Goal: Task Accomplishment & Management: Manage account settings

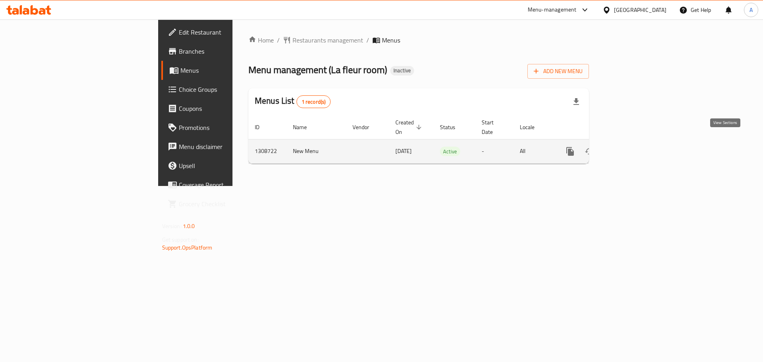
click at [633, 147] on icon "enhanced table" at bounding box center [628, 152] width 10 height 10
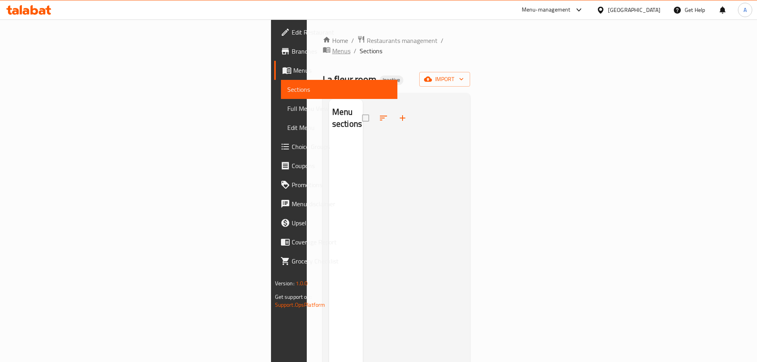
click at [332, 46] on span "Menus" at bounding box center [341, 51] width 18 height 10
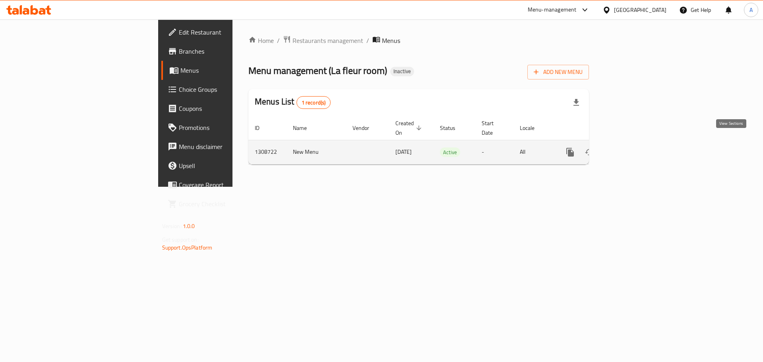
click at [633, 148] on icon "enhanced table" at bounding box center [628, 153] width 10 height 10
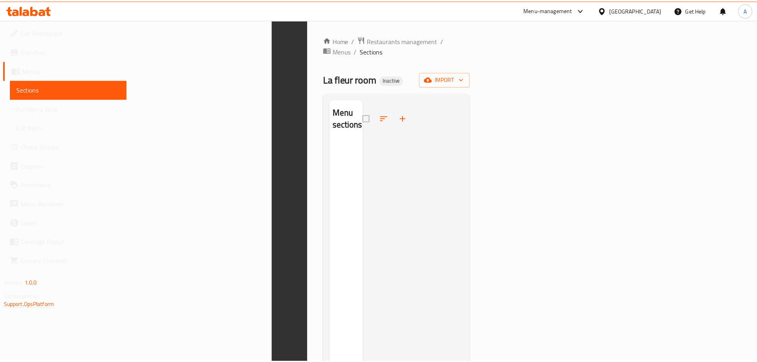
scroll to position [111, 0]
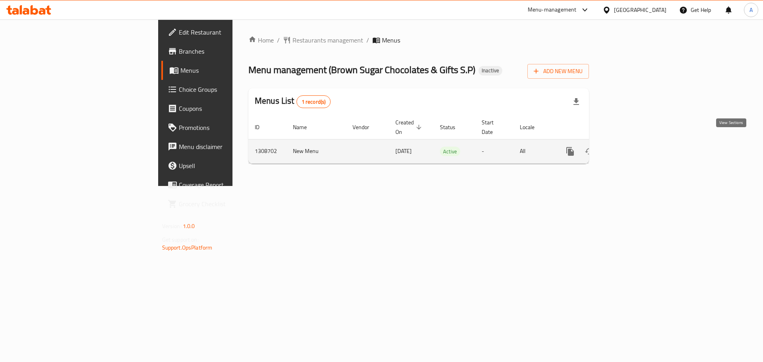
click at [633, 147] on icon "enhanced table" at bounding box center [628, 152] width 10 height 10
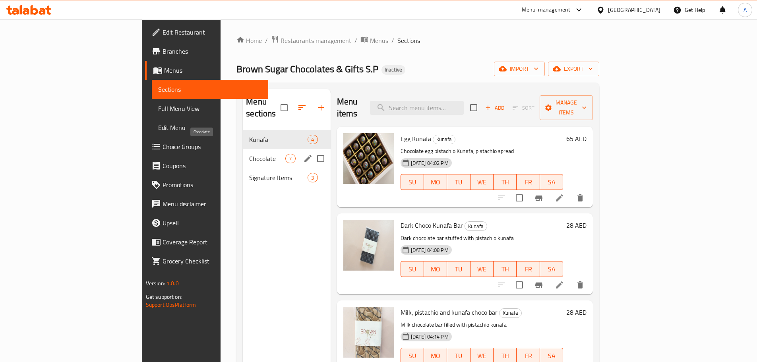
click at [249, 154] on span "Chocolate" at bounding box center [267, 159] width 36 height 10
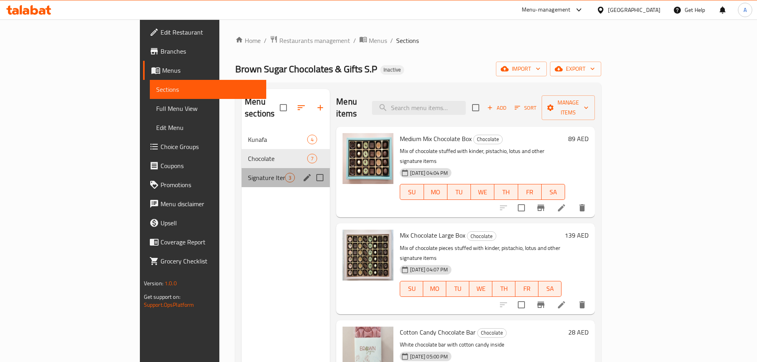
click at [242, 168] on div "Signature Items 3" at bounding box center [286, 177] width 88 height 19
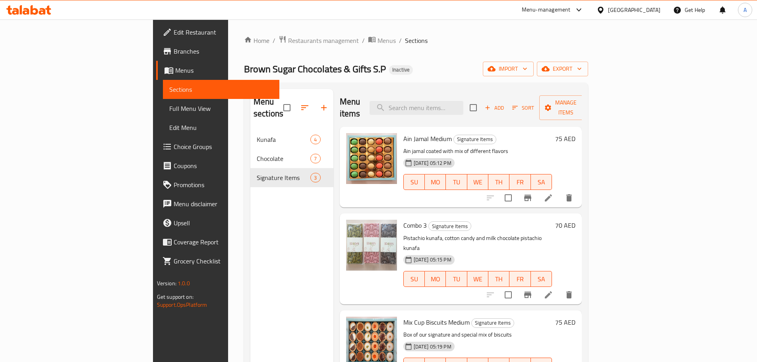
click at [174, 37] on span "Edit Restaurant" at bounding box center [223, 32] width 99 height 10
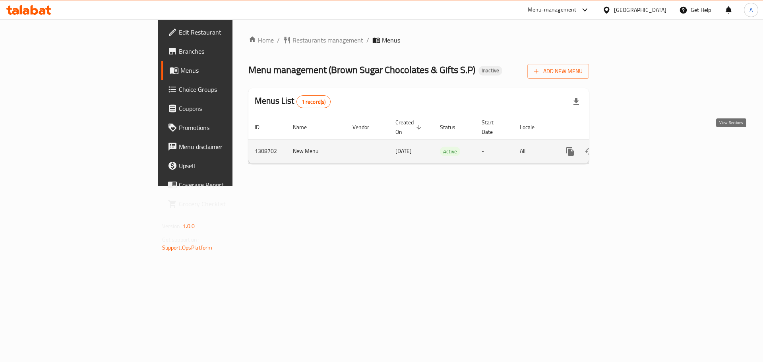
click at [637, 142] on link "enhanced table" at bounding box center [627, 151] width 19 height 19
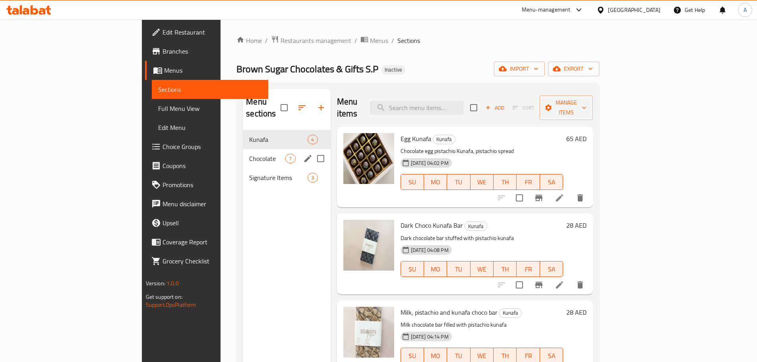
click at [249, 154] on span "Chocolate" at bounding box center [267, 159] width 36 height 10
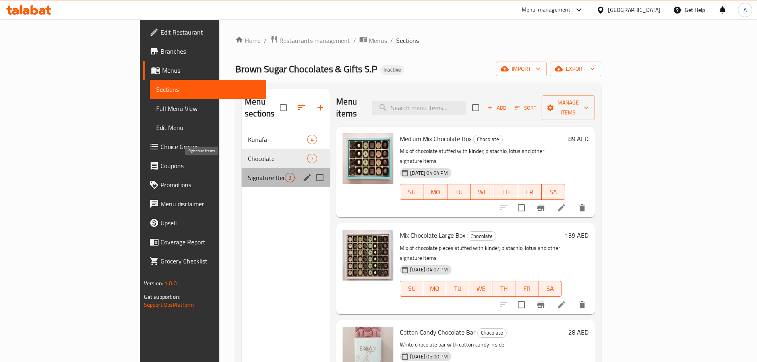
click at [248, 173] on span "Signature Items" at bounding box center [266, 178] width 37 height 10
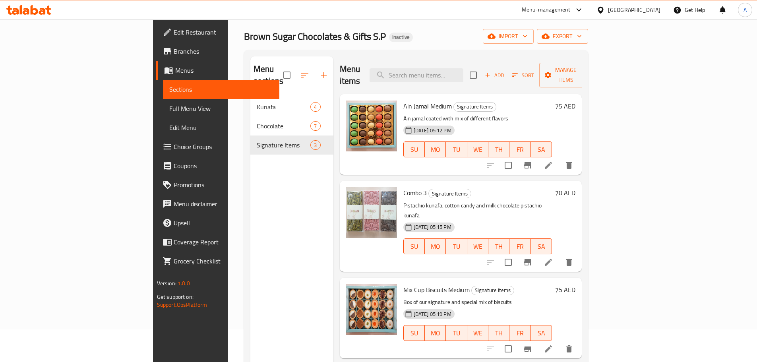
scroll to position [32, 0]
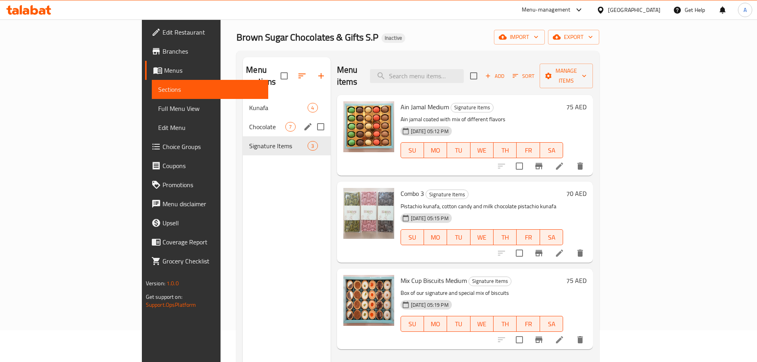
drag, startPoint x: 175, startPoint y: 105, endPoint x: 175, endPoint y: 109, distance: 4.0
click at [243, 117] on div "Chocolate 7" at bounding box center [286, 126] width 87 height 19
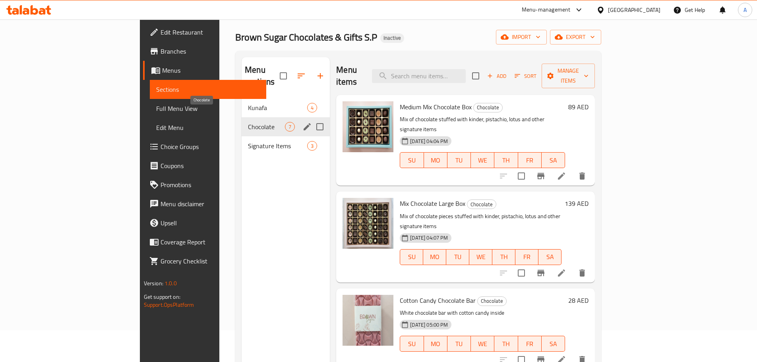
click at [248, 122] on span "Chocolate" at bounding box center [266, 127] width 37 height 10
click at [242, 98] on div "Kunafa 4" at bounding box center [286, 107] width 88 height 19
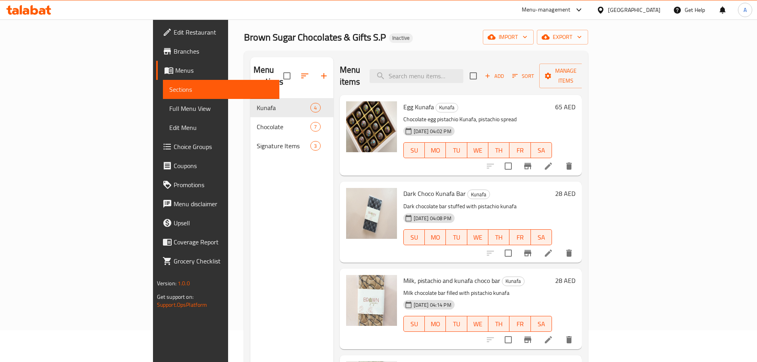
click at [174, 27] on span "Edit Restaurant" at bounding box center [223, 32] width 99 height 10
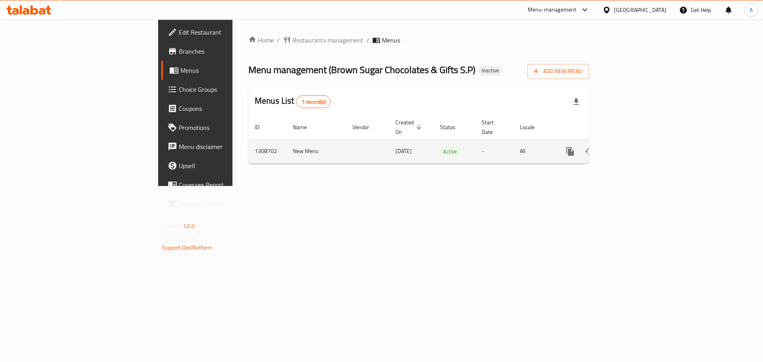
click at [631, 148] on icon "enhanced table" at bounding box center [627, 151] width 7 height 7
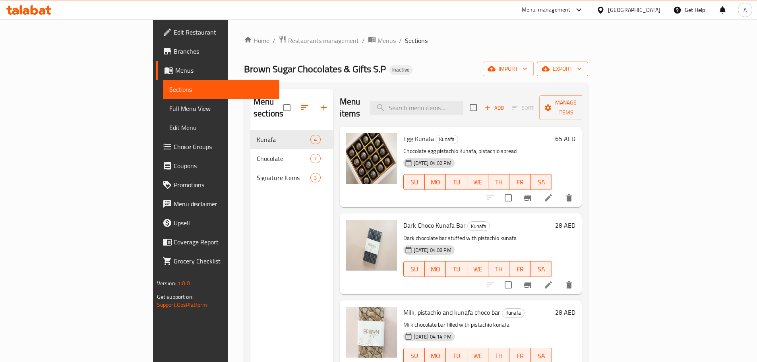
click at [582, 66] on span "export" at bounding box center [563, 69] width 39 height 10
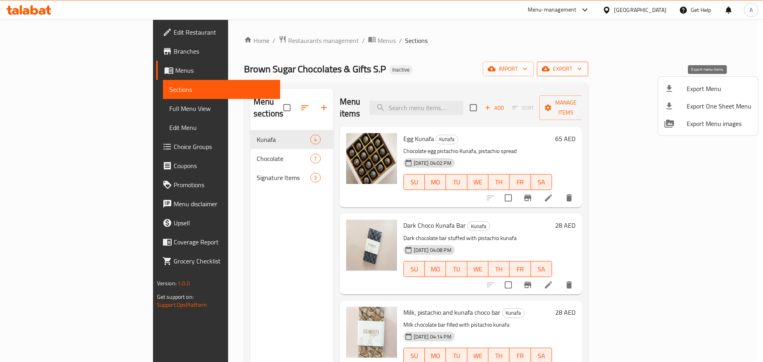
click at [706, 87] on span "Export Menu" at bounding box center [719, 89] width 65 height 10
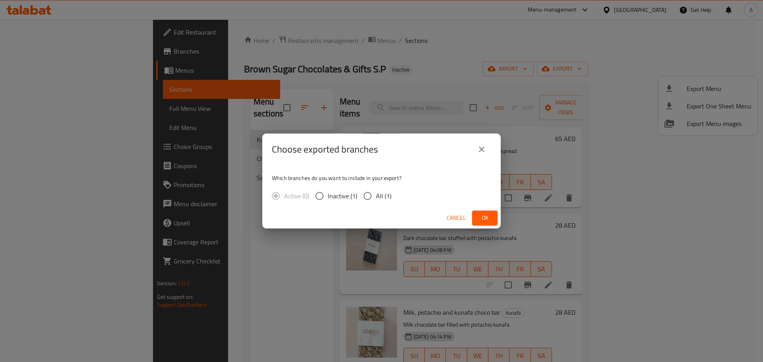
click at [380, 196] on span "All (1)" at bounding box center [384, 196] width 16 height 10
click at [376, 196] on input "All (1)" at bounding box center [367, 196] width 17 height 17
radio input "true"
drag, startPoint x: 487, startPoint y: 217, endPoint x: 483, endPoint y: 175, distance: 42.3
click at [488, 217] on span "Ok" at bounding box center [485, 218] width 13 height 10
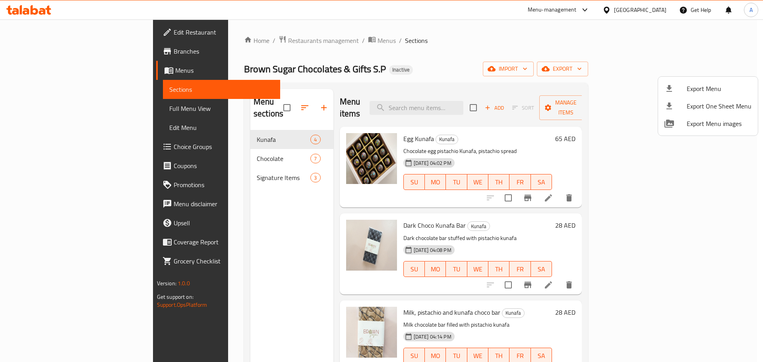
click at [693, 89] on span "Export Menu" at bounding box center [719, 89] width 65 height 10
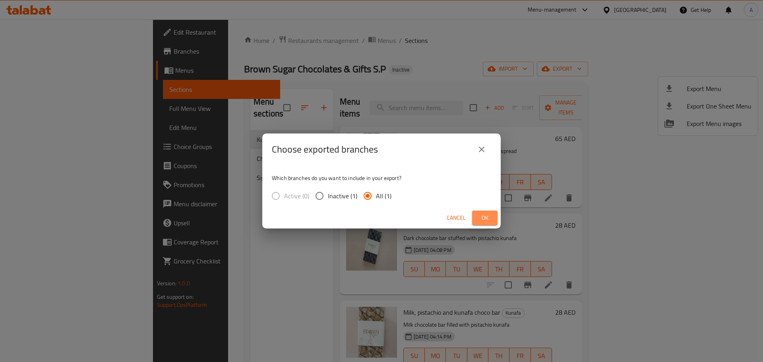
click at [486, 217] on span "Ok" at bounding box center [485, 218] width 13 height 10
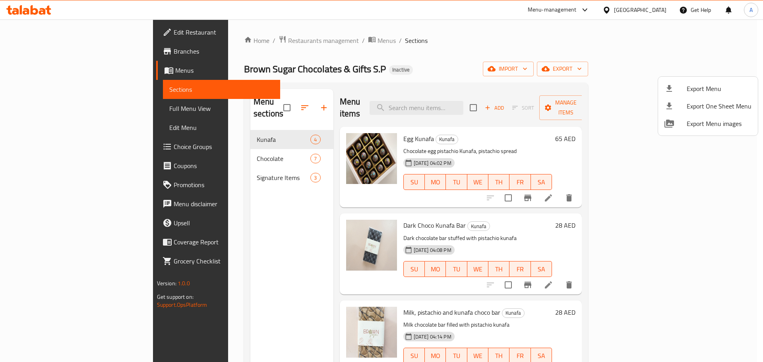
drag, startPoint x: 503, startPoint y: 88, endPoint x: 465, endPoint y: 80, distance: 39.0
click at [503, 88] on div at bounding box center [381, 181] width 763 height 362
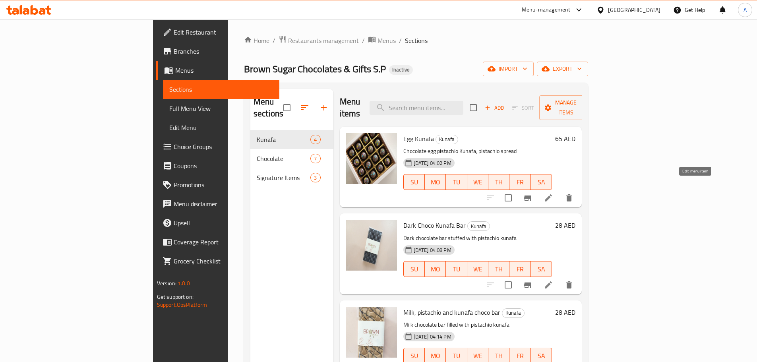
click at [552, 194] on icon at bounding box center [548, 197] width 7 height 7
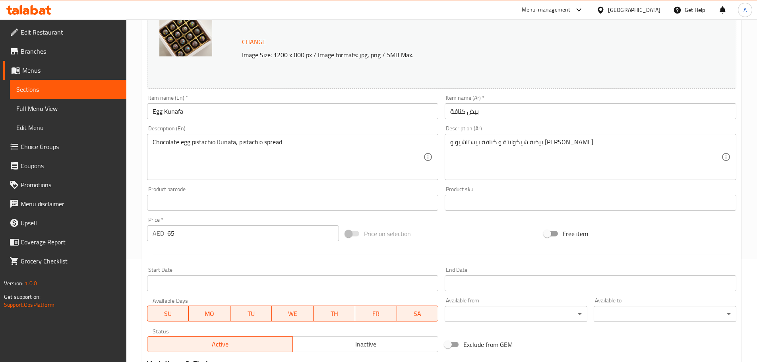
scroll to position [119, 0]
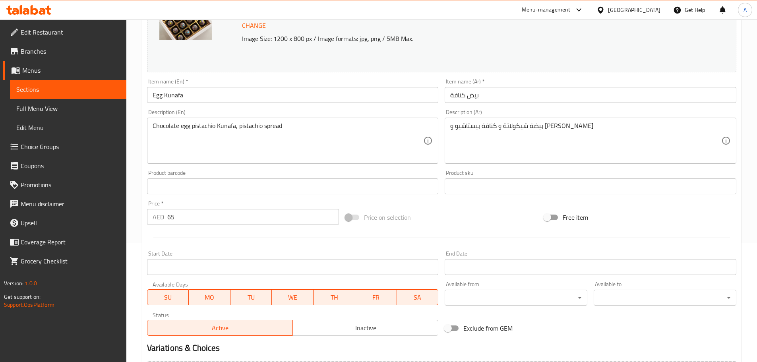
click at [491, 95] on input "بيض كنافة" at bounding box center [591, 95] width 292 height 16
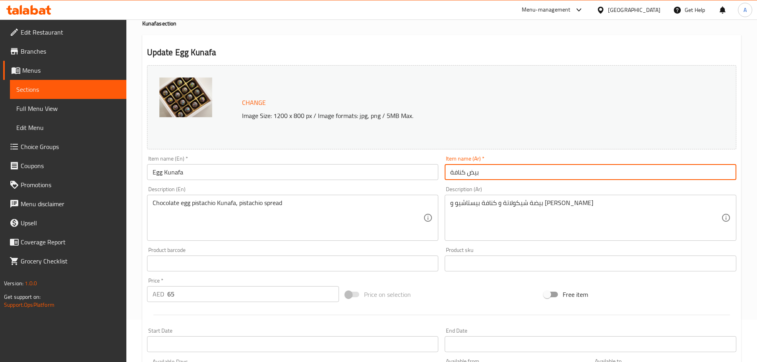
scroll to position [40, 0]
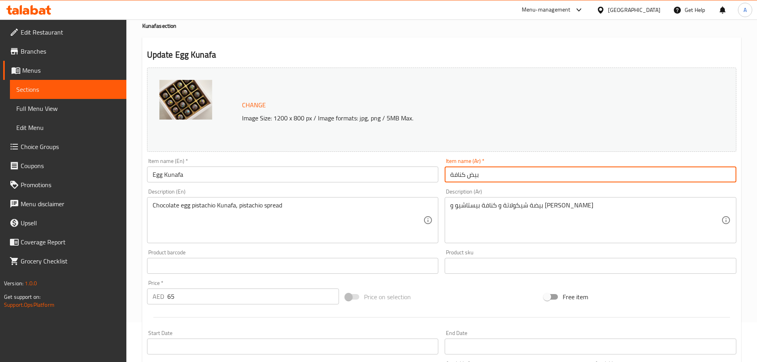
click at [499, 171] on input "بيض كنافة" at bounding box center [591, 175] width 292 height 16
click at [723, 171] on input "بيض كنافة" at bounding box center [591, 175] width 292 height 16
click at [723, 172] on input "بيض كنافة" at bounding box center [591, 175] width 292 height 16
click at [695, 175] on input "كنافة" at bounding box center [591, 175] width 292 height 16
type input "بيض كنافة"
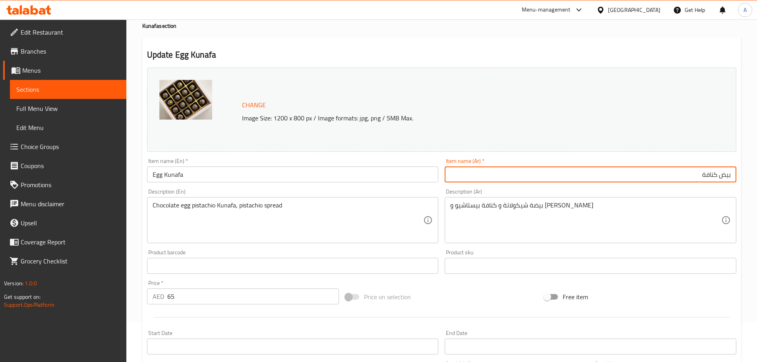
click at [690, 175] on input "بيض كنافة" at bounding box center [591, 175] width 292 height 16
click at [496, 175] on input "بيض كنافة" at bounding box center [591, 175] width 292 height 16
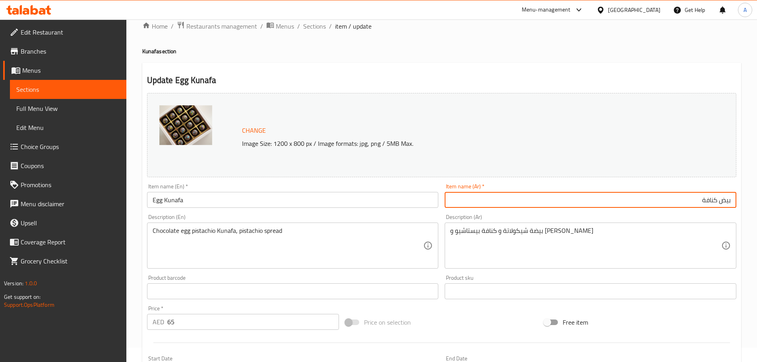
scroll to position [0, 0]
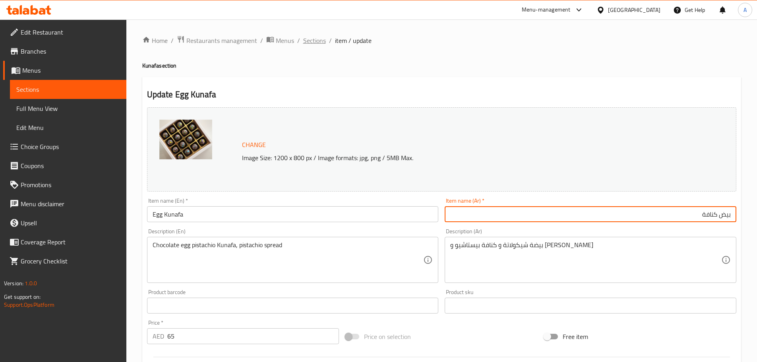
click at [309, 39] on span "Sections" at bounding box center [314, 41] width 23 height 10
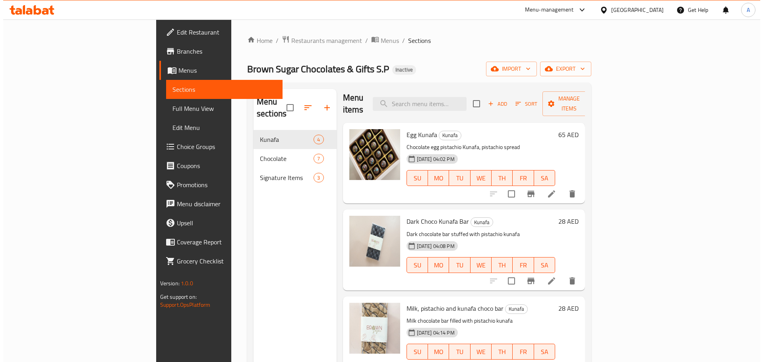
scroll to position [5, 0]
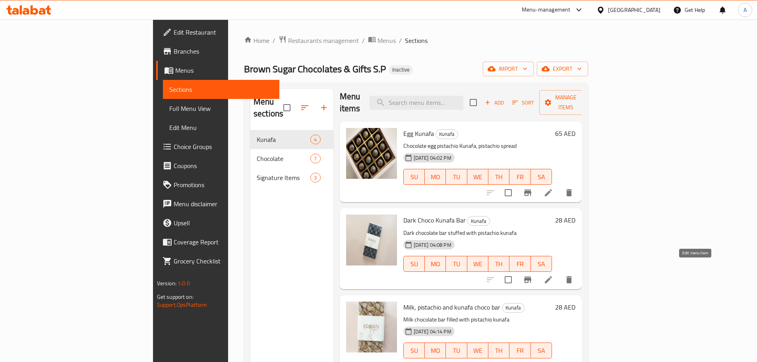
click at [553, 275] on icon at bounding box center [549, 280] width 10 height 10
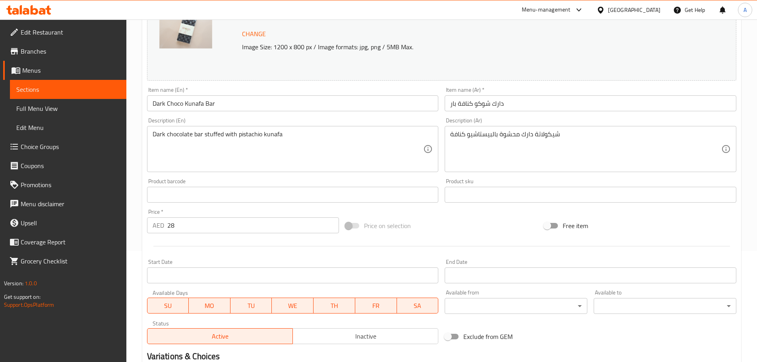
scroll to position [119, 0]
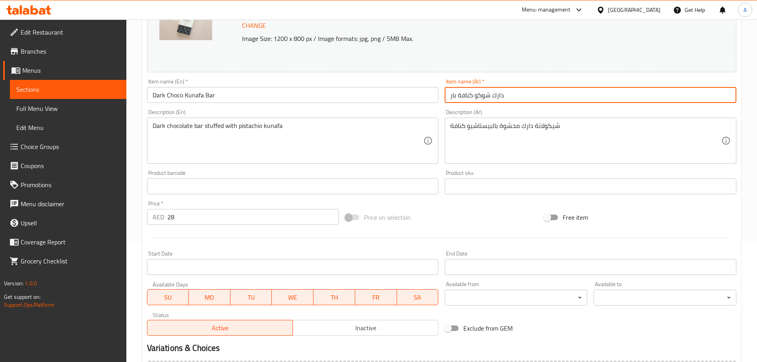
drag, startPoint x: 505, startPoint y: 94, endPoint x: 448, endPoint y: 98, distance: 56.6
click at [448, 98] on input "دارك شوكو كنافة بار" at bounding box center [591, 95] width 292 height 16
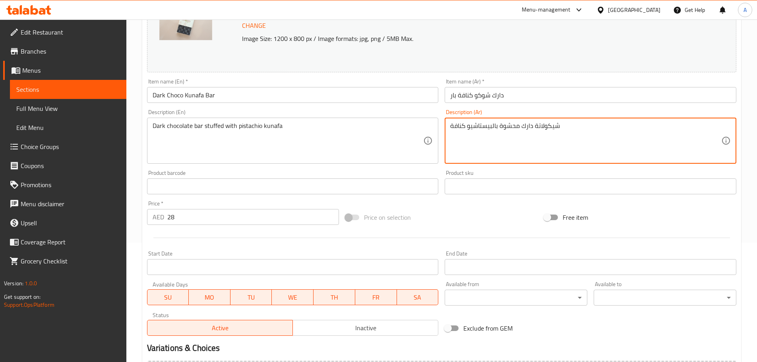
drag, startPoint x: 559, startPoint y: 127, endPoint x: 509, endPoint y: 124, distance: 50.6
click at [512, 122] on textarea "شيكولاتة دارك محشوة بالبيستاشيو كنافة" at bounding box center [585, 141] width 271 height 38
click at [723, 128] on div "شيكولاتة دارك محشوة بالبيستاشيو كنافة Description (Ar)" at bounding box center [591, 141] width 292 height 46
click at [720, 121] on div "شيكولاتة دارك محشوة بالبيستاشيو كنافة Description (Ar)" at bounding box center [591, 141] width 292 height 46
click at [721, 125] on textarea "شيكولاتة دارك محشوة بالبيستاشيو كنافة" at bounding box center [585, 141] width 271 height 38
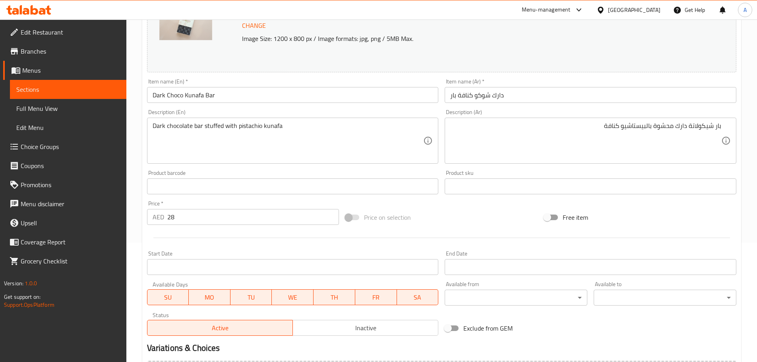
drag, startPoint x: 724, startPoint y: 126, endPoint x: 710, endPoint y: 126, distance: 13.5
click at [690, 127] on div "بار شيكولاتة دارك محشوة بالبيستاشيو كنافة Description (Ar)" at bounding box center [591, 141] width 292 height 46
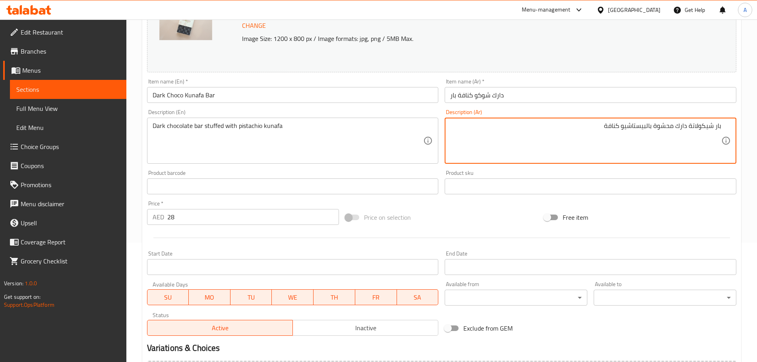
drag, startPoint x: 720, startPoint y: 126, endPoint x: 618, endPoint y: 128, distance: 101.8
click at [619, 128] on textarea "بار شيكولاتة دارك محشوة بالبيستاشيو كنافة" at bounding box center [585, 141] width 271 height 38
click at [613, 126] on textarea "بار شيكولاتة دارك محشوة بالبيستاشيو كنافة" at bounding box center [585, 141] width 271 height 38
click at [646, 126] on textarea "بار شيكولاتة دارك محشوة بالبيستاشيو" at bounding box center [585, 141] width 271 height 38
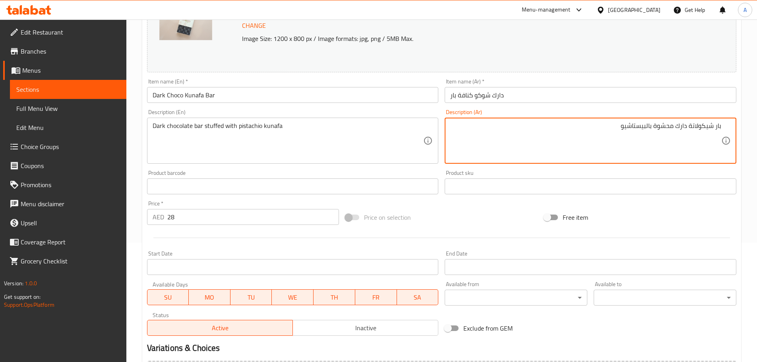
paste textarea "كنافة"
type textarea "بار شيكولاتة دارك محشوة بالكنافة بيستاشيو"
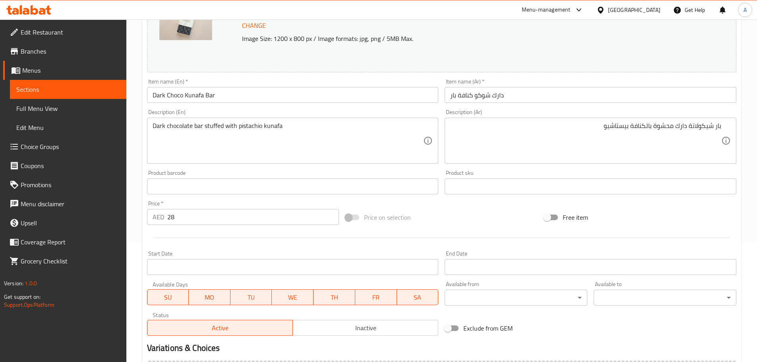
click at [629, 107] on div "Change Image Size: 1200 x 800 px / Image formats: jpg, png / 5MB Max. Item name…" at bounding box center [442, 162] width 596 height 354
click at [629, 101] on input "دارك شوكو كنافة بار" at bounding box center [591, 95] width 292 height 16
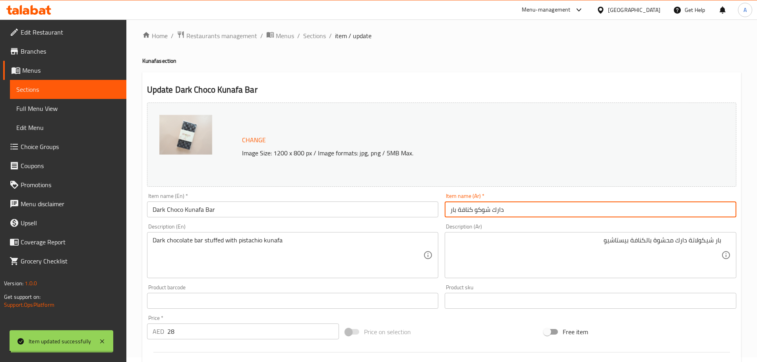
scroll to position [0, 0]
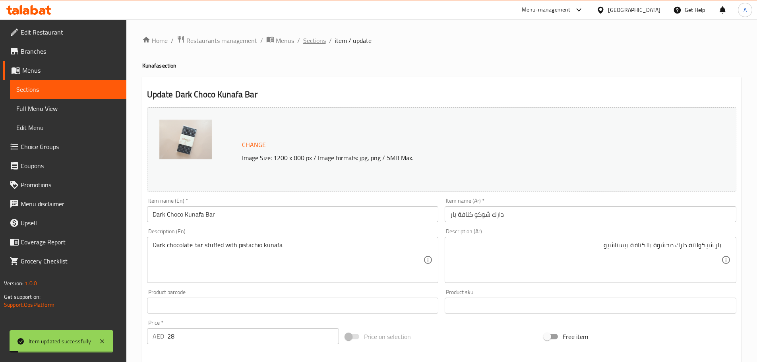
click at [308, 40] on span "Sections" at bounding box center [314, 41] width 23 height 10
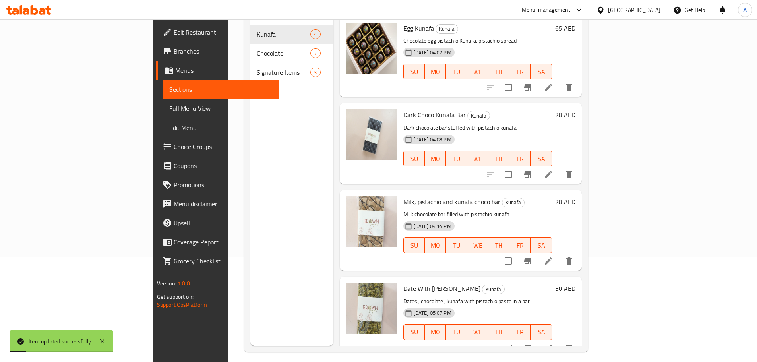
scroll to position [111, 0]
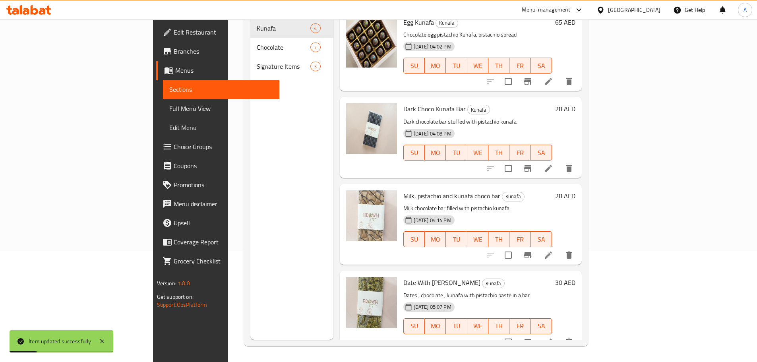
click at [553, 250] on icon at bounding box center [549, 255] width 10 height 10
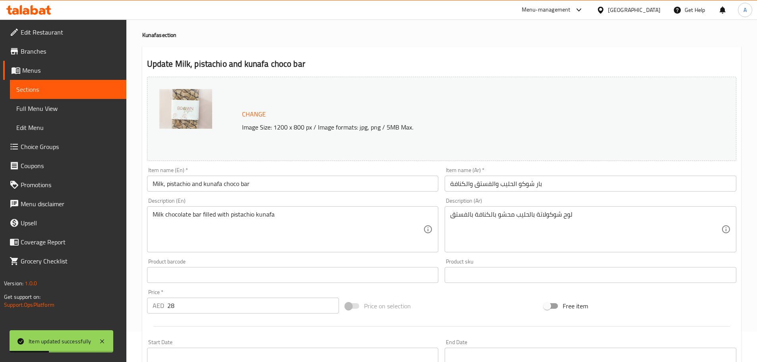
scroll to position [40, 0]
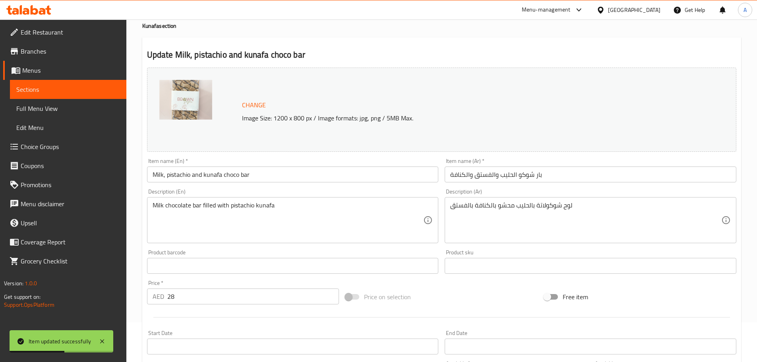
click at [552, 177] on input "بار شوكو الحليب والفستق والكنافة" at bounding box center [591, 175] width 292 height 16
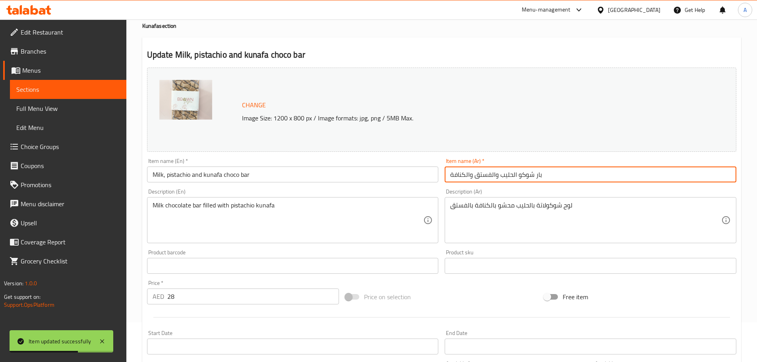
click at [514, 175] on input "بار شوكو الحليب والفستق والكنافة" at bounding box center [591, 175] width 292 height 16
click at [492, 177] on input "بار شوكو حليب والفستق والكنافة" at bounding box center [591, 175] width 292 height 16
click at [466, 176] on input "بار شوكو حليب وفستق والكنافة" at bounding box center [591, 175] width 292 height 16
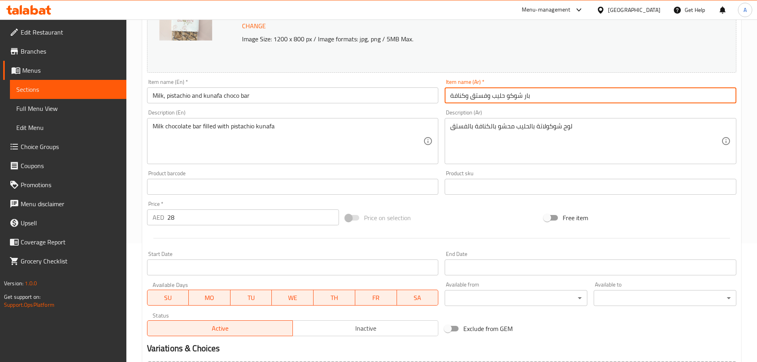
scroll to position [119, 0]
type input "بار شوكو حليب وفستق وكنافة"
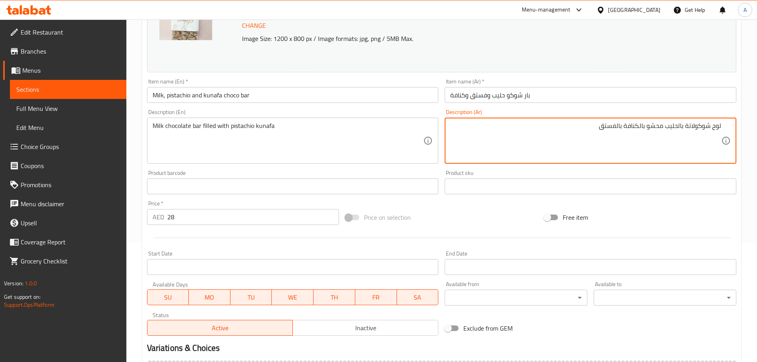
click at [720, 125] on textarea "لوح شوكولاتة بالحليب محشو بالكنافة بالفستق" at bounding box center [585, 141] width 271 height 38
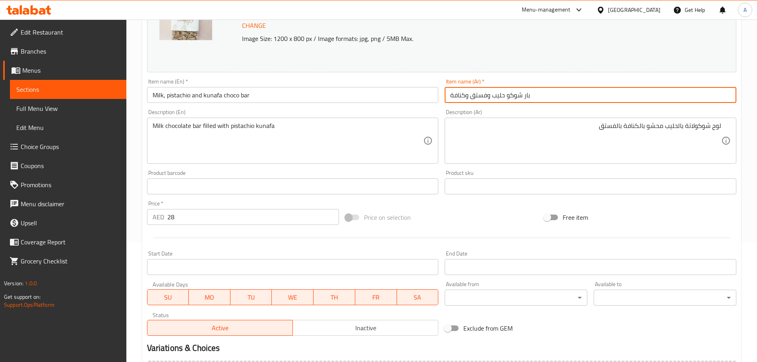
click at [529, 94] on input "بار شوكو حليب وفستق وكنافة" at bounding box center [591, 95] width 292 height 16
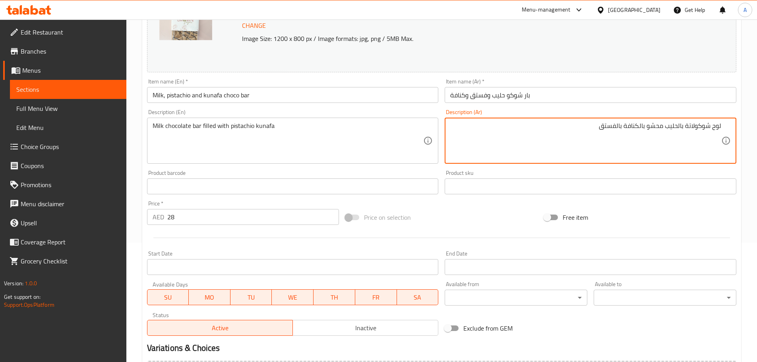
click at [720, 128] on textarea "لوح شوكولاتة بالحليب محشو بالكنافة بالفستق" at bounding box center [585, 141] width 271 height 38
paste textarea "بار"
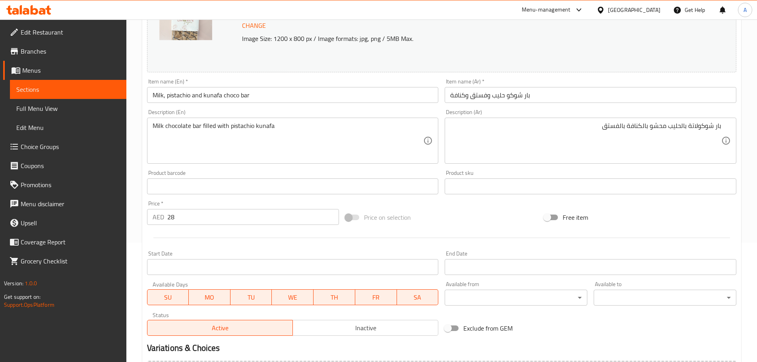
drag, startPoint x: 723, startPoint y: 127, endPoint x: 695, endPoint y: 127, distance: 28.2
click at [695, 127] on div "بار شوكولاتة بالحليب محشو بالكنافة بالفستق Description (Ar)" at bounding box center [591, 141] width 292 height 46
drag, startPoint x: 724, startPoint y: 128, endPoint x: 680, endPoint y: 128, distance: 43.7
click at [680, 128] on div "بار شوكولاتة بالحليب محشو بالكنافة بالفستق Description (Ar)" at bounding box center [591, 141] width 292 height 46
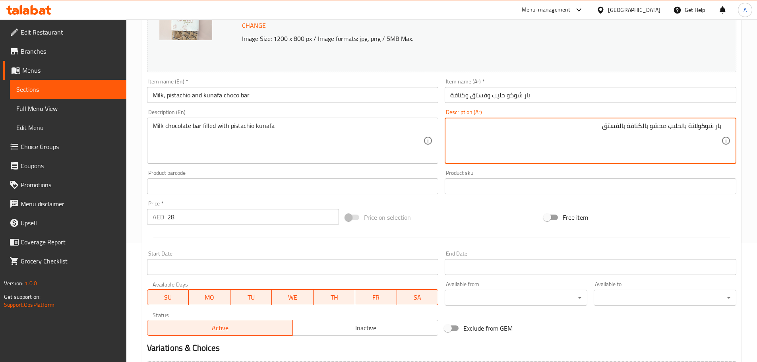
click at [619, 126] on textarea "بار شوكولاتة بالحليب محشو بالكنافة بالفستق" at bounding box center [585, 141] width 271 height 38
drag, startPoint x: 622, startPoint y: 127, endPoint x: 608, endPoint y: 128, distance: 14.7
click at [608, 128] on textarea "بار شوكولاتة بالحليب محشو بالكنافة بالفستق" at bounding box center [585, 141] width 271 height 38
click at [621, 127] on textarea "بار شوكولاتة بالحليب محشو بالكنافة بالفستق" at bounding box center [585, 141] width 271 height 38
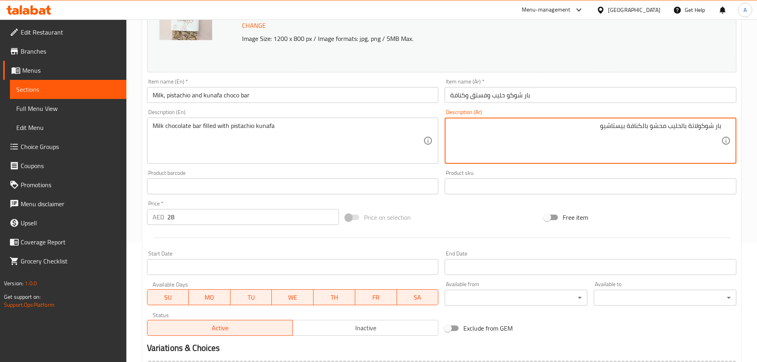
type textarea "بار شوكولاتة بالحليب محشو بالكنافة بيستاشيو"
click at [574, 91] on input "بار شوكو حليب وفستق وكنافة" at bounding box center [591, 95] width 292 height 16
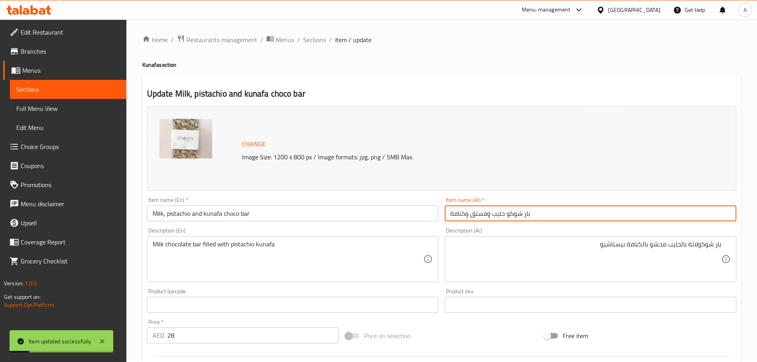
scroll to position [0, 0]
drag, startPoint x: 318, startPoint y: 41, endPoint x: 320, endPoint y: 50, distance: 8.6
click at [318, 41] on span "Sections" at bounding box center [314, 41] width 23 height 10
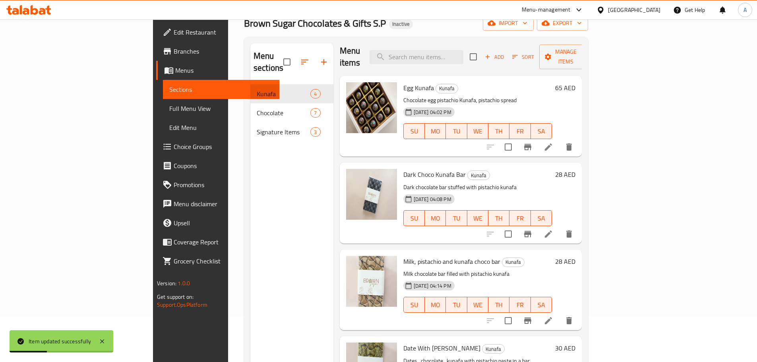
scroll to position [111, 0]
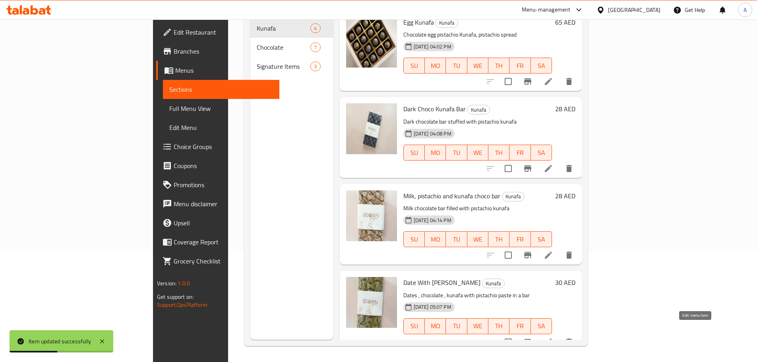
click at [553, 338] on icon at bounding box center [549, 343] width 10 height 10
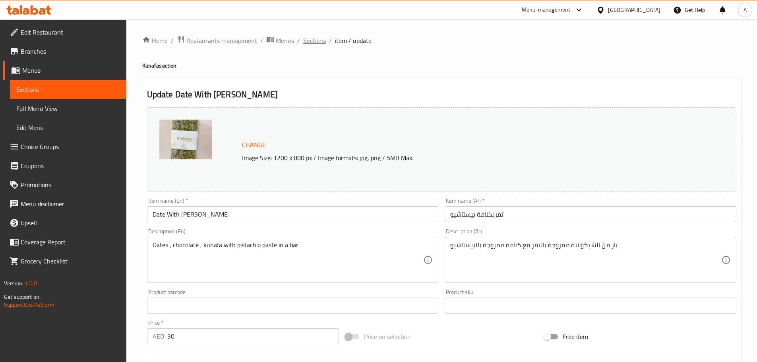
click at [312, 39] on span "Sections" at bounding box center [314, 41] width 23 height 10
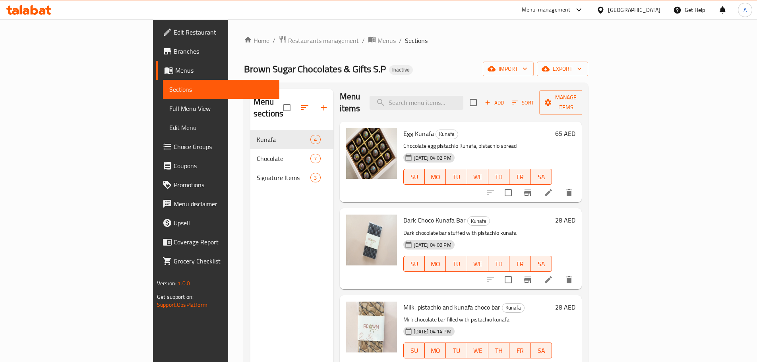
scroll to position [111, 0]
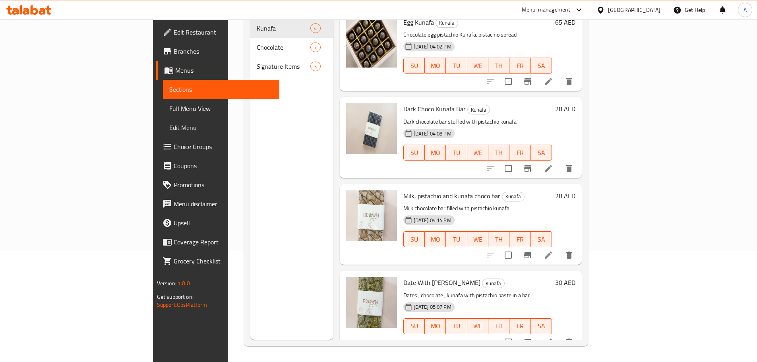
click at [560, 337] on li at bounding box center [549, 342] width 22 height 14
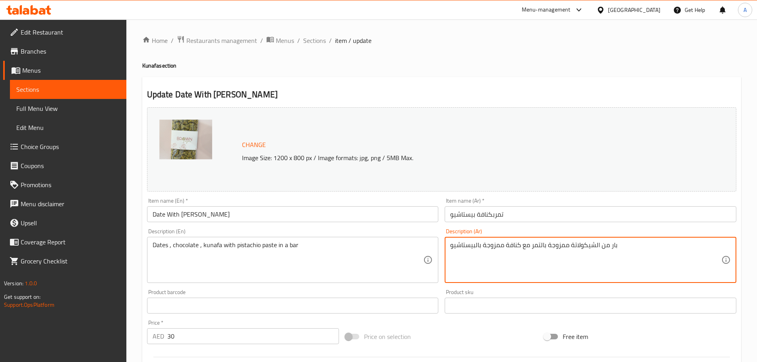
click at [556, 210] on input "تمربكنافة بيستاشيو" at bounding box center [591, 214] width 292 height 16
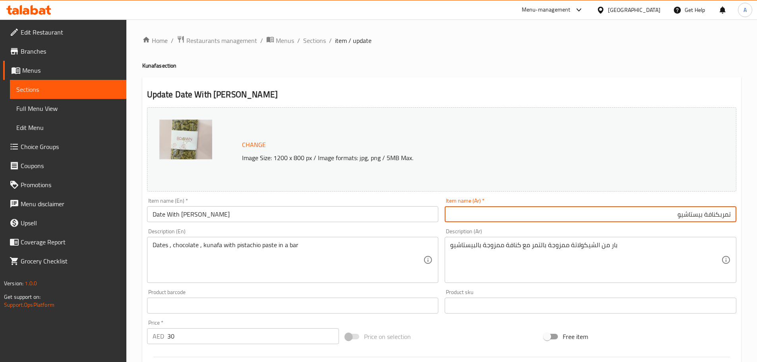
click at [723, 215] on input "تمربكنافة بيستاشيو" at bounding box center [591, 214] width 292 height 16
type input "تمر بكنافة بيستاشيو"
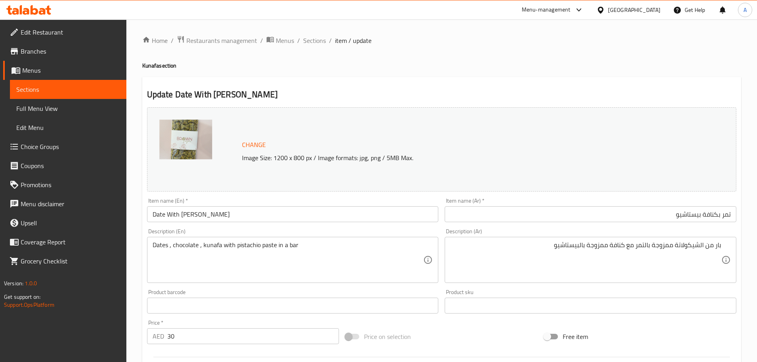
drag, startPoint x: 724, startPoint y: 246, endPoint x: 713, endPoint y: 246, distance: 10.7
click at [713, 246] on div "بار من الشيكولاتة ممزوجة بالتمر مع كنافة ممزوجة بالبيستاشيو Description (Ar)" at bounding box center [591, 260] width 292 height 46
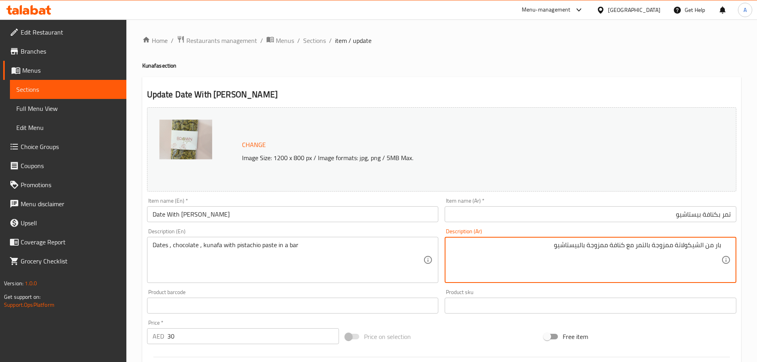
drag, startPoint x: 719, startPoint y: 246, endPoint x: 685, endPoint y: 246, distance: 34.2
click at [685, 246] on textarea "بار من الشيكولاتة ممزوجة بالتمر مع كنافة ممزوجة بالبيستاشيو" at bounding box center [585, 260] width 271 height 38
click at [675, 245] on textarea "بار من الشيكولاتة ممزوجة بالتمر مع كنافة ممزوجة بالبيستاشيو" at bounding box center [585, 260] width 271 height 38
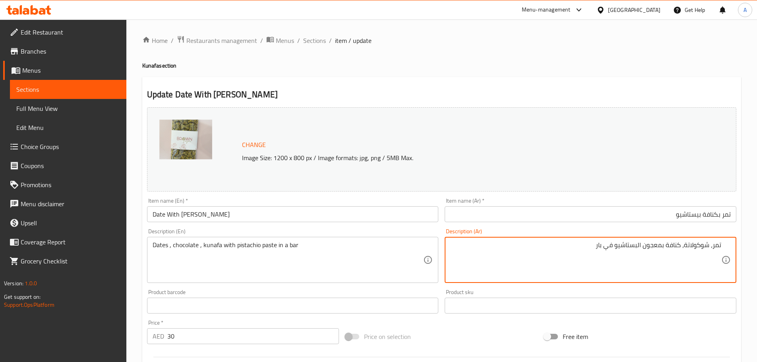
type textarea "تمر، شوكولاتة، كنافة بمعجون البستاشيو في بار"
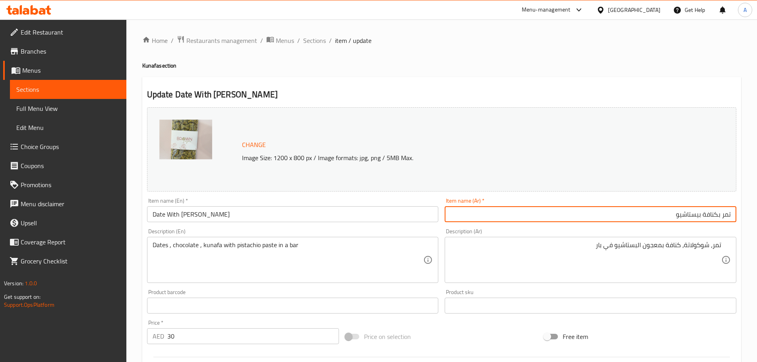
click at [675, 215] on input "تمر بكنافة بيستاشيو" at bounding box center [591, 214] width 292 height 16
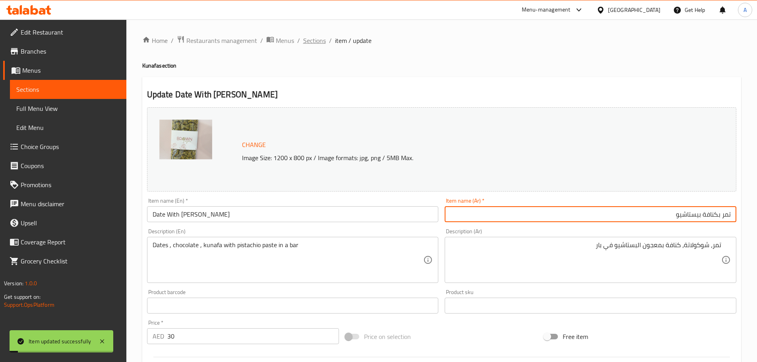
click at [318, 36] on span "Sections" at bounding box center [314, 41] width 23 height 10
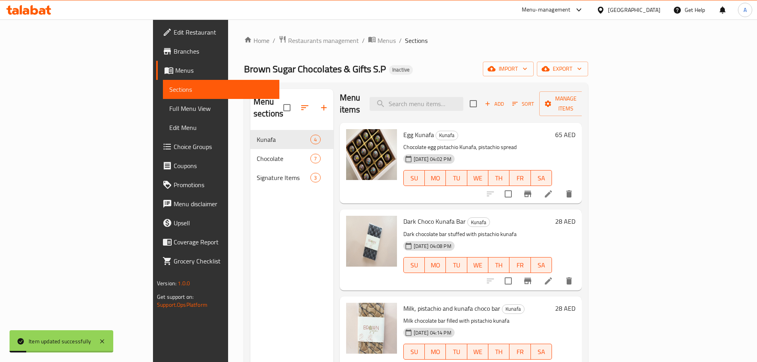
scroll to position [5, 0]
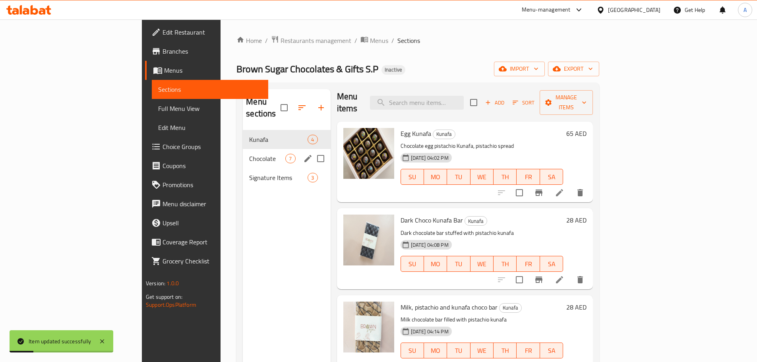
click at [243, 149] on div "Chocolate 7" at bounding box center [286, 158] width 87 height 19
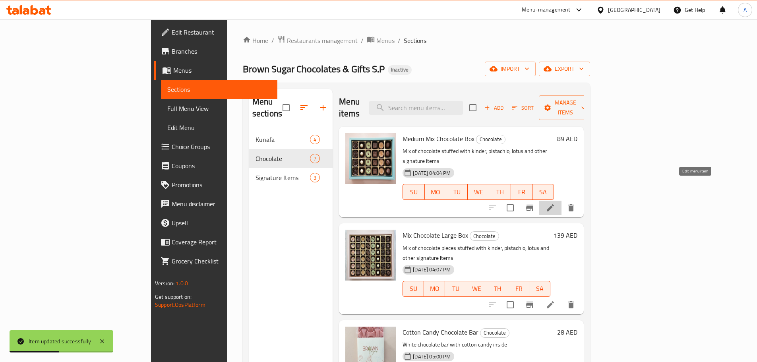
click at [555, 203] on icon at bounding box center [551, 208] width 10 height 10
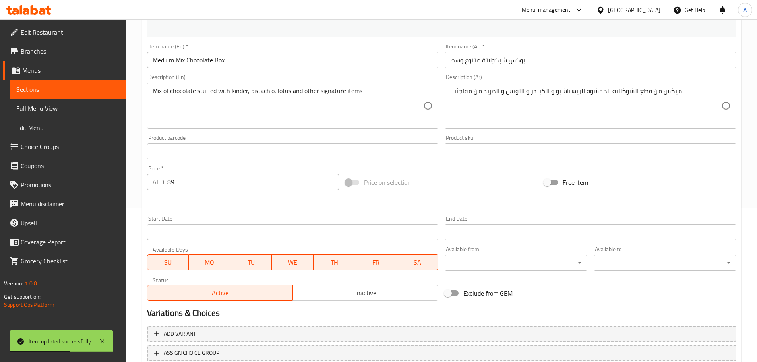
scroll to position [159, 0]
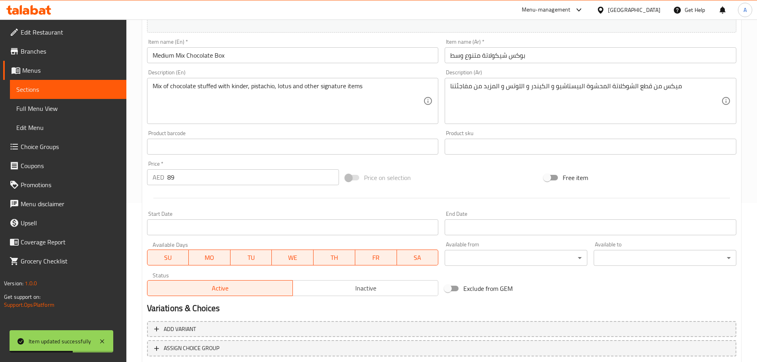
click at [545, 52] on input "بوكس شيكولاتة متنوع وسط" at bounding box center [591, 55] width 292 height 16
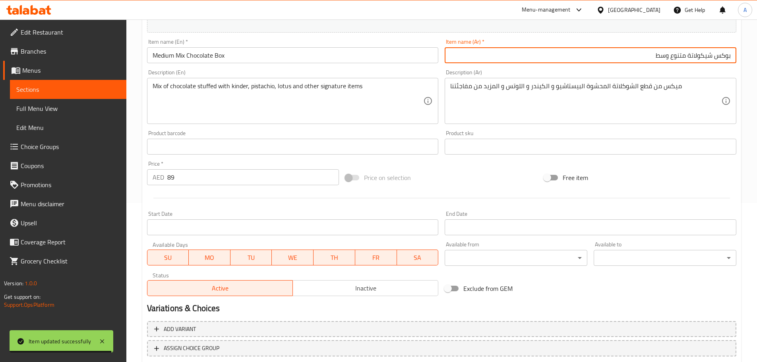
click at [680, 57] on input "بوكس شيكولاتة متنوع وسط" at bounding box center [591, 55] width 292 height 16
type input "بوكس شيكولاتة ميكس وسط"
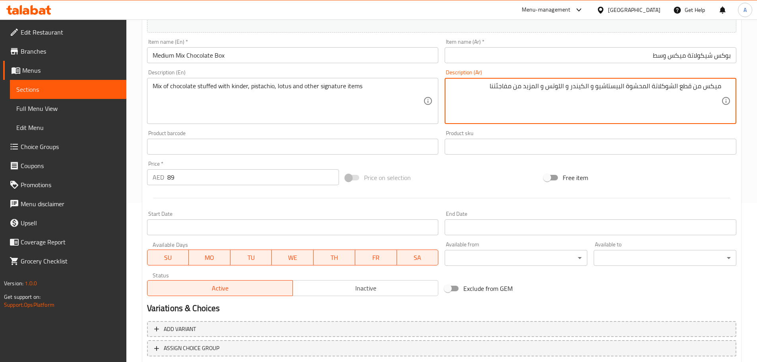
drag, startPoint x: 721, startPoint y: 86, endPoint x: 641, endPoint y: 87, distance: 80.3
click at [641, 87] on textarea "ميكس من قطع الشوكلاتة المحشوة البيستاشيو و الكيندر و اللوتس و المزيد من مفاجئتنا" at bounding box center [585, 101] width 271 height 38
click at [621, 85] on textarea "ميكس من قطع الشوكلاتة المحشوة البيستاشيو و الكيندر و اللوتس و المزيد من مفاجئتنا" at bounding box center [585, 101] width 271 height 38
click at [601, 86] on textarea "ميكس من قطع الشوكلاتة المحشوة و الكيندر و اللوتس و المزيد من مفاجئتنا" at bounding box center [585, 101] width 271 height 38
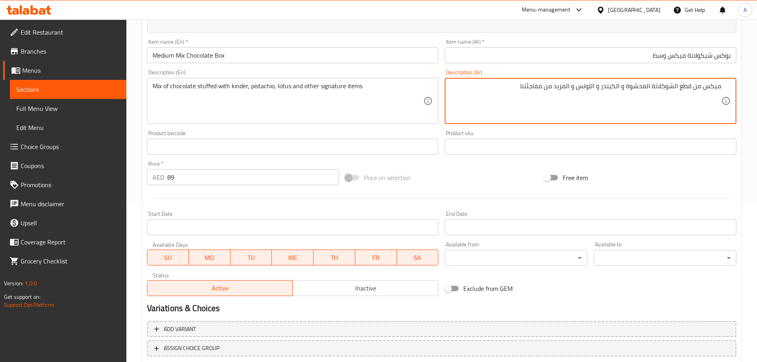
paste textarea "البيستاشيو"
click at [602, 86] on textarea "ميكس من قطع الشوكلاتة المحشوة و الكيندر البيستاشيو و اللوتس و المزيد من مفاجئتنا" at bounding box center [585, 101] width 271 height 38
click at [622, 88] on textarea "ميكس من قطع الشوكلاتة المحشوة و الكيندر والبيستاشيو و اللوتس و المزيد من مفاجئت…" at bounding box center [585, 101] width 271 height 38
click at [621, 85] on textarea "ميكس من قطع الشوكلاتة المحشوة الكيندر والبيستاشيو و اللوتس و المزيد من مفاجئتنا" at bounding box center [585, 101] width 271 height 38
click at [604, 87] on textarea "ميكس من قطع الشوكلاتة المحشوة كيندر والبيستاشيو و اللوتس و المزيد من مفاجئتنا" at bounding box center [585, 101] width 271 height 38
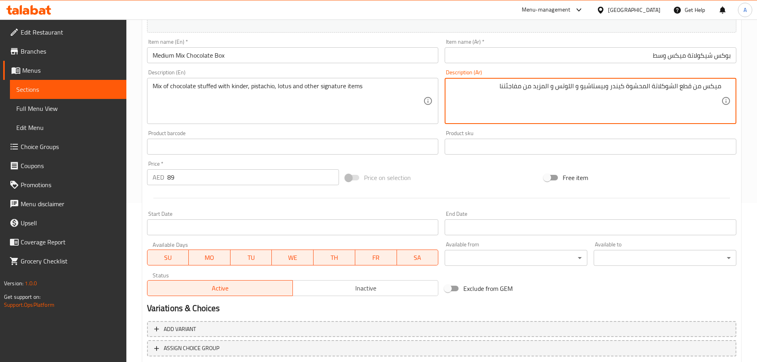
click at [573, 86] on textarea "ميكس من قطع الشوكلاتة المحشوة كيندر وبيستاشيو و اللوتس و المزيد من مفاجئتنا" at bounding box center [585, 101] width 271 height 38
click at [552, 88] on textarea "ميكس من قطع الشوكلاتة المحشوة كيندر وبيستاشيو ولوتس و المزيد من مفاجئتنا" at bounding box center [585, 101] width 271 height 38
drag, startPoint x: 563, startPoint y: 87, endPoint x: 486, endPoint y: 85, distance: 76.4
click at [486, 85] on textarea "ميكس من قطع الشوكلاتة المحشوة كيندر وبيستاشيو ولوتس و مزيد من مفاجئتنا" at bounding box center [585, 101] width 271 height 38
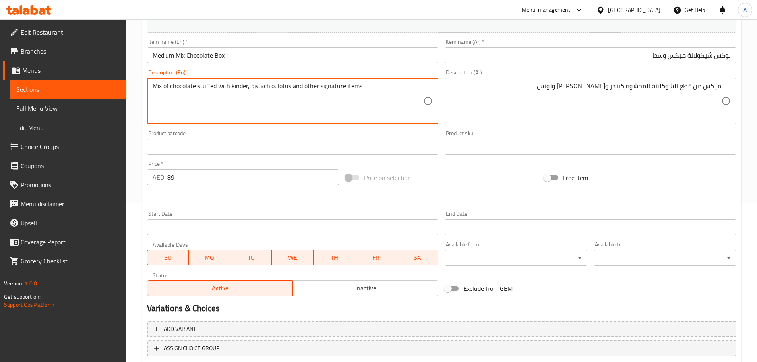
drag, startPoint x: 289, startPoint y: 87, endPoint x: 398, endPoint y: 87, distance: 108.5
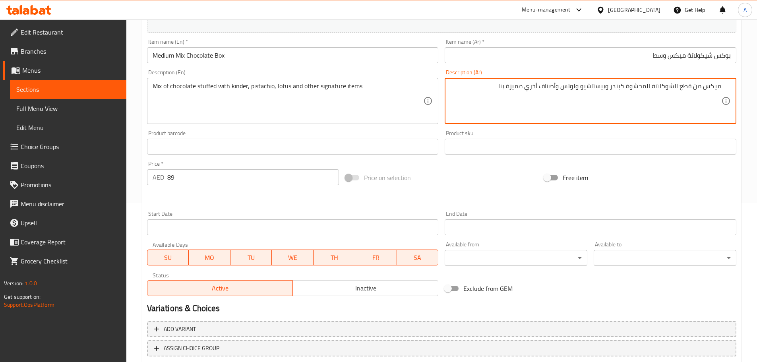
type textarea "ميكس من قطع الشوكلاتة المحشوة كيندر وبيستاشيو ولوتس وأصناف أخري مميزة بنا"
click at [546, 54] on input "بوكس شيكولاتة ميكس وسط" at bounding box center [591, 55] width 292 height 16
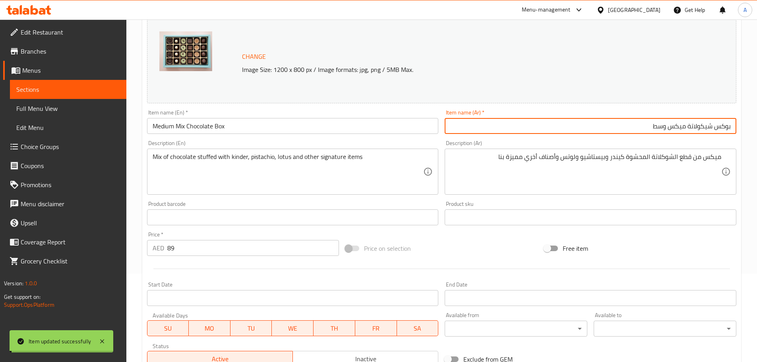
scroll to position [0, 0]
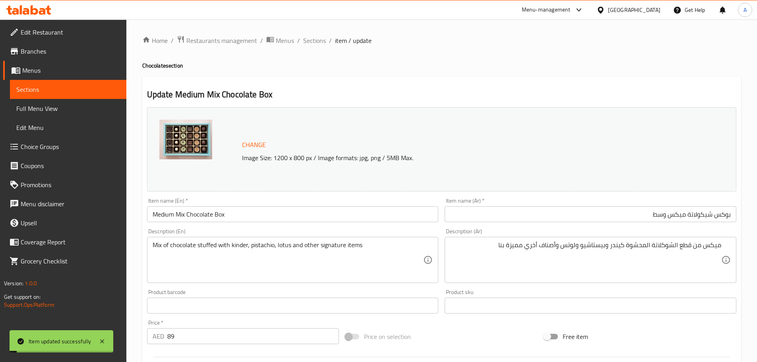
click at [322, 49] on div "Home / Restaurants management / Menus / Sections / item / update Chocolate sect…" at bounding box center [441, 296] width 599 height 522
click at [320, 44] on span "Sections" at bounding box center [314, 41] width 23 height 10
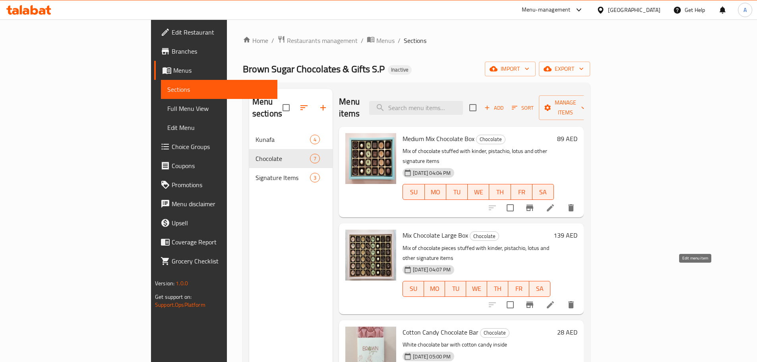
click at [555, 300] on icon at bounding box center [551, 305] width 10 height 10
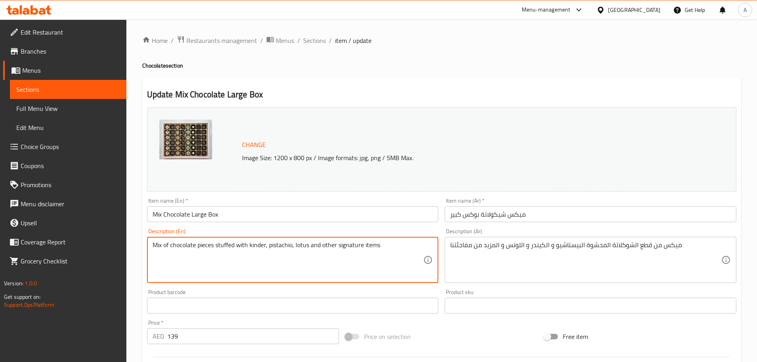
click at [403, 243] on textarea "Mix of chocolate pieces stuffed with kinder, pistachio, lotus and other signatu…" at bounding box center [288, 260] width 271 height 38
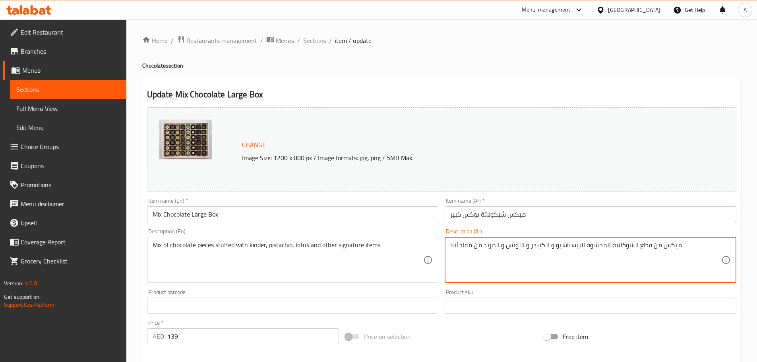
click at [563, 247] on textarea "ميكس من قطع الشوكلاتة المحشوة البيستاشيو و الكيندر و اللوتس و المزيد من مفاجئتنا" at bounding box center [585, 260] width 271 height 38
click at [305, 42] on span "Sections" at bounding box center [314, 41] width 23 height 10
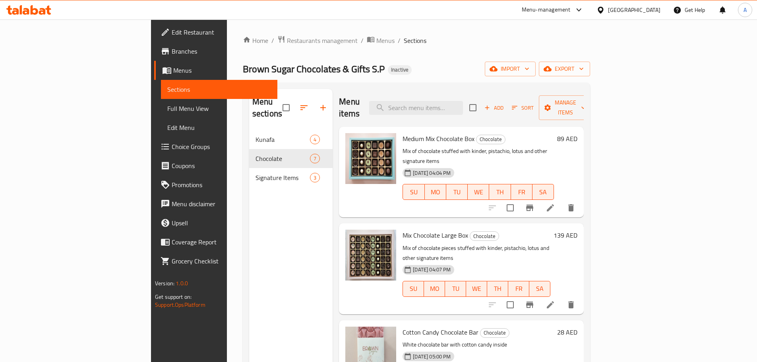
click at [479, 132] on div "Medium Mix Chocolate Box Chocolate Mix of chocolate stuffed with kinder, pistac…" at bounding box center [479, 172] width 158 height 84
copy div "Mix of chocolate stuffed with kinder, pistachio, lotus and other signature items"
click at [557, 165] on div "28-08-2025 04:04 PM SU MO TU WE TH FR SA" at bounding box center [479, 186] width 158 height 43
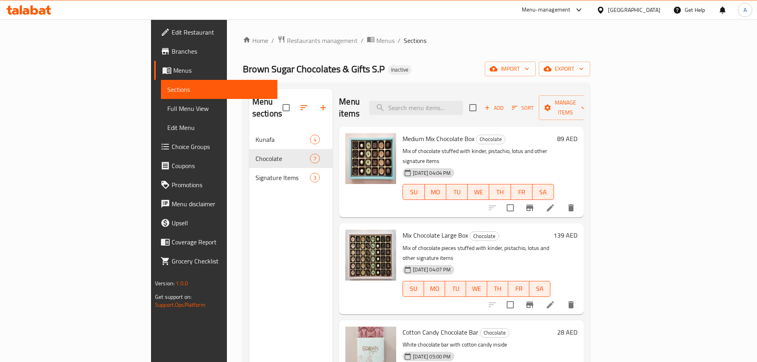
click at [562, 298] on li at bounding box center [551, 305] width 22 height 14
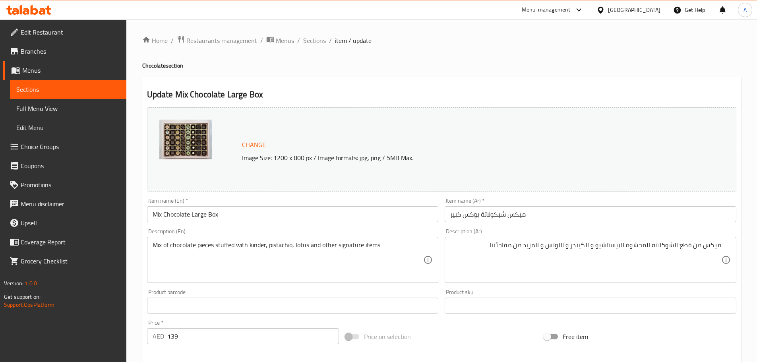
drag, startPoint x: 723, startPoint y: 243, endPoint x: 686, endPoint y: 245, distance: 36.6
click at [686, 245] on div "ميكس من قطع الشوكلاتة المحشوة البيستاشيو و الكيندر و اللوتس و المزيد من مفاجئتن…" at bounding box center [591, 260] width 292 height 46
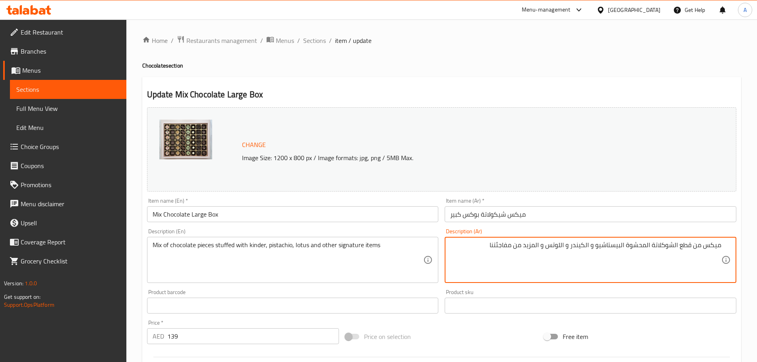
click at [587, 245] on textarea "ميكس من قطع الشوكلاتة المحشوة البيستاشيو و الكيندر و اللوتس و المزيد من مفاجئتنا" at bounding box center [585, 260] width 271 height 38
click at [587, 247] on textarea "ميكس من قطع الشوكلاتة المحشوة البيستاشيو و كيندر و اللوتس و المزيد من مفاجئتنا" at bounding box center [585, 260] width 271 height 38
drag, startPoint x: 621, startPoint y: 245, endPoint x: 626, endPoint y: 246, distance: 4.8
click at [626, 246] on textarea "ميكس من قطع الشوكلاتة المحشوة البيستاشيو و و اللوتس و المزيد من مفاجئتنا" at bounding box center [585, 260] width 271 height 38
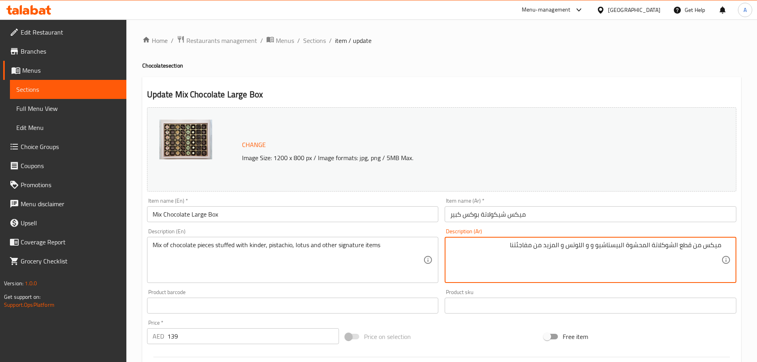
paste textarea "كيندر"
click at [578, 247] on textarea "ميكس من قطع الشوكلاتة المحشوة كيندر وبيستاشيو و و اللوتس و المزيد من مفاجئتنا" at bounding box center [585, 260] width 271 height 38
click at [574, 247] on textarea "ميكس من قطع الشوكلاتة المحشوة كيندر وبيستاشيو و اللوتس و المزيد من مفاجئتنا" at bounding box center [585, 260] width 271 height 38
click at [573, 246] on textarea "ميكس من قطع الشوكلاتة المحشوة كيندر وبيستاشيو و اللوتس و المزيد من مفاجئتنا" at bounding box center [585, 260] width 271 height 38
click at [573, 245] on textarea "ميكس من قطع الشوكلاتة المحشوة كيندر وبيستاشيو و اللوتس و المزيد من مفاجئتنا" at bounding box center [585, 260] width 271 height 38
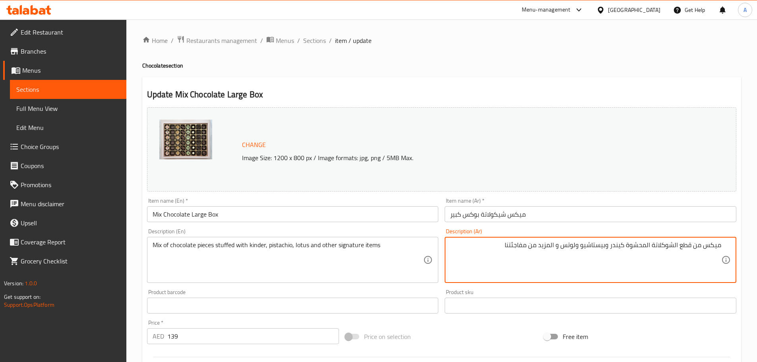
click at [558, 245] on textarea "ميكس من قطع الشوكلاتة المحشوة كيندر وبيستاشيو ولوتس و المزيد من مفاجئتنا" at bounding box center [585, 260] width 271 height 38
drag, startPoint x: 560, startPoint y: 246, endPoint x: 445, endPoint y: 244, distance: 114.9
click at [445, 244] on div "ميكس من قطع الشوكلاتة المحشوة كيندر وبيستاشيو ولوتس و المزيد من مفاجئتنا Descri…" at bounding box center [591, 260] width 292 height 46
paste textarea "أصناف أخري مميزة ب"
type textarea "ميكس من قطع الشوكلاتة المحشوة كيندر وبيستاشيو ولوتس وأصناف أخري مميزة بنا"
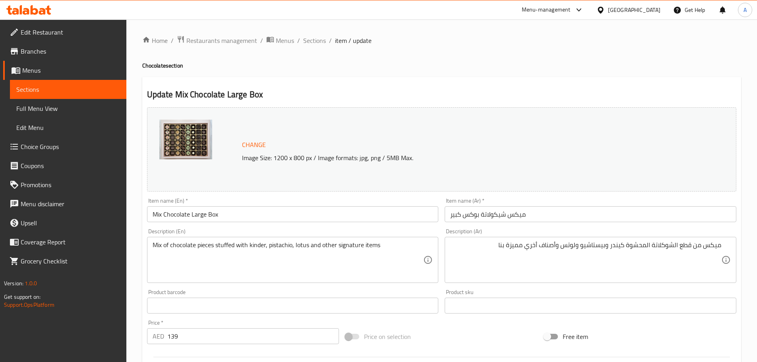
click at [567, 223] on div "Item name (Ar)   * ميكس شيكولاتة بوكس كبير Item name (Ar) *" at bounding box center [591, 210] width 298 height 31
click at [566, 215] on input "ميكس شيكولاتة بوكس كبير" at bounding box center [591, 214] width 292 height 16
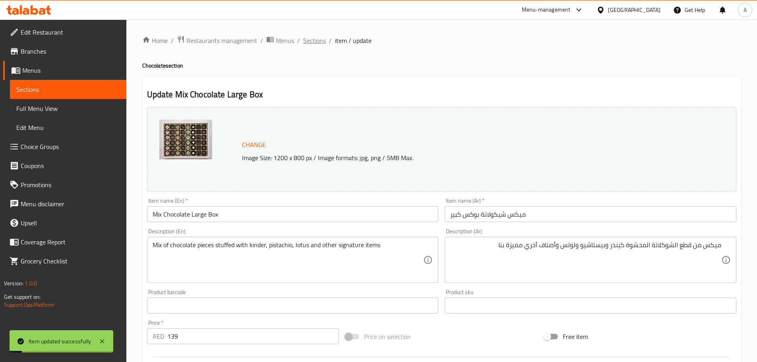
click at [308, 41] on span "Sections" at bounding box center [314, 41] width 23 height 10
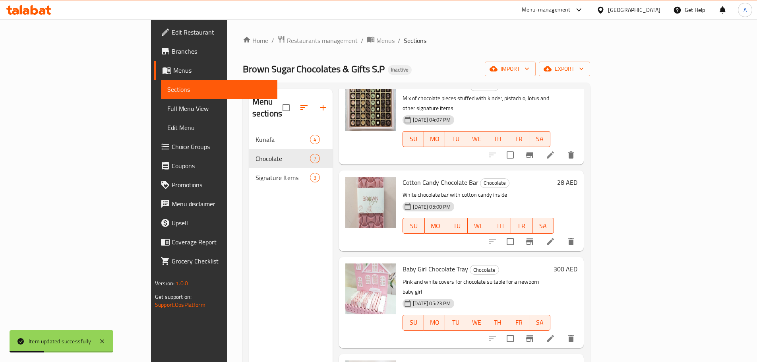
scroll to position [159, 0]
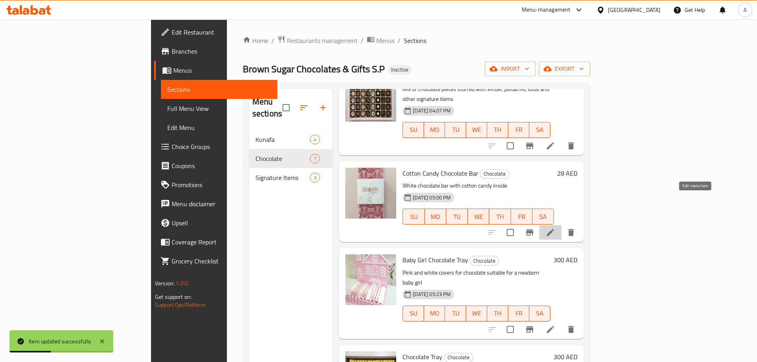
click at [555, 228] on icon at bounding box center [551, 233] width 10 height 10
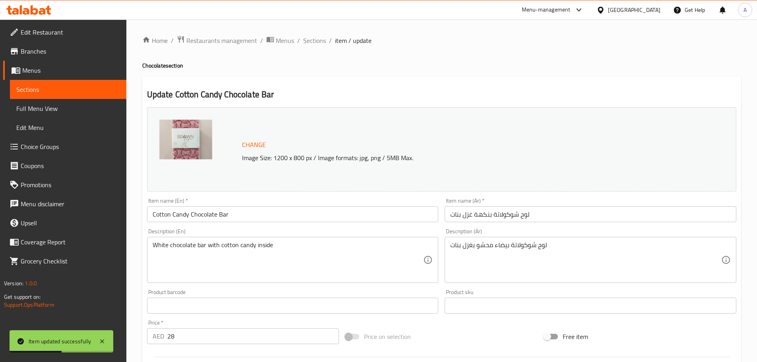
click at [540, 216] on input "لوح شوكولاتة بنكهة غزل بنات" at bounding box center [591, 214] width 292 height 16
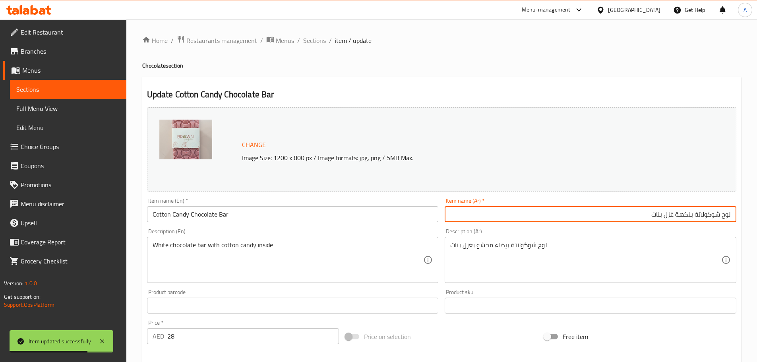
click at [580, 212] on input "لوح شوكولاتة بنكهة غزل بنات" at bounding box center [591, 214] width 292 height 16
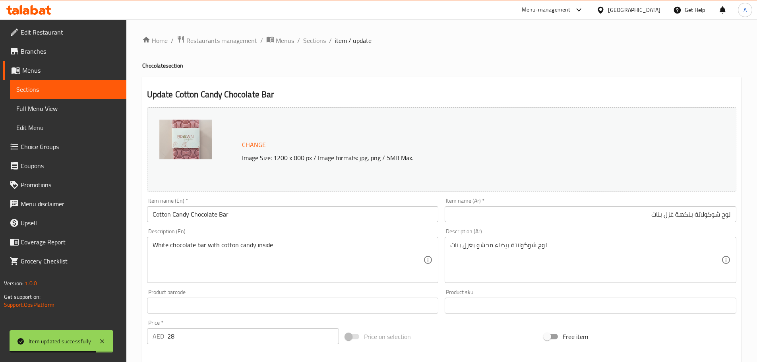
click at [144, 212] on div "Item name (En)   * Cotton Candy Chocolate Bar Item name (En) *" at bounding box center [293, 210] width 298 height 31
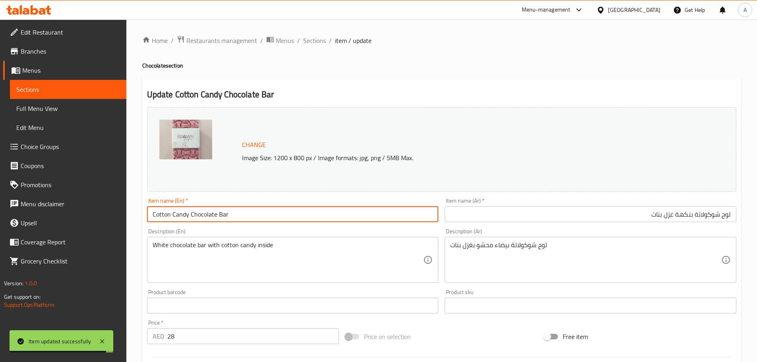
drag, startPoint x: 188, startPoint y: 214, endPoint x: 144, endPoint y: 213, distance: 43.3
click at [144, 213] on div "Item name (En)   * Cotton Candy Chocolate Bar Item name (En) *" at bounding box center [293, 210] width 298 height 31
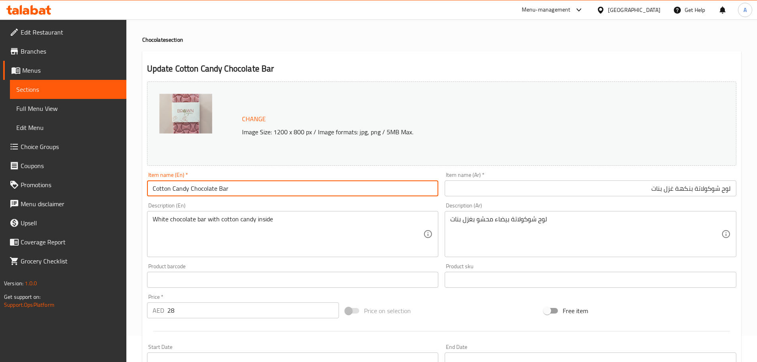
scroll to position [40, 0]
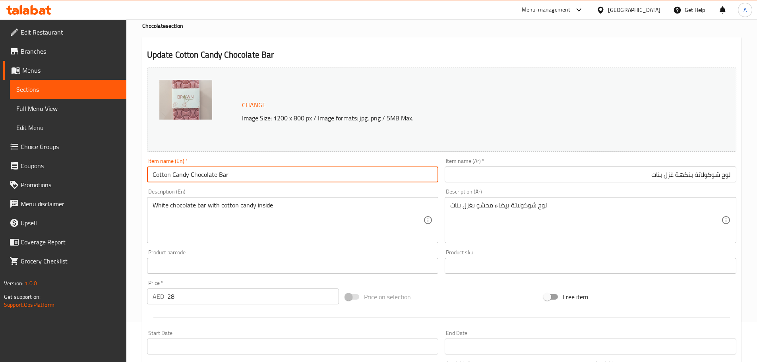
click at [728, 175] on input "لوح شوكولاتة بنكهة غزل بنات" at bounding box center [591, 175] width 292 height 16
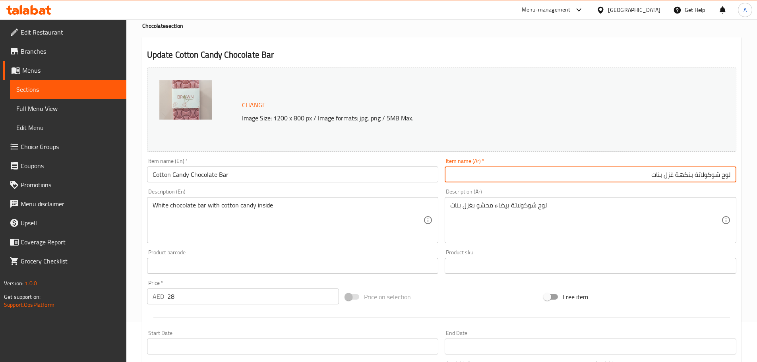
click at [728, 175] on input "لوح شوكولاتة بنكهة غزل بنات" at bounding box center [591, 175] width 292 height 16
click at [692, 177] on input "بار شوكولاتة بنكهة غزل بنات" at bounding box center [591, 175] width 292 height 16
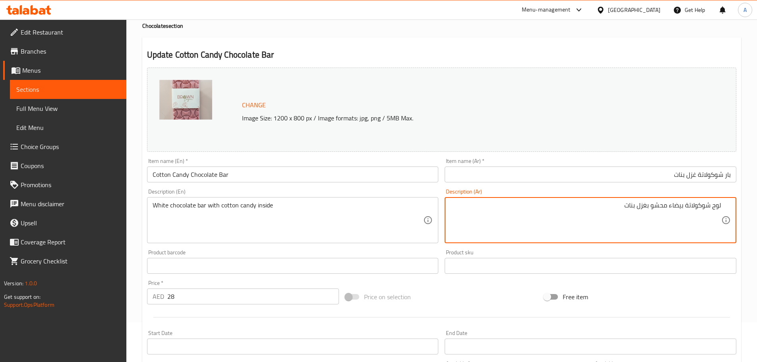
drag, startPoint x: 720, startPoint y: 205, endPoint x: 673, endPoint y: 205, distance: 47.3
click at [673, 205] on textarea "لوح شوكولاتة بيضاء محشو بغزل بنات" at bounding box center [585, 221] width 271 height 38
click at [695, 175] on input "بار شوكولاتة غزل بنات" at bounding box center [591, 175] width 292 height 16
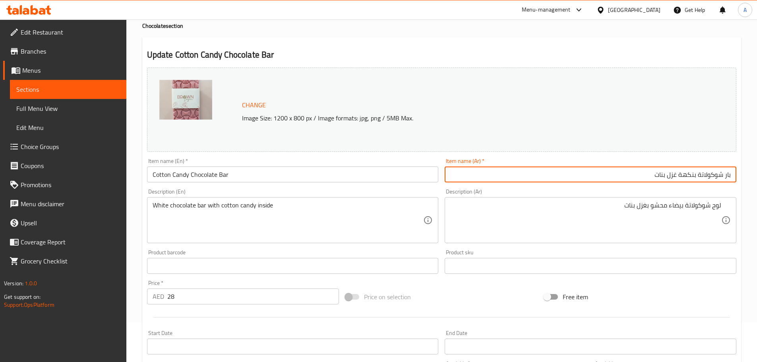
type input "بار شوكولاتة بنكهة غزل بنات"
click at [190, 176] on input "Cotton Candy Chocolate Bar" at bounding box center [293, 175] width 292 height 16
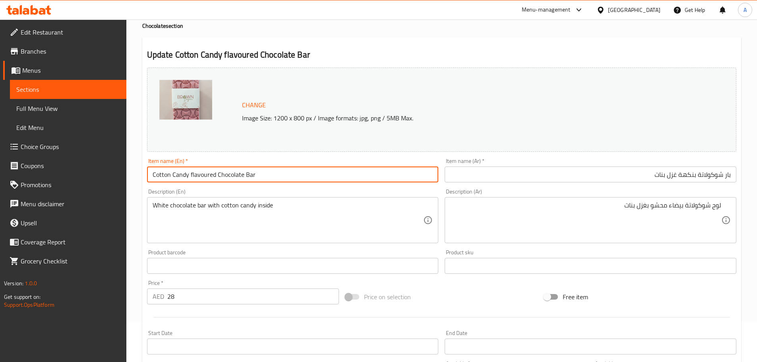
click at [270, 178] on input "Cotton Candy flavoured Chocolate Bar" at bounding box center [293, 175] width 292 height 16
type input "Cotton Candy flavoured Chocolate Bar"
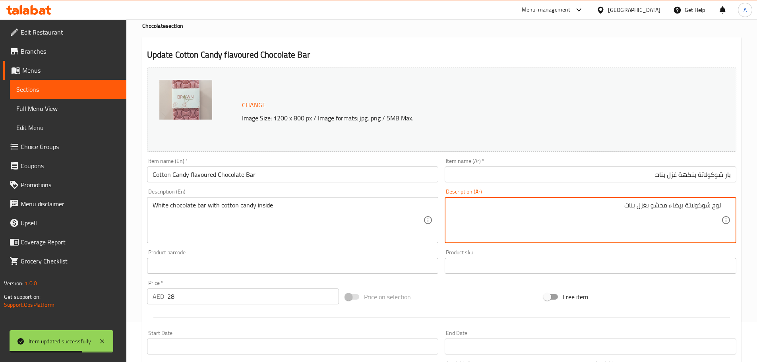
click at [664, 207] on textarea "لوح شوكولاتة بيضاء محشو بغزل بنات" at bounding box center [585, 221] width 271 height 38
click at [652, 219] on textarea "لوح شوكولاتة بيضاء محشو بغزل بنات" at bounding box center [585, 221] width 271 height 38
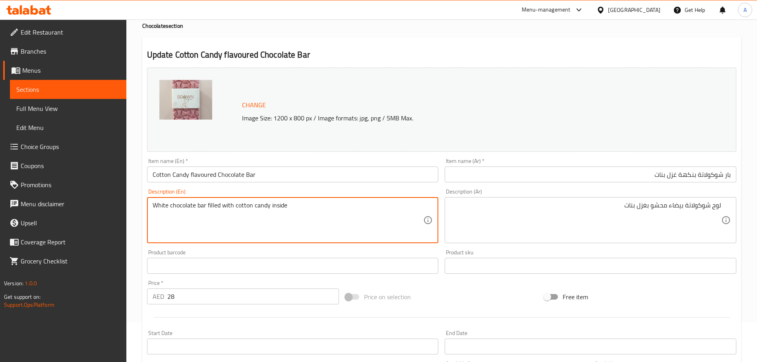
type textarea "White chocolate bar filled with cotton candy inside"
click at [546, 196] on div "Description (Ar) لوح شوكولاتة بيضاء محشو بغزل بنات Description (Ar)" at bounding box center [591, 216] width 292 height 54
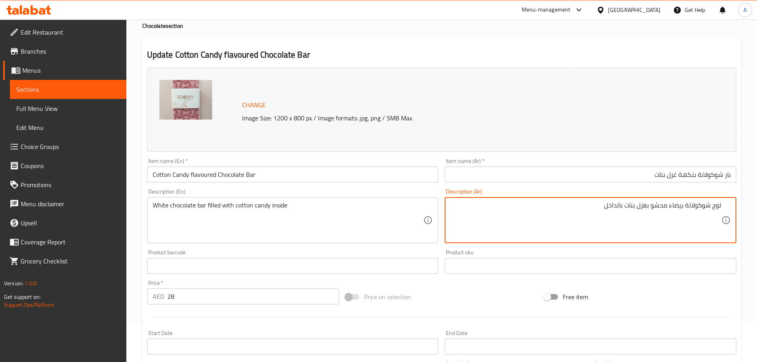
drag, startPoint x: 721, startPoint y: 204, endPoint x: 583, endPoint y: 207, distance: 138.0
click at [584, 212] on textarea "لوح شوكولاتة بيضاء محشو بغزل بنات بالداخل" at bounding box center [585, 221] width 271 height 38
type textarea "لوح شوكولاتة بيضاء محشو بغزل بنات بالداخل"
drag, startPoint x: 575, startPoint y: 161, endPoint x: 575, endPoint y: 173, distance: 11.9
click at [575, 163] on div "Item name (Ar)   * بار شوكولاتة بنكهة غزل بنات Item name (Ar) *" at bounding box center [591, 170] width 292 height 24
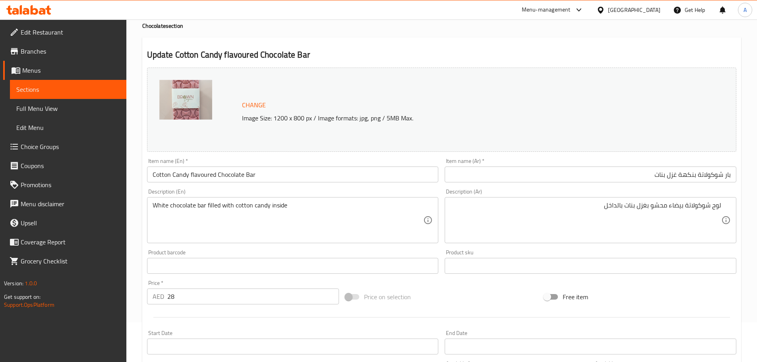
click at [575, 174] on input "بار شوكولاتة بنكهة غزل بنات" at bounding box center [591, 175] width 292 height 16
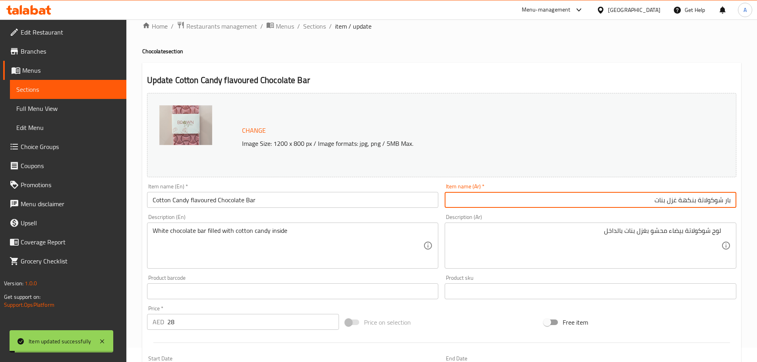
scroll to position [0, 0]
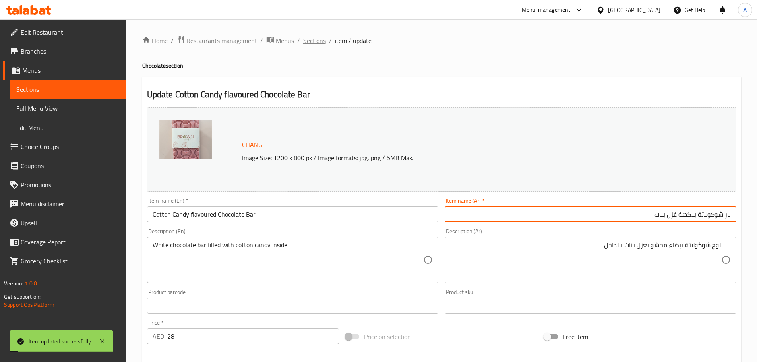
click at [309, 45] on span "Sections" at bounding box center [314, 41] width 23 height 10
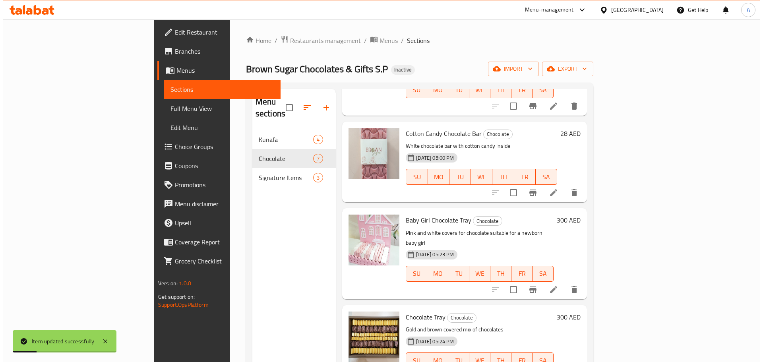
scroll to position [239, 0]
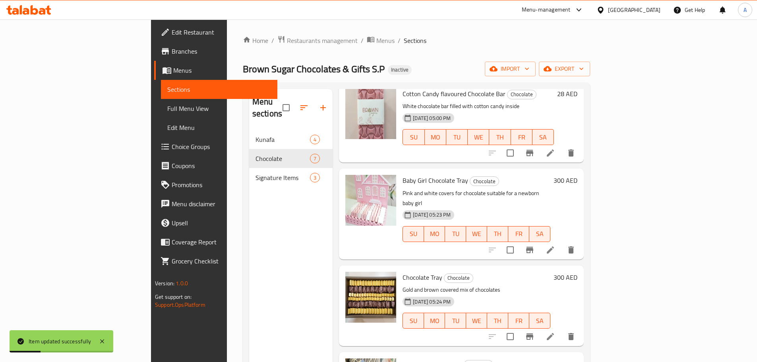
click at [555, 245] on icon at bounding box center [551, 250] width 10 height 10
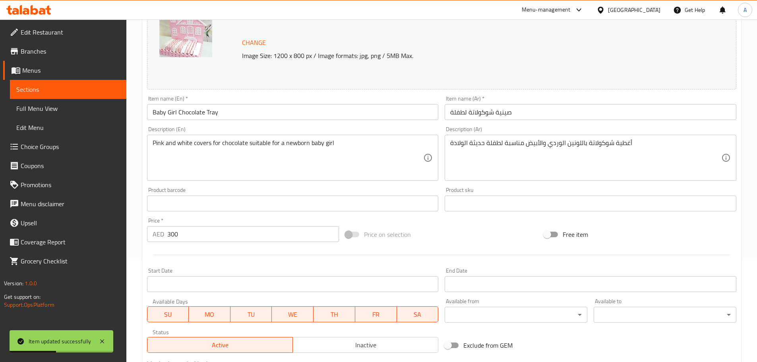
scroll to position [92, 0]
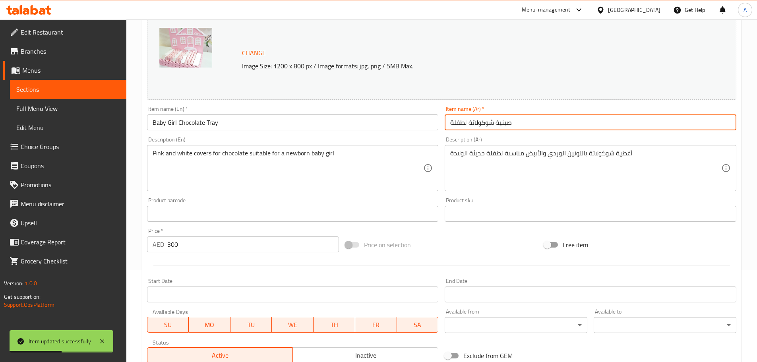
click at [561, 129] on input "صينية شوكولاتة لطفلة" at bounding box center [591, 123] width 292 height 16
drag, startPoint x: 687, startPoint y: 122, endPoint x: 612, endPoint y: 122, distance: 75.5
click at [612, 122] on input "صينية شوكولاتة لطفلة" at bounding box center [591, 123] width 292 height 16
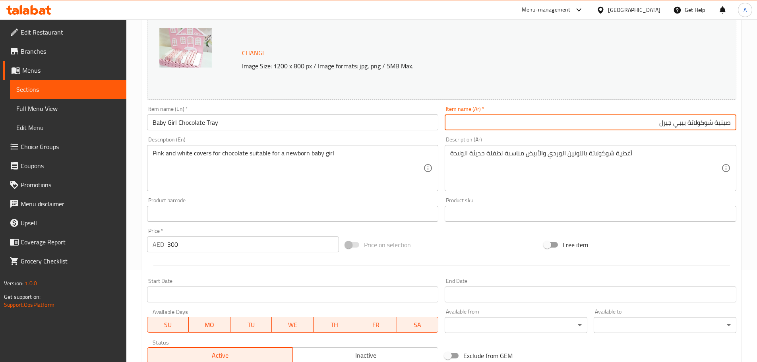
type input "صينية شوكولاتة بيبي جيرل"
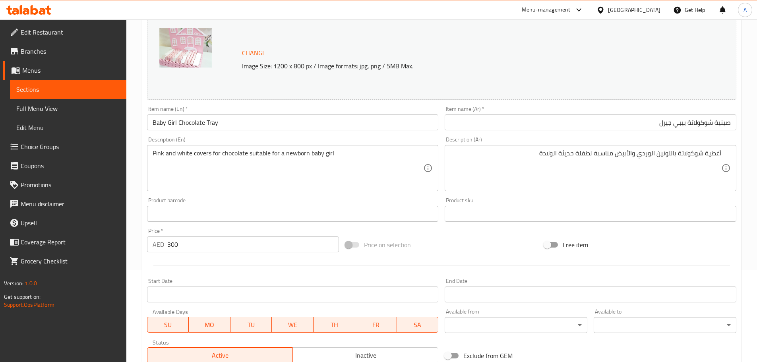
drag, startPoint x: 724, startPoint y: 152, endPoint x: 681, endPoint y: 153, distance: 43.3
click at [681, 153] on div "أغطية شوكولاتة باللونين الوردي والأبيض مناسبة لطفلة حديثة الولادة Description (…" at bounding box center [591, 168] width 292 height 46
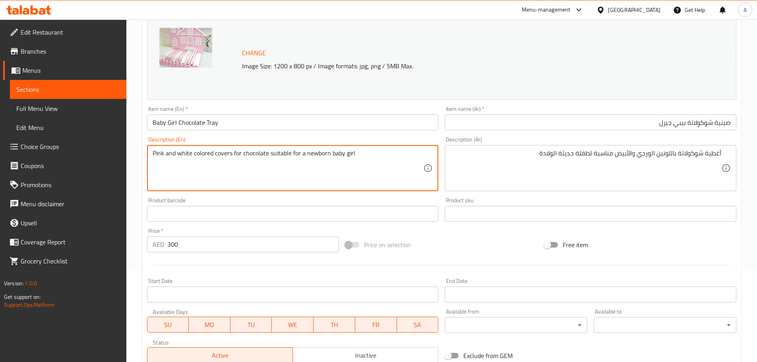
type textarea "Pink and white colored covers for chocolate suitable for a newborn baby girl"
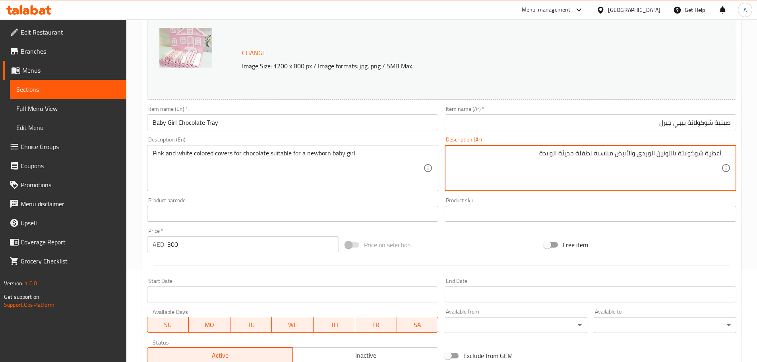
drag, startPoint x: 614, startPoint y: 154, endPoint x: 531, endPoint y: 154, distance: 82.7
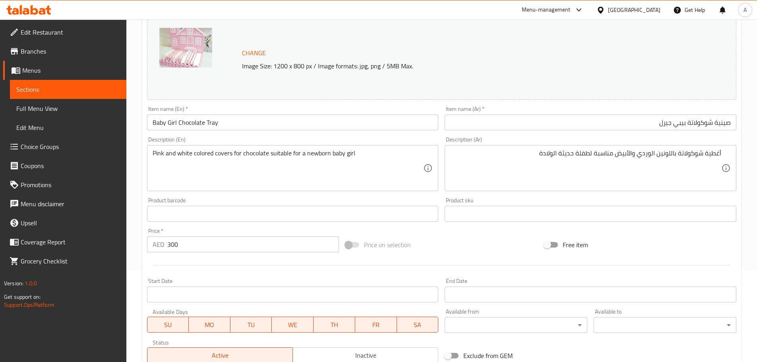
drag, startPoint x: 723, startPoint y: 152, endPoint x: 701, endPoint y: 152, distance: 22.3
click at [695, 152] on div "أغطية شوكولاتة باللونين الوردي والأبيض مناسبة لطفلة حديثة الولادة Description (…" at bounding box center [591, 168] width 292 height 46
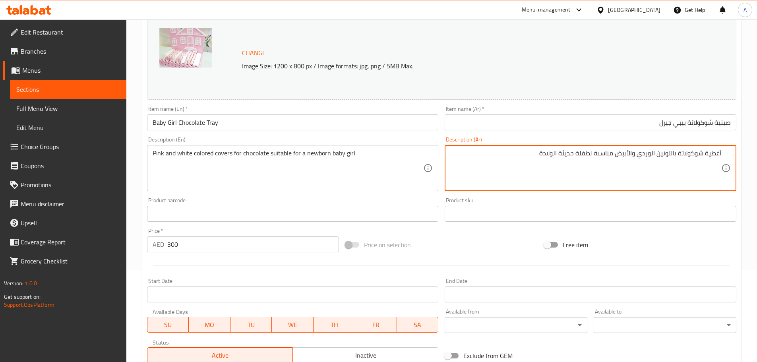
click at [719, 153] on textarea "أغطية شوكولاتة باللونين الوردي والأبيض مناسبة لطفلة حديثة الولادة" at bounding box center [585, 168] width 271 height 38
click at [706, 152] on textarea "أغطية شوكولاتة باللونين الوردي والأبيض مناسبة لطفلة حديثة الولادة" at bounding box center [585, 168] width 271 height 38
click at [704, 153] on textarea "أغطية شوكولاتة باللونين الوردي والأبيض مناسبة لطفلة حديثة الولادة" at bounding box center [585, 168] width 271 height 38
drag, startPoint x: 721, startPoint y: 154, endPoint x: 516, endPoint y: 159, distance: 204.4
click at [516, 159] on textarea "أغطية لشوكولاتة باللونين الوردي والأبيض مناسبة لطفلة حديثة الولادة" at bounding box center [585, 168] width 271 height 38
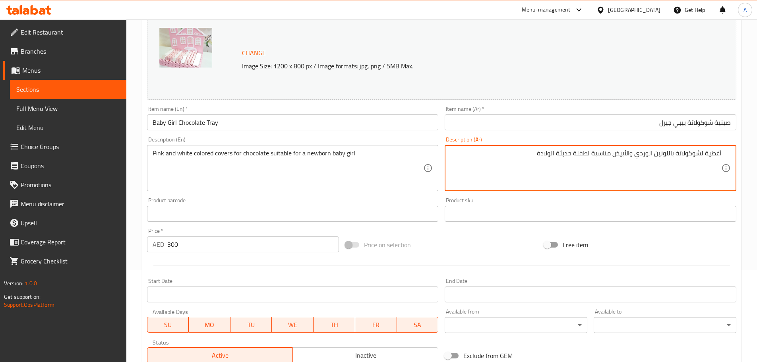
type textarea "أغطية لشوكولاتة باللونين الوردي والأبيض مناسبة لطفلة حديثة الولادة"
click at [511, 115] on input "صينية شوكولاتة بيبي جيرل" at bounding box center [591, 123] width 292 height 16
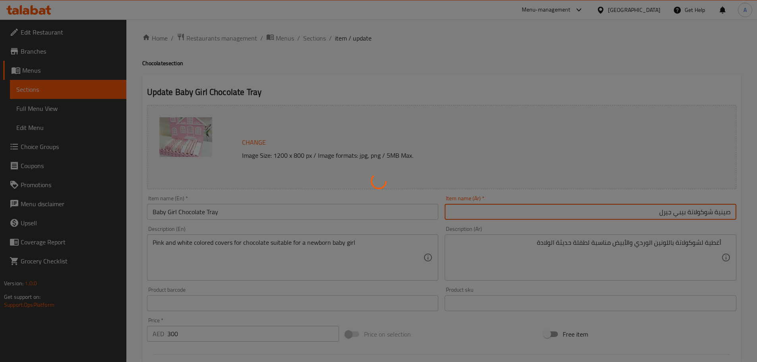
scroll to position [0, 0]
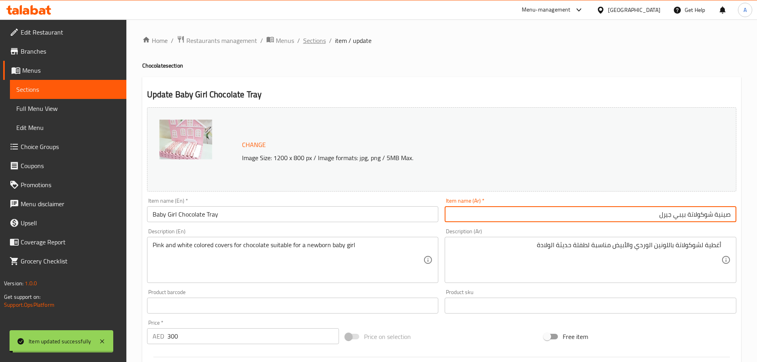
click at [309, 40] on span "Sections" at bounding box center [314, 41] width 23 height 10
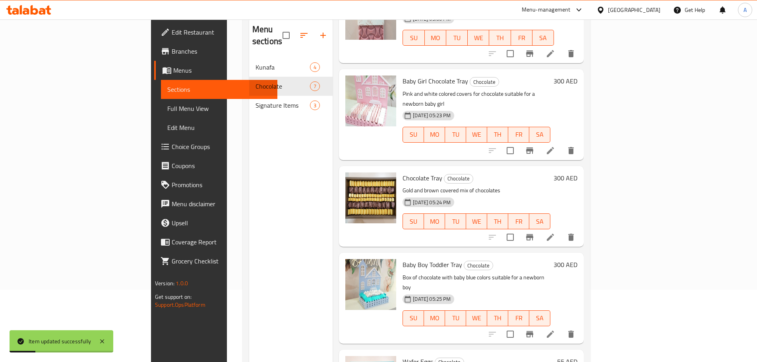
scroll to position [111, 0]
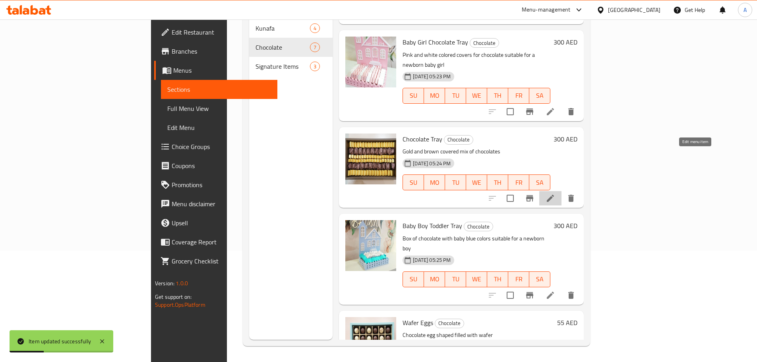
click at [555, 194] on icon at bounding box center [551, 199] width 10 height 10
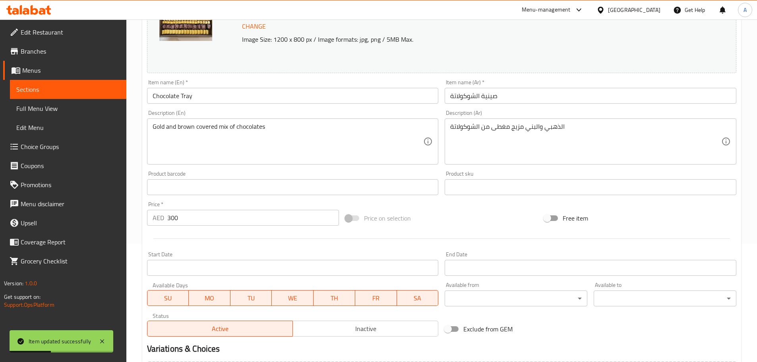
scroll to position [119, 0]
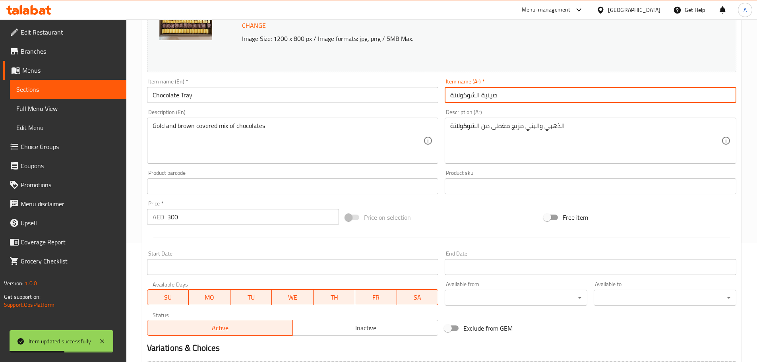
click at [475, 97] on input "صينية الشوكولاتة" at bounding box center [591, 95] width 292 height 16
type input "صينية شوكولاتة"
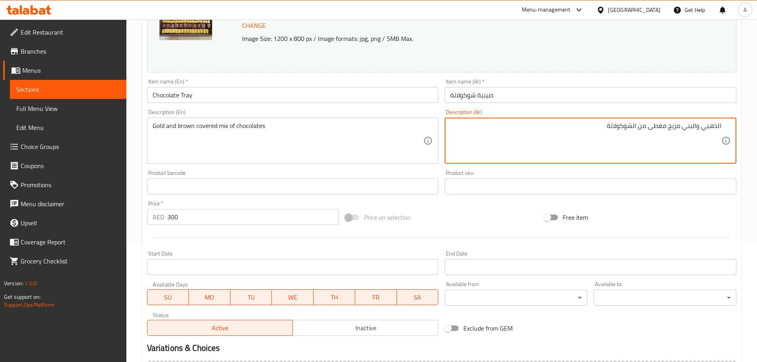
click at [567, 125] on textarea "الذهبي والبني مزيج مغطى من الشوكولاتة" at bounding box center [585, 141] width 271 height 38
click at [567, 126] on textarea "الذهبي والبني مزيج مغطى من الشوكولاتة" at bounding box center [585, 141] width 271 height 38
click at [635, 121] on div "الذهبي والبني مزيج مغطى من الشوكولاتة Description (Ar)" at bounding box center [591, 141] width 292 height 46
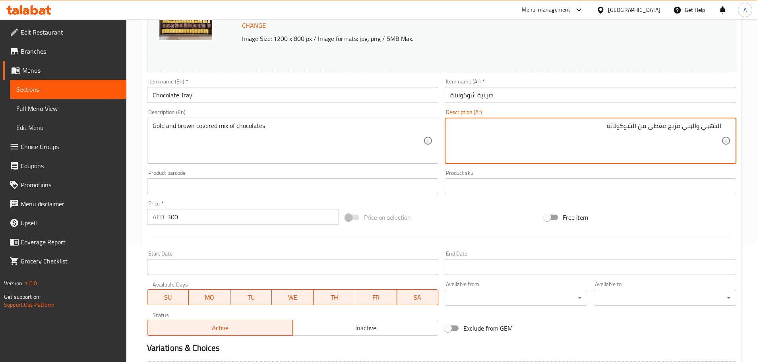
click at [662, 127] on textarea "الذهبي والبني مزيج مغطى من الشوكولاتة" at bounding box center [585, 141] width 271 height 38
drag, startPoint x: 634, startPoint y: 126, endPoint x: 763, endPoint y: 126, distance: 128.8
click at [757, 126] on html "​ Menu-management United Arab Emirates Get Help A Edit Restaurant Branches Menu…" at bounding box center [378, 62] width 757 height 362
click at [651, 131] on textarea "مكس شوكولاتة" at bounding box center [585, 141] width 271 height 38
type textarea "مكس شوكولاتة مغطى بالبني والذهبي"
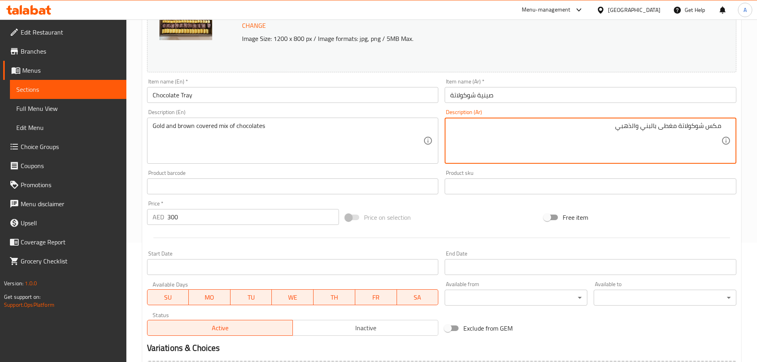
click at [629, 89] on input "صينية شوكولاتة" at bounding box center [591, 95] width 292 height 16
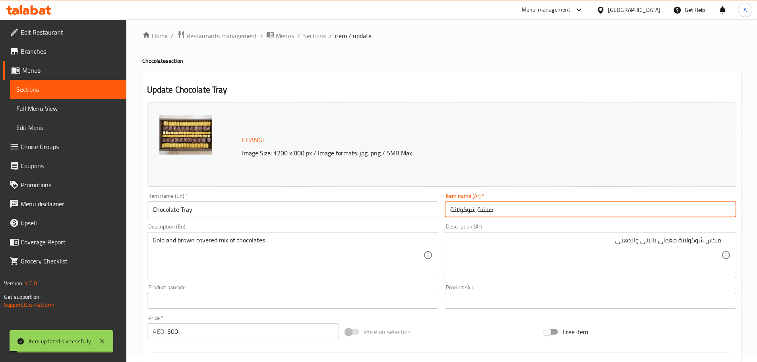
scroll to position [0, 0]
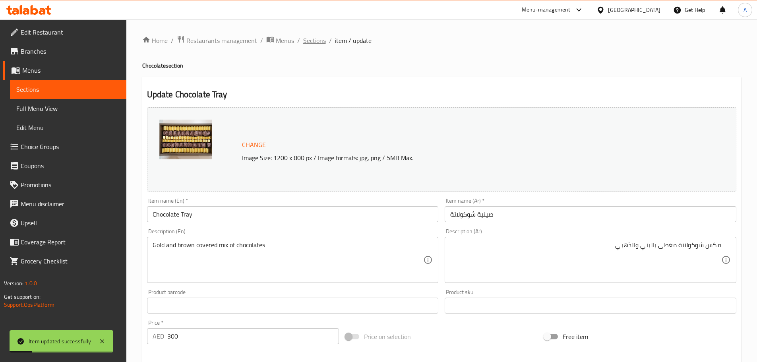
click at [319, 43] on span "Sections" at bounding box center [314, 41] width 23 height 10
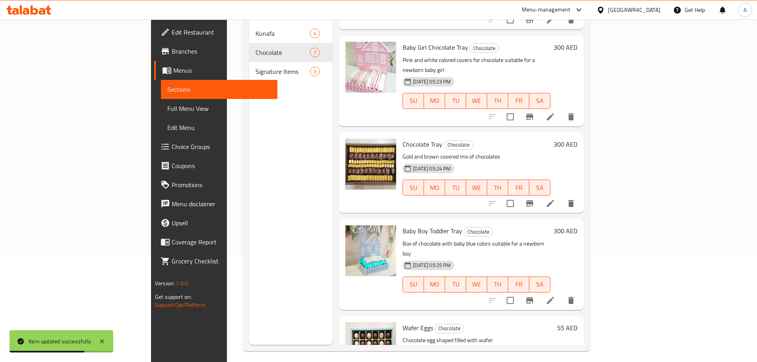
scroll to position [111, 0]
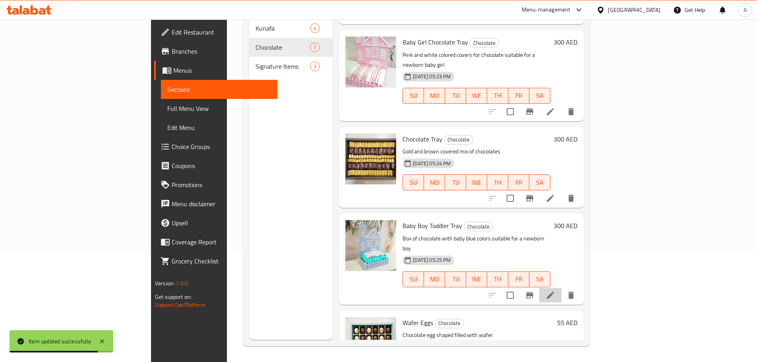
click at [562, 288] on li at bounding box center [551, 295] width 22 height 14
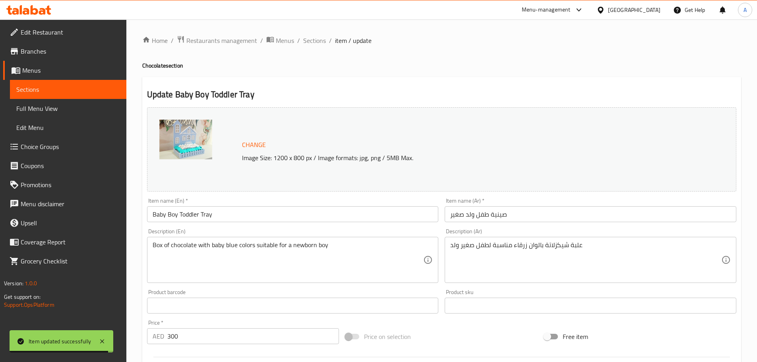
click at [517, 215] on input "صينية طفل ولد صغير" at bounding box center [591, 214] width 292 height 16
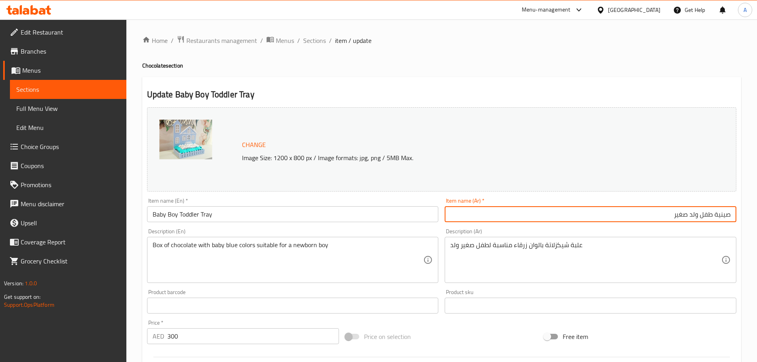
drag, startPoint x: 713, startPoint y: 213, endPoint x: 635, endPoint y: 207, distance: 78.9
click at [636, 212] on input "صينية طفل ولد صغير" at bounding box center [591, 214] width 292 height 16
type input "صينية تودلر بيبي بوي"
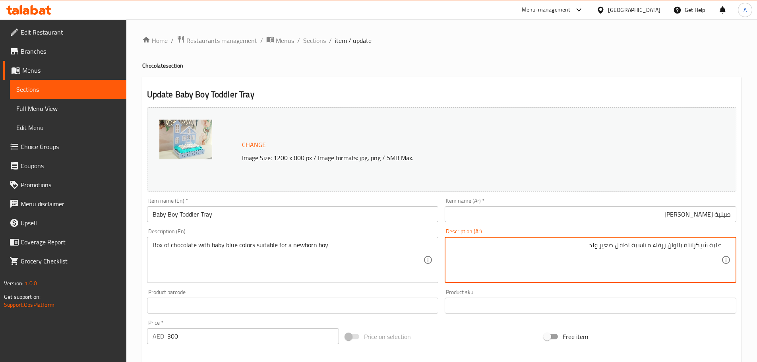
click at [721, 242] on textarea "علبة شيكزلاتة بالوان زرقاء مناسبة لطفل صغير ولد" at bounding box center [585, 260] width 271 height 38
click at [695, 247] on textarea "علبة شيكزلاتة بالوان زرقاء مناسبة لطفل صغير ولد" at bounding box center [585, 260] width 271 height 38
click at [678, 247] on textarea "علبة شيكولاتة بالوان زرقاء مناسبة لطفل صغير ولد" at bounding box center [585, 260] width 271 height 38
click at [656, 245] on textarea "علبة شيكولاتة باللون زرقاء مناسبة لطفل صغير ولد" at bounding box center [585, 260] width 271 height 38
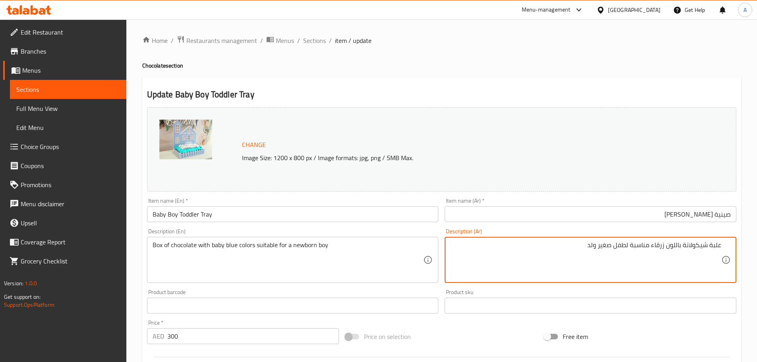
click at [656, 245] on textarea "علبة شيكولاتة باللون زرقاء مناسبة لطفل صغير ولد" at bounding box center [585, 260] width 271 height 38
drag, startPoint x: 720, startPoint y: 247, endPoint x: 651, endPoint y: 250, distance: 68.8
click at [651, 250] on textarea "علبة شيكولاتة باللون الأزرق مناسبة لطفل صغير ولد" at bounding box center [585, 260] width 271 height 38
click at [652, 247] on textarea "علبة شيكولاتة باللون الأزرق مناسبة لطفل صغير ولد" at bounding box center [585, 260] width 271 height 38
click at [663, 245] on textarea "علبة شيكولاتة باللون الأزرق مناسبة لطفل صغير ولد" at bounding box center [585, 260] width 271 height 38
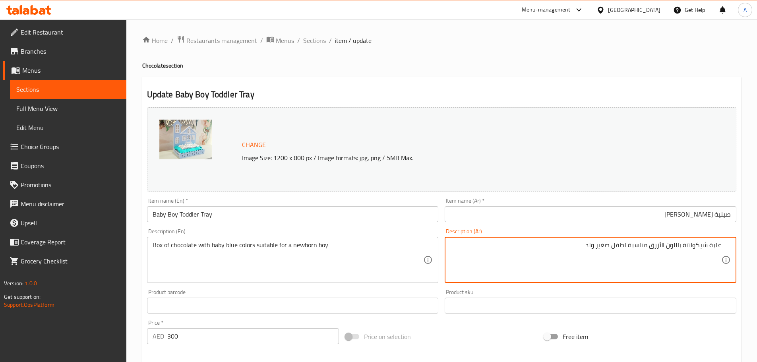
click at [664, 245] on textarea "علبة شيكولاتة باللون الأزرق مناسبة لطفل صغير ولد" at bounding box center [585, 260] width 271 height 38
drag, startPoint x: 652, startPoint y: 247, endPoint x: 647, endPoint y: 250, distance: 5.3
click at [651, 247] on textarea "علبة شيكولاتة باللون الأزرق مناسبة لطفل صغير ولد" at bounding box center [585, 260] width 271 height 38
click at [647, 245] on textarea "علبة شيكولاتة باللون الأزرق مناسبة لطفل صغير ولد" at bounding box center [585, 260] width 271 height 38
click at [662, 245] on textarea "علبة شيكولاتة باللون الأزرق مناسبة لطفل صغير ولد" at bounding box center [585, 260] width 271 height 38
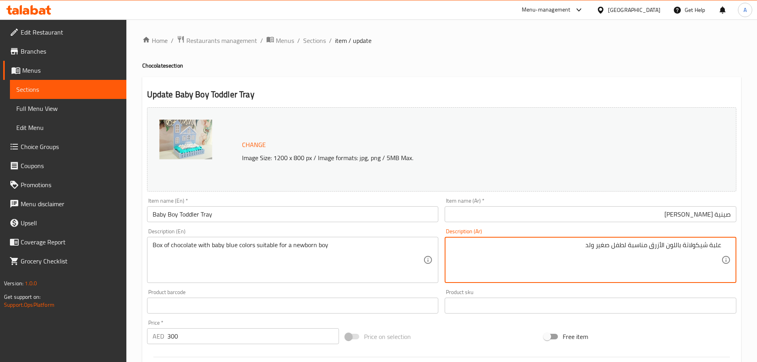
click at [662, 245] on textarea "علبة شيكولاتة باللون الأزرق مناسبة لطفل صغير ولد" at bounding box center [585, 260] width 271 height 38
drag, startPoint x: 601, startPoint y: 247, endPoint x: 569, endPoint y: 247, distance: 31.8
click at [569, 247] on textarea "علبة شيكولاتة باللون البيبي بلو مناسبة لطفل صغير ولد" at bounding box center [585, 260] width 271 height 38
type textarea "علبة شيكولاتة باللون البيبي بلو مناسبة لولد حديث الولادة"
click at [571, 219] on input "صينية تودلر بيبي بوي" at bounding box center [591, 214] width 292 height 16
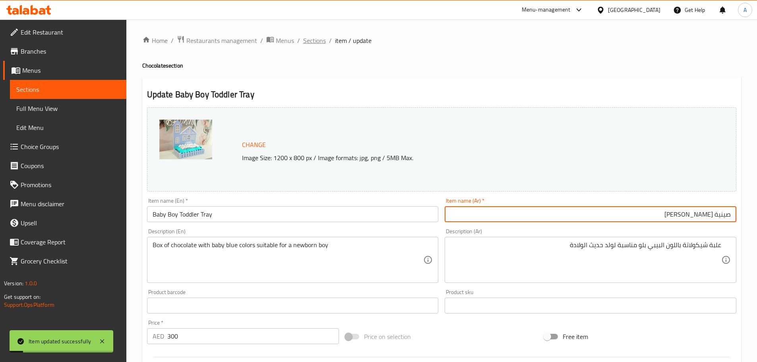
click at [315, 42] on span "Sections" at bounding box center [314, 41] width 23 height 10
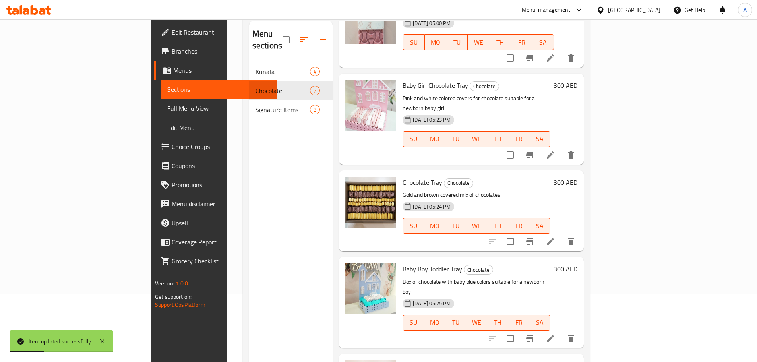
scroll to position [111, 0]
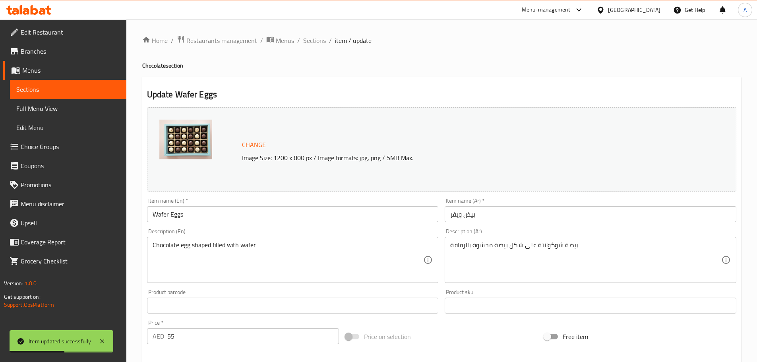
click at [592, 236] on div "Description (Ar) بيضة شوكولاتة على شكل بيضة محشوة بالرقاقة Description (Ar)" at bounding box center [591, 256] width 292 height 54
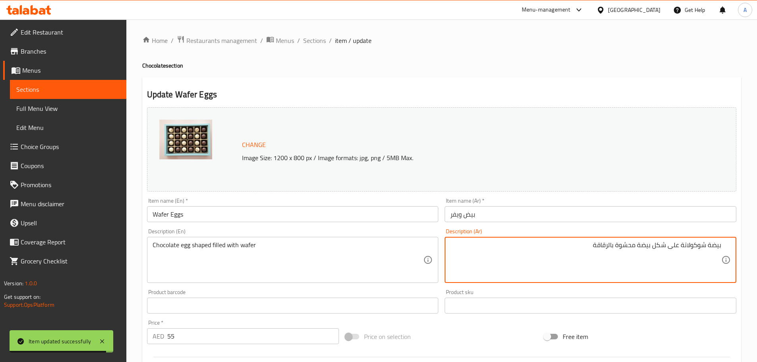
click at [713, 245] on textarea "بيضة شوكولاتة على شكل بيضة محشوة بالرقاقة" at bounding box center [585, 260] width 271 height 38
type textarea "شوكولاتة على شكل بيض محشوة بالويفر"
click at [623, 223] on div "Item name (Ar)   * بيض ويفر Item name (Ar) *" at bounding box center [591, 210] width 298 height 31
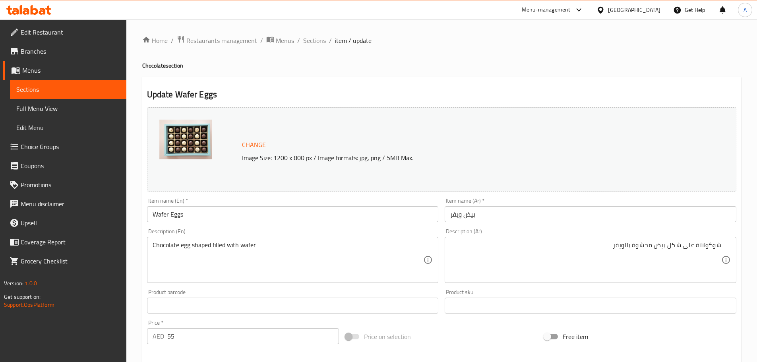
click at [627, 217] on input "بيض ويفر" at bounding box center [591, 214] width 292 height 16
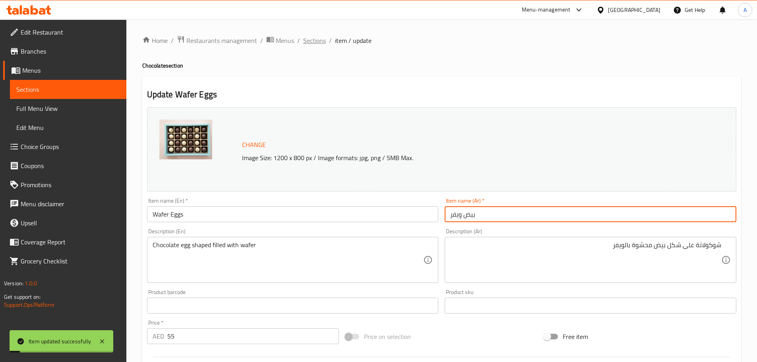
click at [312, 39] on span "Sections" at bounding box center [314, 41] width 23 height 10
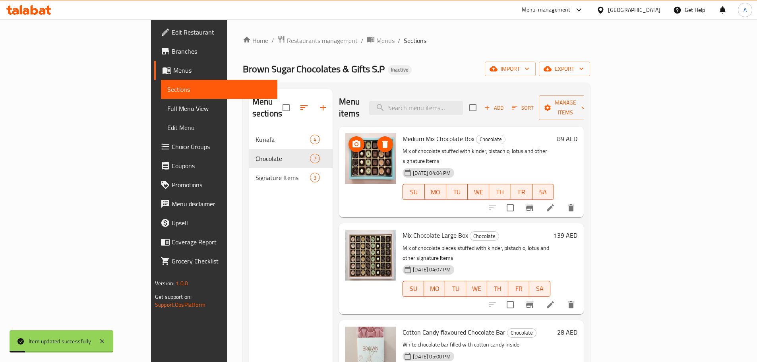
scroll to position [119, 0]
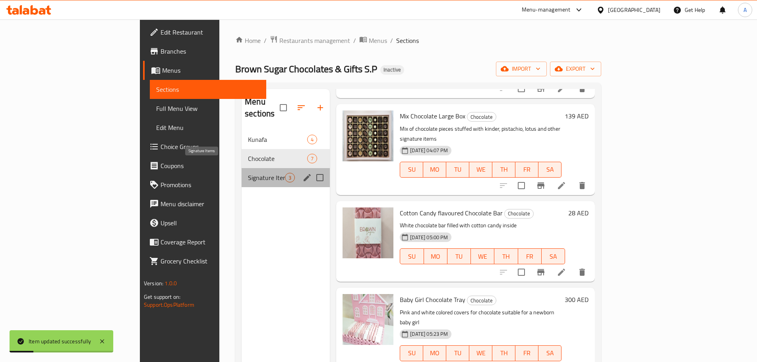
click at [248, 173] on span "Signature Items" at bounding box center [266, 178] width 37 height 10
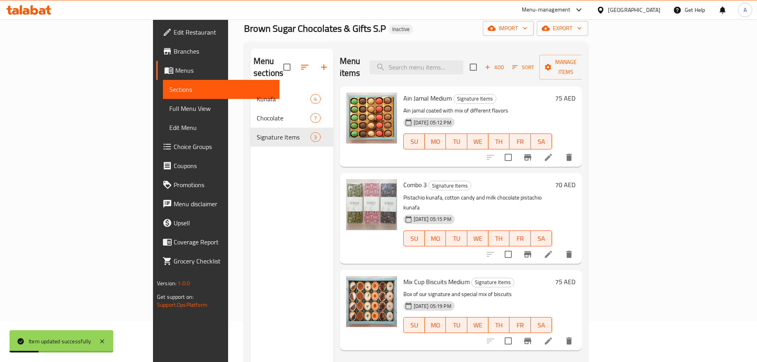
scroll to position [80, 0]
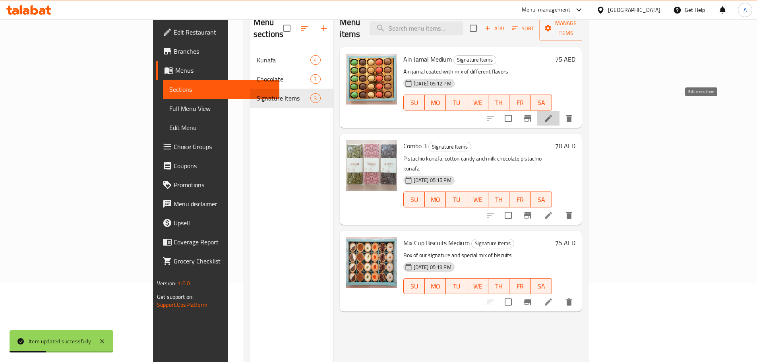
click at [553, 114] on icon at bounding box center [549, 119] width 10 height 10
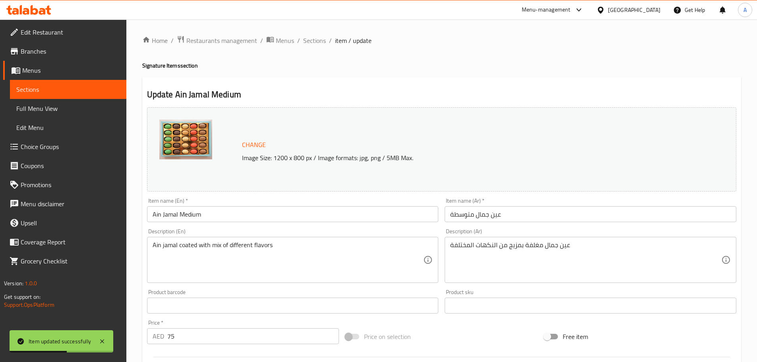
click at [522, 212] on input "عين جمال متوسطة" at bounding box center [591, 214] width 292 height 16
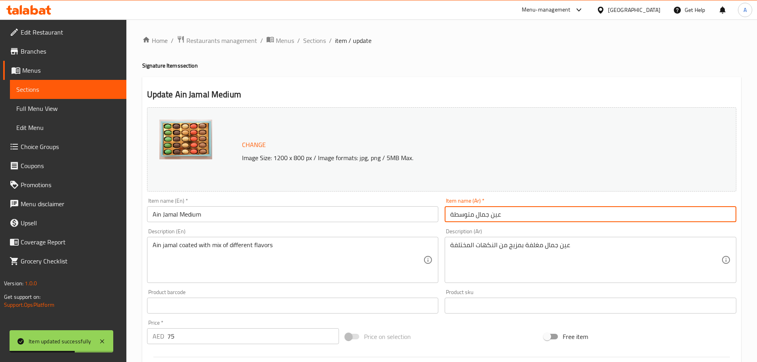
click at [468, 216] on input "عين جمال متوسطة" at bounding box center [591, 214] width 292 height 16
type input "عين جمال وسط"
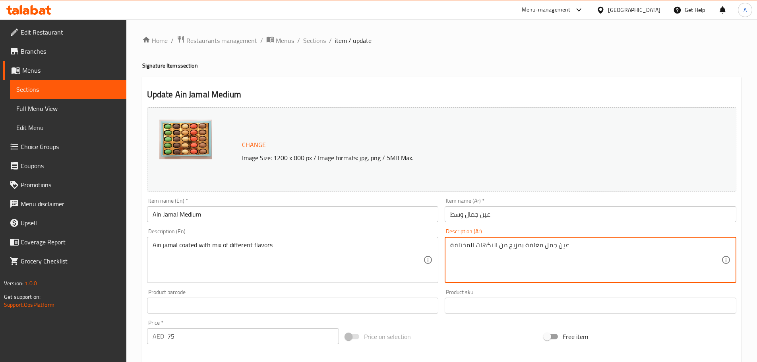
type textarea "عين جمل مغلفة بمزيج من النكهات المختلفة"
click at [506, 217] on input "عين جمال وسط" at bounding box center [591, 214] width 292 height 16
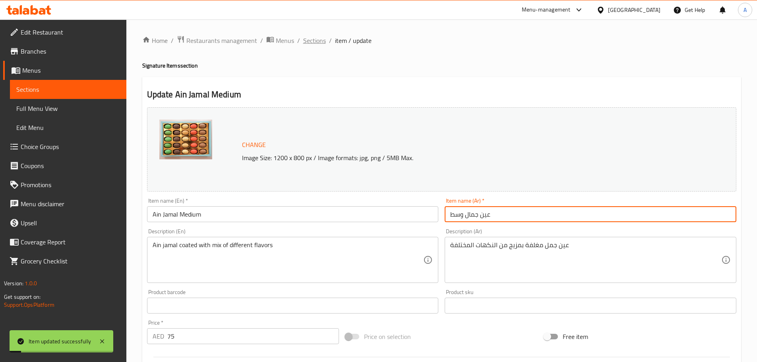
click at [317, 41] on span "Sections" at bounding box center [314, 41] width 23 height 10
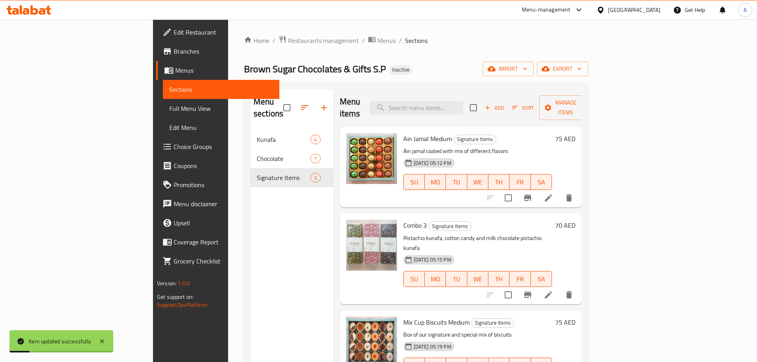
scroll to position [80, 0]
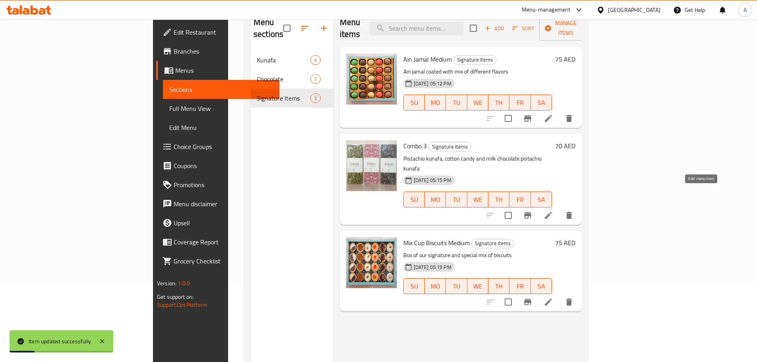
click at [552, 212] on icon at bounding box center [548, 215] width 7 height 7
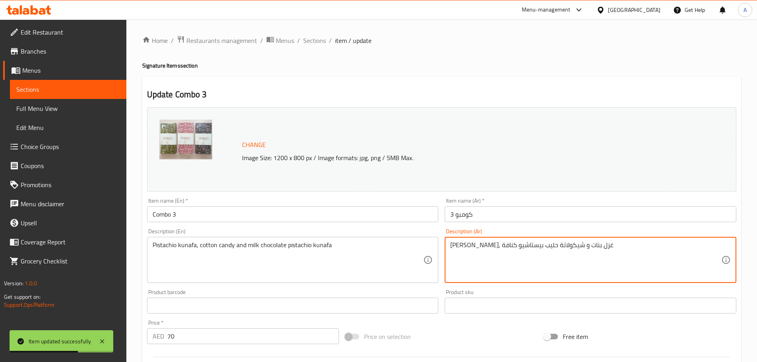
drag, startPoint x: 608, startPoint y: 245, endPoint x: 585, endPoint y: 245, distance: 22.7
click at [585, 245] on textarea "بيستاشيو كنافة, غزل بنات و شيكولاتة حليب بيستاشيو كنافة" at bounding box center [585, 260] width 271 height 38
click at [684, 244] on textarea "بيستاشيو كنافة, غزل بنات و شيكولاتة حليب بيستاشيو كنافة" at bounding box center [585, 260] width 271 height 38
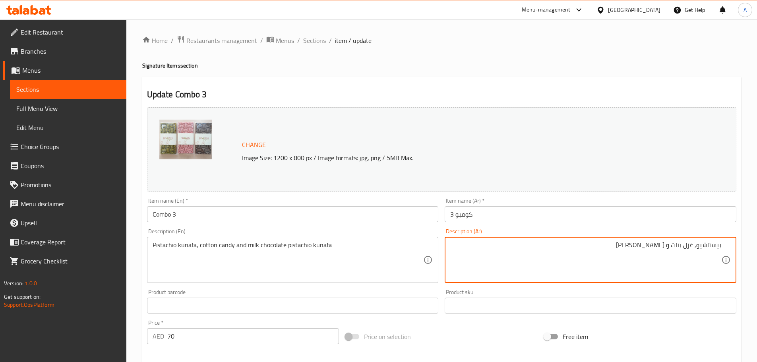
click at [722, 245] on div "بيستاشيو, غزل بنات و شيكولاتة حليب بيستاشيو كنافة Description (Ar)" at bounding box center [591, 260] width 292 height 46
drag, startPoint x: 720, startPoint y: 244, endPoint x: 731, endPoint y: 251, distance: 12.6
click at [721, 245] on textarea "بيستاشيو, غزل بنات و شيكولاتة حليب بيستاشيو كنافة" at bounding box center [585, 260] width 271 height 38
paste textarea "كنافة"
click at [609, 246] on textarea "كنافة بيستاشيو, غزل بنات و شيكولاتة حليب بيستاشيو كنافة" at bounding box center [585, 260] width 271 height 38
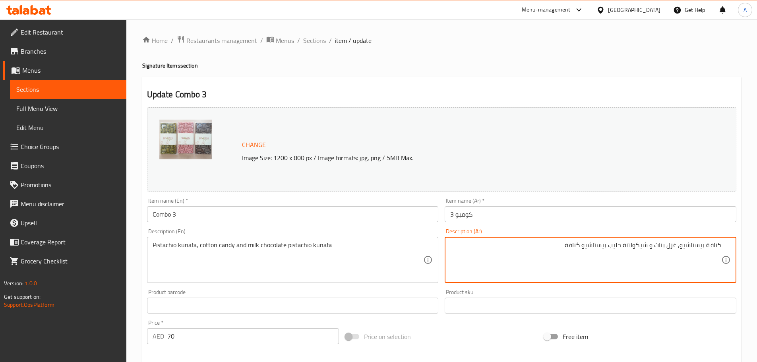
click at [608, 245] on textarea "كنافة بيستاشيو, غزل بنات و شيكولاتة حليب بيستاشيو كنافة" at bounding box center [585, 260] width 271 height 38
drag, startPoint x: 606, startPoint y: 248, endPoint x: 496, endPoint y: 247, distance: 110.5
click at [496, 247] on textarea "كنافة بيستاشيو, غزل بنات و شيكولاتة حليب بيستاشيو كنافة" at bounding box center [585, 260] width 271 height 38
type textarea "كنافة بيستاشيو, غزل بنات و شيكولاتة حليب"
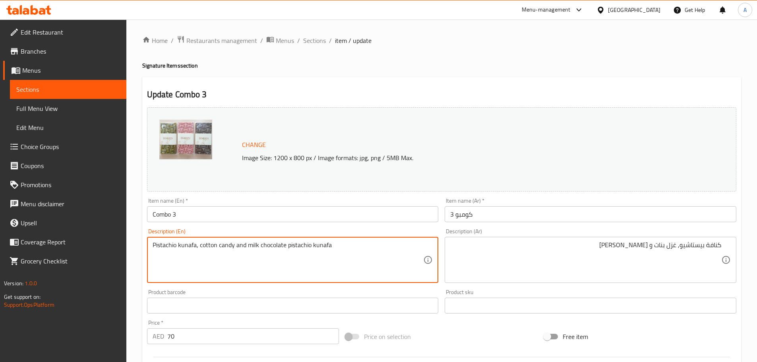
drag, startPoint x: 286, startPoint y: 246, endPoint x: 421, endPoint y: 246, distance: 134.4
type textarea "Pistachio kunafa, cotton candy and milk chocolate"
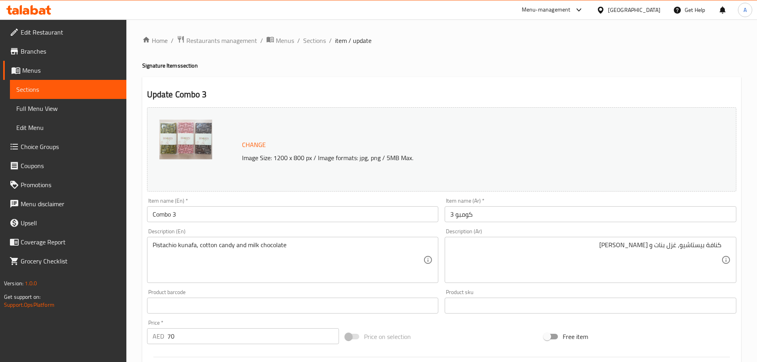
click at [368, 226] on div "Description (En) Pistachio kunafa, cotton candy and milk chocolate Description …" at bounding box center [293, 255] width 298 height 61
click at [365, 221] on input "Combo 3" at bounding box center [293, 214] width 292 height 16
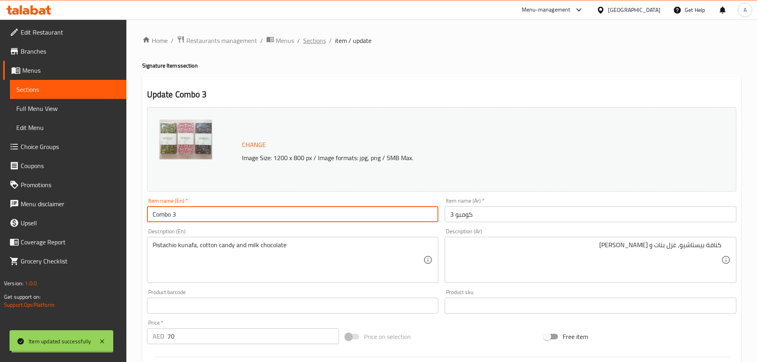
click at [310, 37] on span "Sections" at bounding box center [314, 41] width 23 height 10
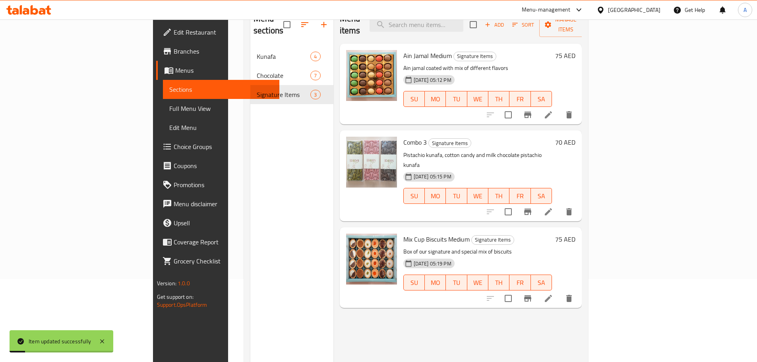
scroll to position [111, 0]
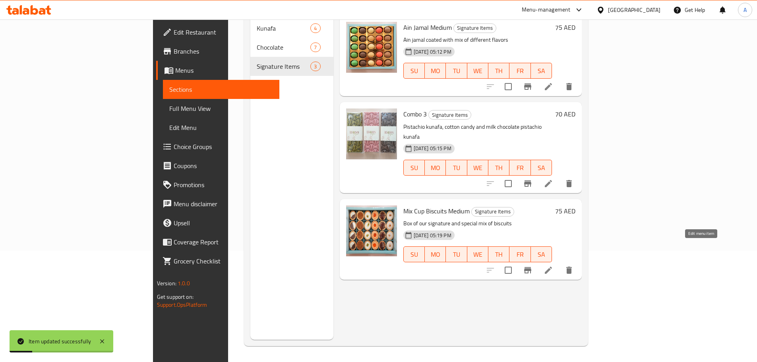
click at [553, 266] on icon at bounding box center [549, 271] width 10 height 10
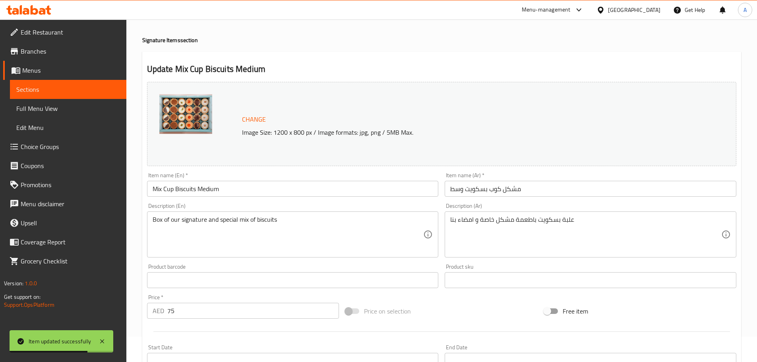
scroll to position [40, 0]
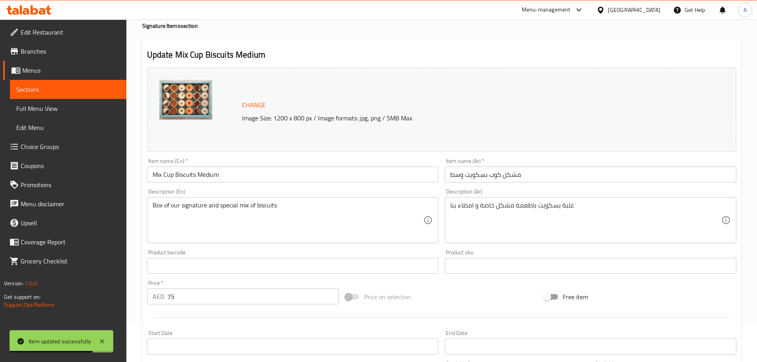
click at [539, 180] on input "مشكل كوب بسكويت وسط" at bounding box center [591, 175] width 292 height 16
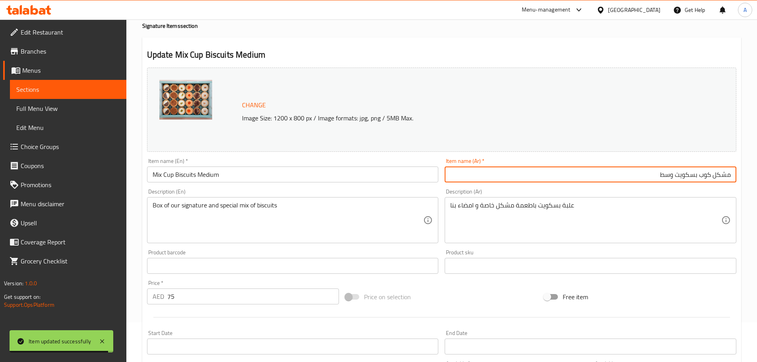
click at [723, 173] on input "مشكل كوب بسكويت وسط" at bounding box center [591, 175] width 292 height 16
click at [692, 175] on input "كوب بسكويت وسط" at bounding box center [591, 175] width 292 height 16
type input "كوب بسكويت ميكس وسط"
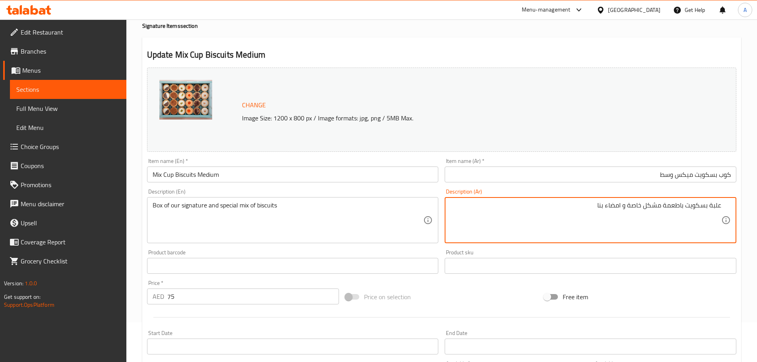
drag, startPoint x: 720, startPoint y: 205, endPoint x: 515, endPoint y: 204, distance: 205.6
click at [515, 204] on textarea "علبة بسكويت باطعمة مشكل خاصة و امضاء بنا" at bounding box center [585, 221] width 271 height 38
click at [542, 179] on input "كوب بسكويت ميكس وسط" at bounding box center [591, 175] width 292 height 16
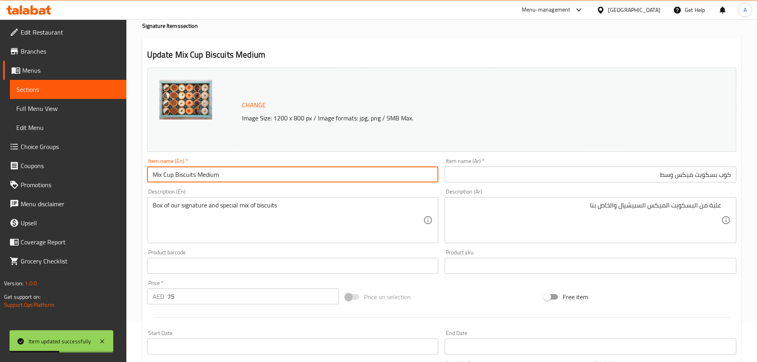
click at [212, 173] on input "Mix Cup Biscuits Medium" at bounding box center [293, 175] width 292 height 16
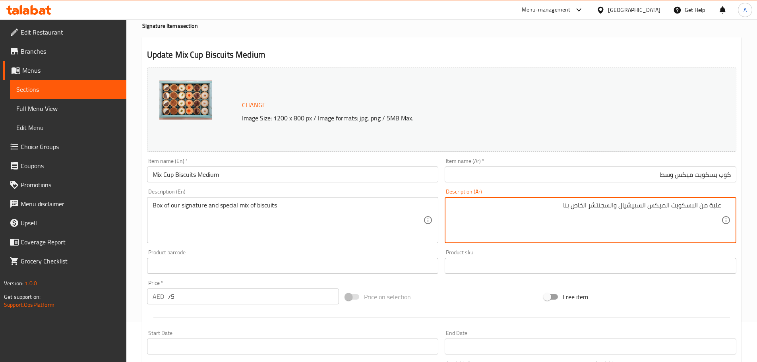
type textarea "علبة من البسكويت الميكس السبيشيال والسجنتشر الخاص بنا"
click at [635, 178] on input "كوب بسكويت ميكس وسط" at bounding box center [591, 175] width 292 height 16
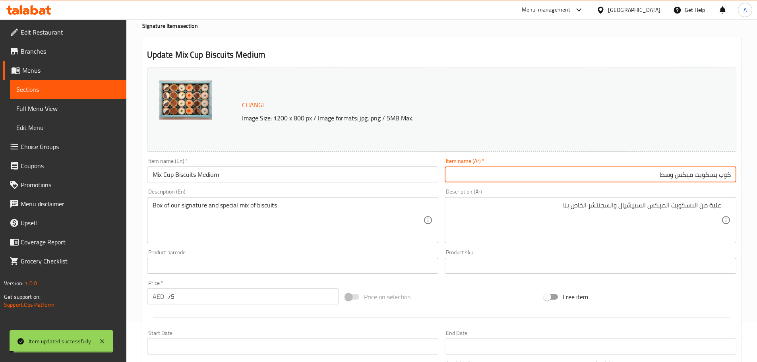
scroll to position [0, 0]
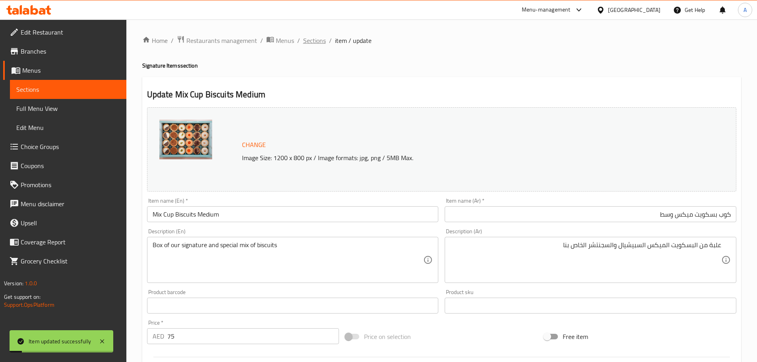
click at [313, 44] on span "Sections" at bounding box center [314, 41] width 23 height 10
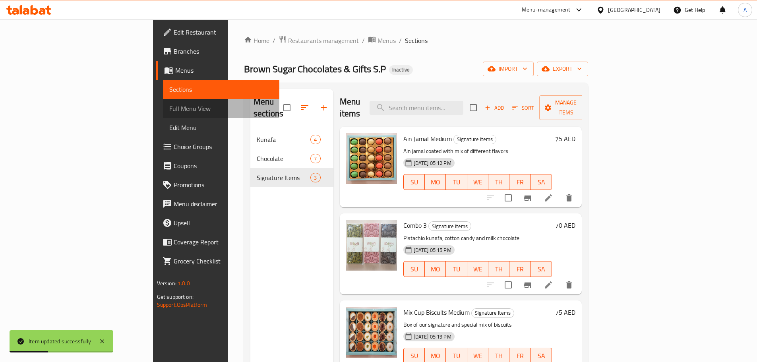
click at [169, 110] on span "Full Menu View" at bounding box center [221, 109] width 104 height 10
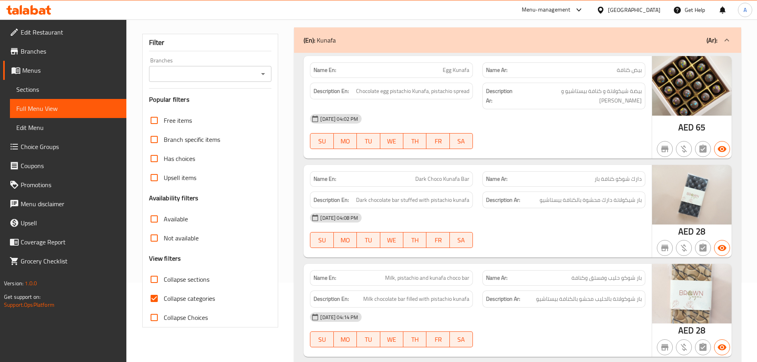
click at [158, 301] on input "Collapse categories" at bounding box center [154, 298] width 19 height 19
checkbox input "false"
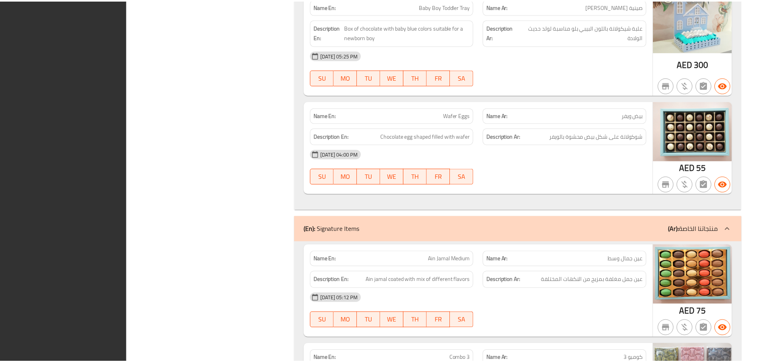
scroll to position [1335, 0]
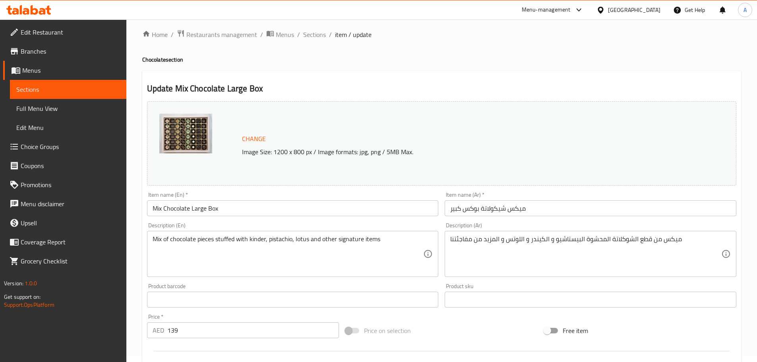
scroll to position [80, 0]
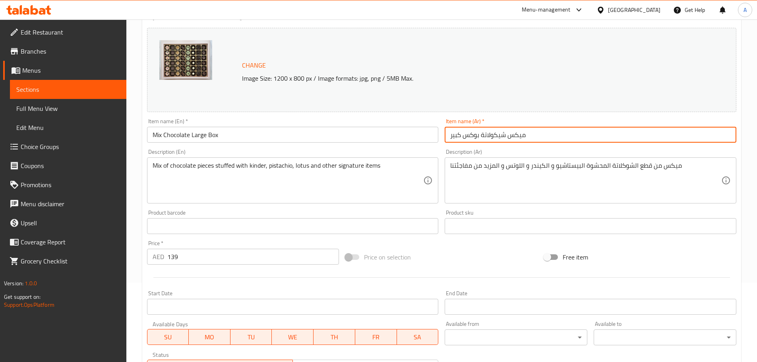
click at [567, 139] on input "ميكس شيكولاتة بوكس كبير" at bounding box center [591, 135] width 292 height 16
click at [672, 138] on input "ميكس شيكولاتة بوكس كبير" at bounding box center [591, 135] width 292 height 16
click at [677, 136] on input "ميكس شيكولاتة بوكس كبير" at bounding box center [591, 135] width 292 height 16
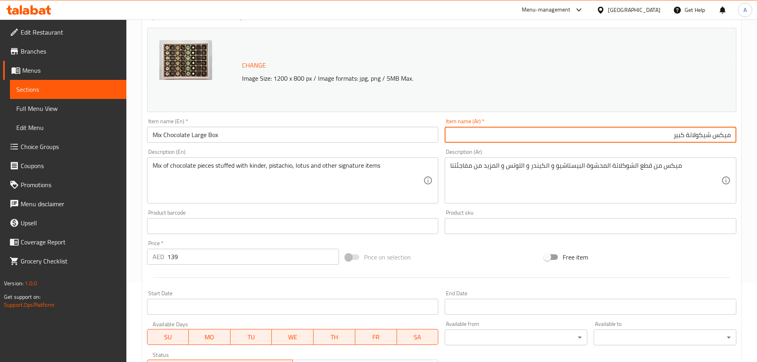
click at [732, 134] on input "ميكس شيكولاتة كبير" at bounding box center [591, 135] width 292 height 16
paste input "بوكس"
click at [695, 135] on input "بوكس ميكس شيكولاتة كبير" at bounding box center [591, 135] width 292 height 16
click at [696, 135] on input "بوكس ميكس شيكولاتة كبير" at bounding box center [591, 135] width 292 height 16
click at [704, 135] on input "بوكس ميكس شيكولاتة كبير" at bounding box center [591, 135] width 292 height 16
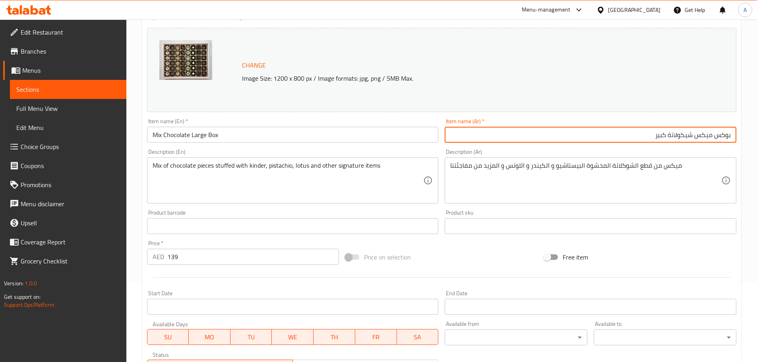
click at [704, 135] on input "بوكس ميكس شيكولاتة كبير" at bounding box center [591, 135] width 292 height 16
click at [685, 135] on input "بوكس شيكولاتة كبير" at bounding box center [591, 135] width 292 height 16
paste input "يكس"
click at [679, 136] on input "بوكس شيكولاتة ميكس كبير" at bounding box center [591, 135] width 292 height 16
type input "بوكس شيكولاتة مكس كبير"
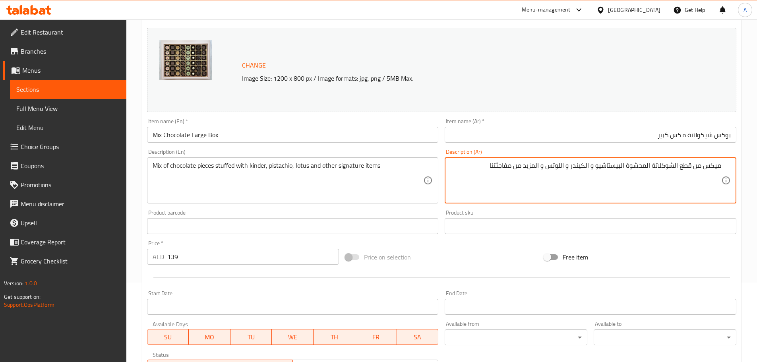
drag, startPoint x: 721, startPoint y: 165, endPoint x: 626, endPoint y: 165, distance: 95.0
click at [626, 165] on textarea "ميكس من قطع الشوكلاتة المحشوة البيستاشيو و الكيندر و اللوتس و المزيد من مفاجئتنا" at bounding box center [585, 181] width 271 height 38
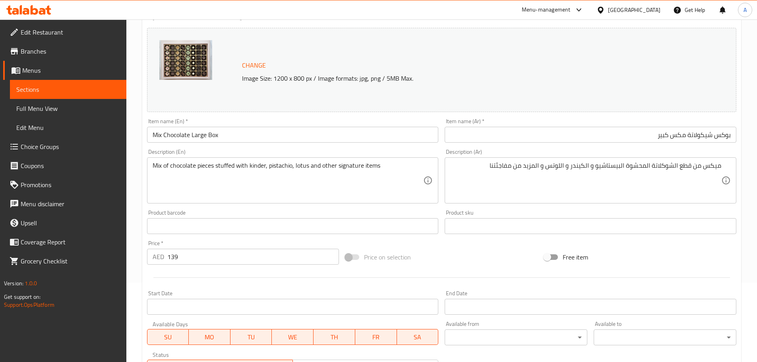
click at [582, 159] on div "ميكس من قطع الشوكلاتة المحشوة البيستاشيو و الكيندر و اللوتس و المزيد من مفاجئتن…" at bounding box center [591, 180] width 292 height 46
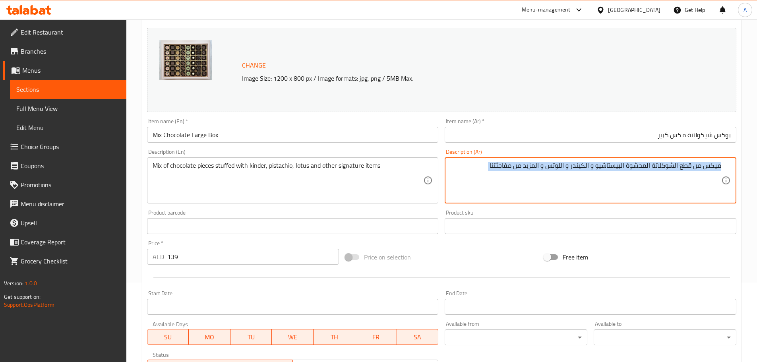
click at [582, 159] on div "ميكس من قطع الشوكلاتة المحشوة البيستاشيو و الكيندر و اللوتس و المزيد من مفاجئتن…" at bounding box center [591, 180] width 292 height 46
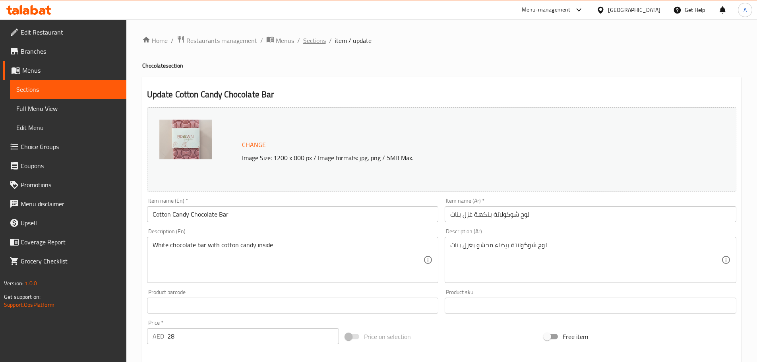
click at [317, 37] on span "Sections" at bounding box center [314, 41] width 23 height 10
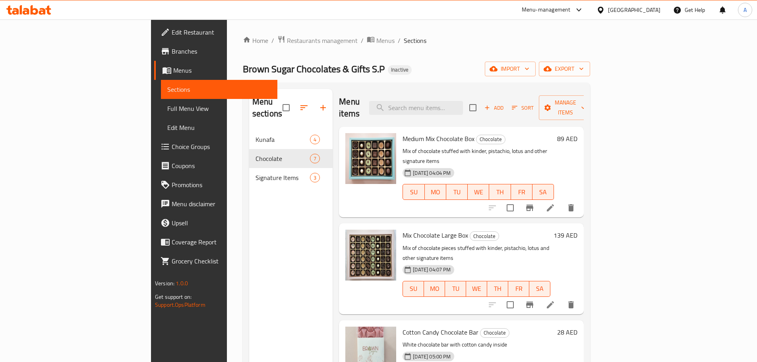
click at [555, 203] on icon at bounding box center [551, 208] width 10 height 10
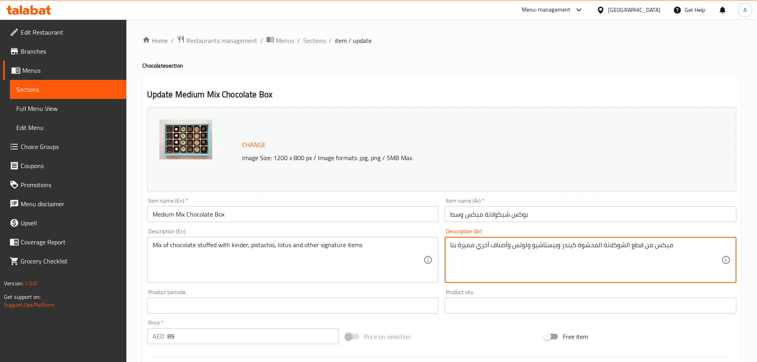
drag, startPoint x: 510, startPoint y: 247, endPoint x: 436, endPoint y: 248, distance: 74.0
click at [326, 40] on ol "Home / Restaurants management / Menus / Sections / item / update" at bounding box center [441, 40] width 599 height 10
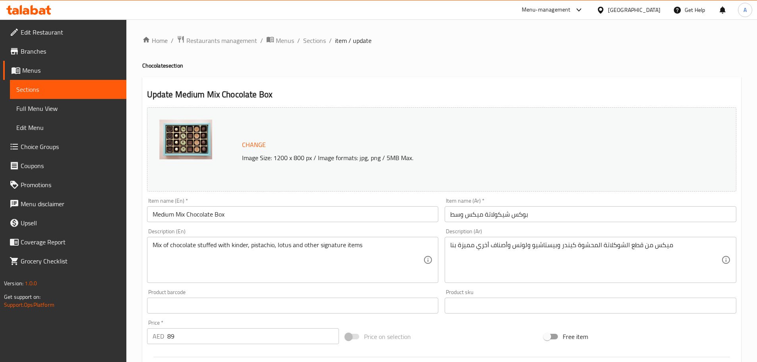
click at [311, 47] on div "Home / Restaurants management / Menus / Sections / item / update Chocolate sect…" at bounding box center [441, 296] width 599 height 522
click at [311, 45] on span "Sections" at bounding box center [314, 41] width 23 height 10
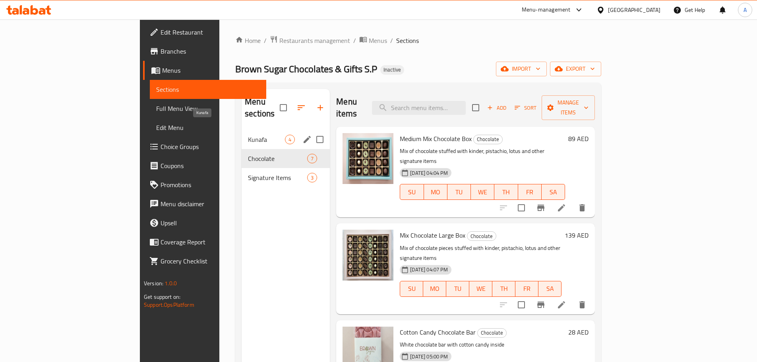
click at [248, 135] on span "Kunafa" at bounding box center [266, 140] width 37 height 10
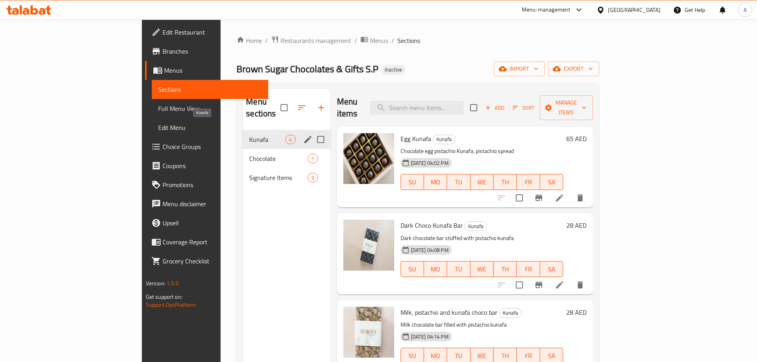
click at [249, 135] on span "Kunafa" at bounding box center [267, 140] width 36 height 10
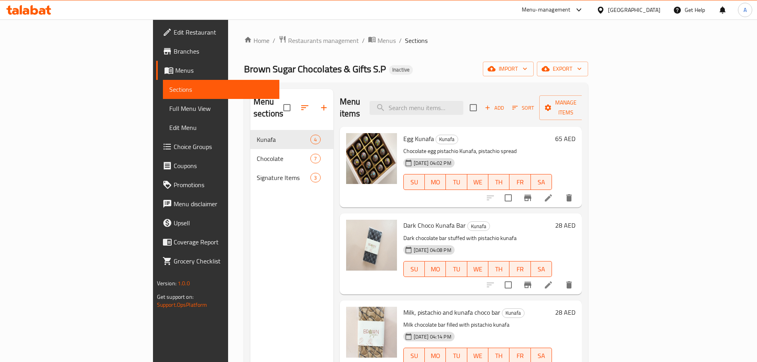
scroll to position [5, 0]
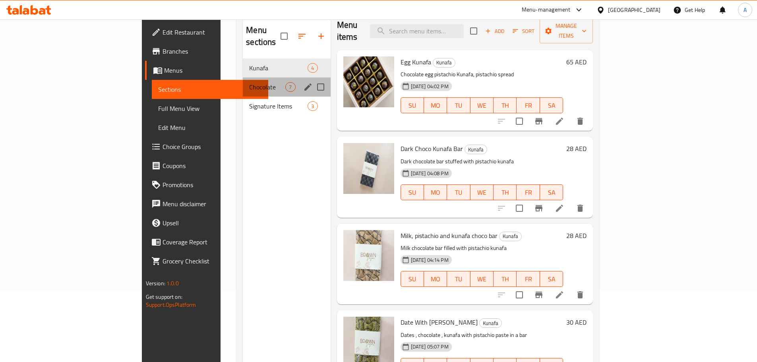
click at [249, 82] on span "Chocolate" at bounding box center [267, 87] width 36 height 10
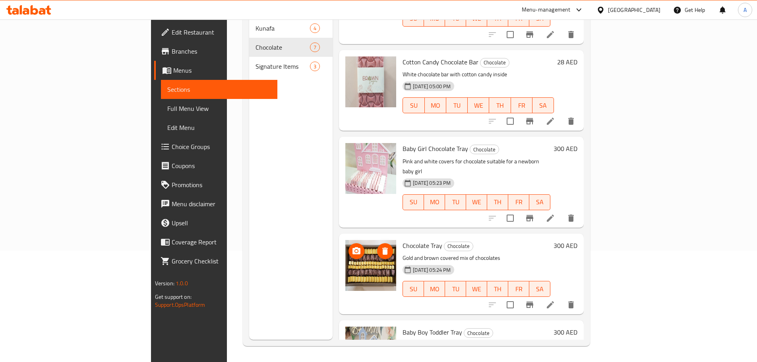
scroll to position [266, 0]
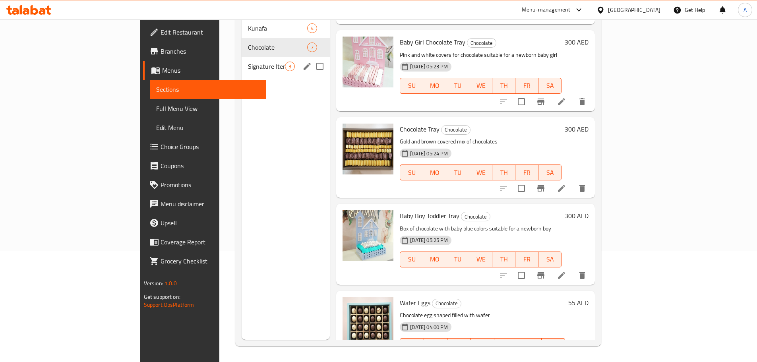
click at [248, 62] on span "Signature Items" at bounding box center [266, 67] width 37 height 10
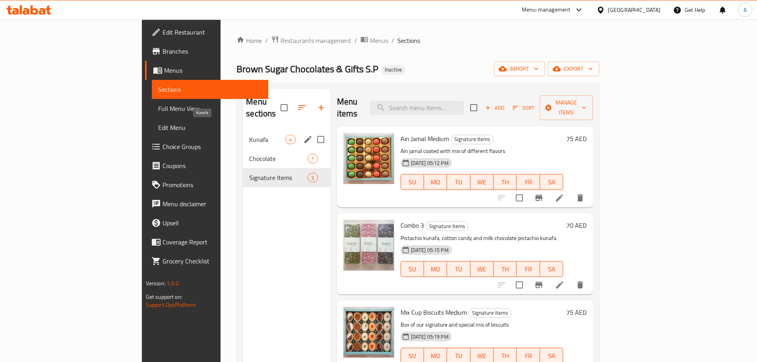
click at [249, 135] on span "Kunafa" at bounding box center [267, 140] width 36 height 10
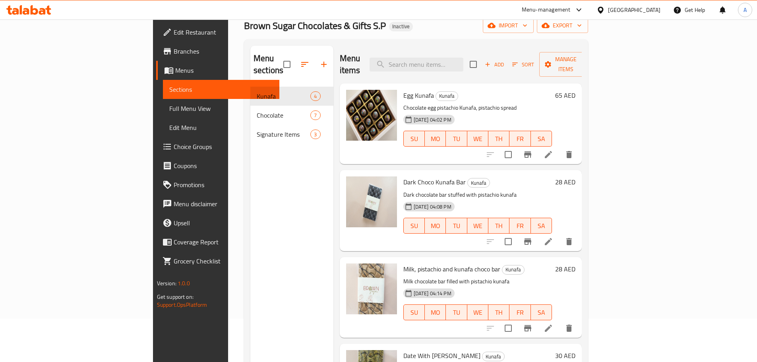
scroll to position [111, 0]
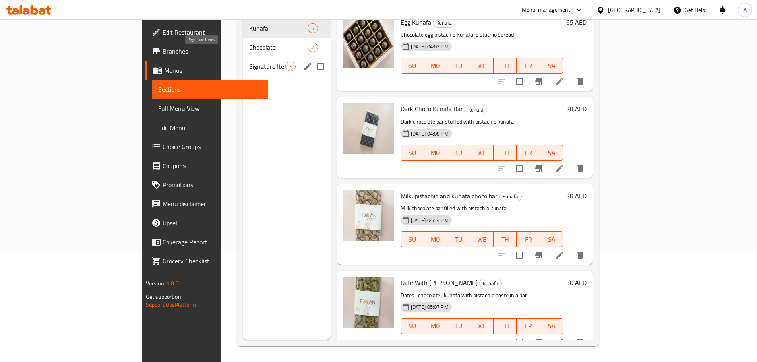
click at [243, 40] on div "Chocolate 7" at bounding box center [286, 47] width 87 height 19
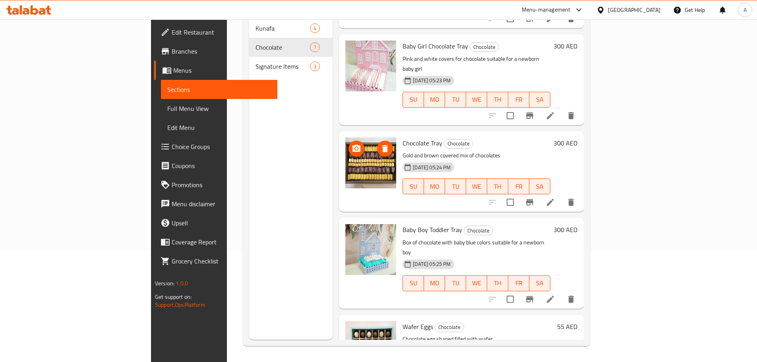
scroll to position [266, 0]
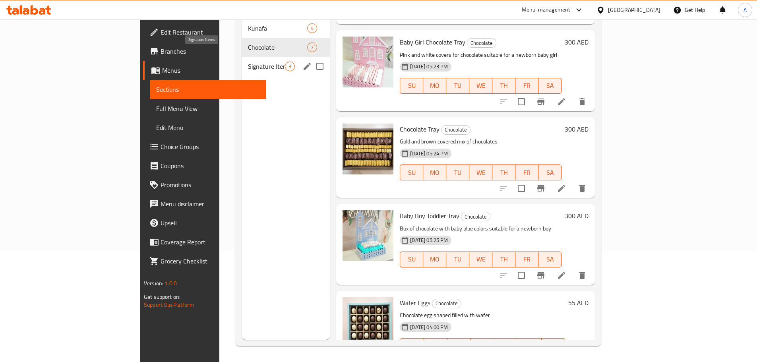
click at [248, 62] on span "Signature Items" at bounding box center [266, 67] width 37 height 10
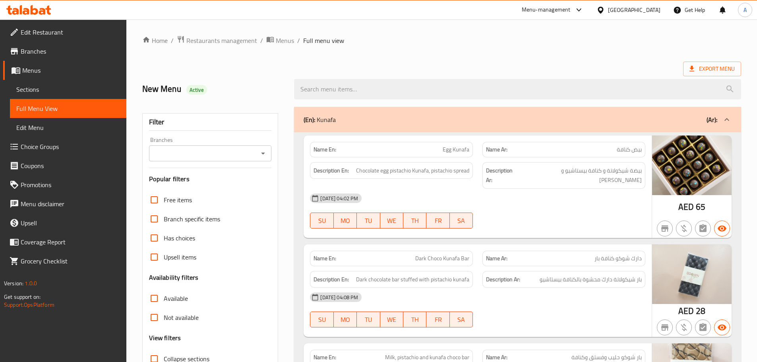
click at [87, 57] on link "Branches" at bounding box center [64, 51] width 123 height 19
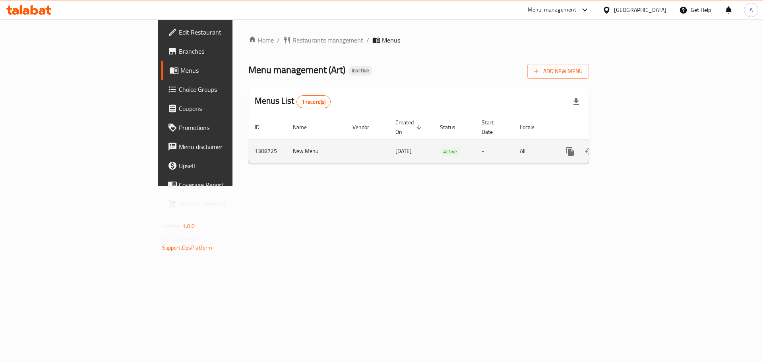
click at [637, 143] on link "enhanced table" at bounding box center [627, 151] width 19 height 19
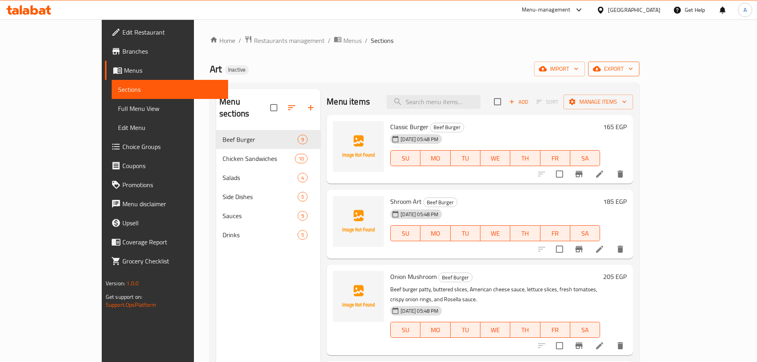
click at [633, 68] on span "export" at bounding box center [614, 69] width 39 height 10
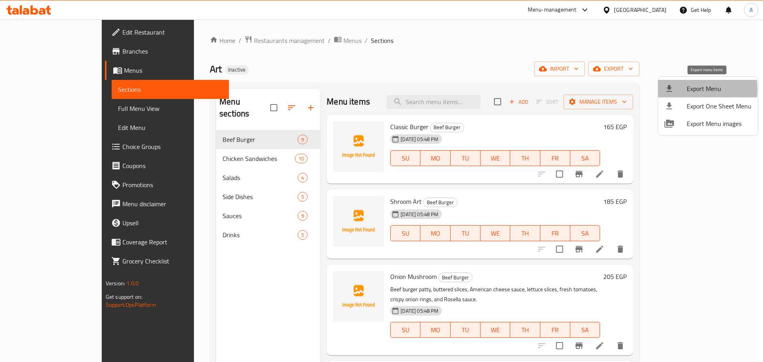
click at [687, 89] on span "Export Menu" at bounding box center [719, 89] width 65 height 10
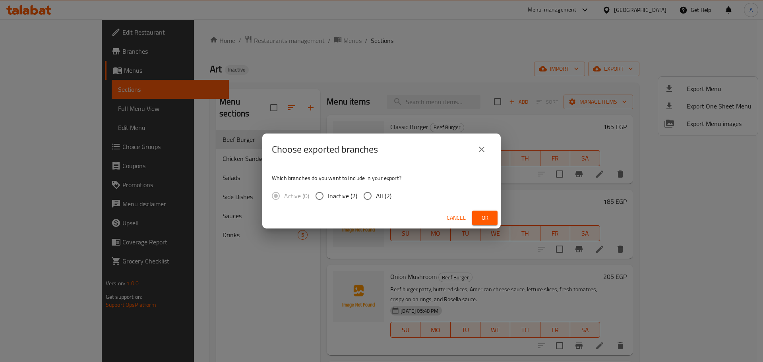
click at [379, 194] on span "All (2)" at bounding box center [384, 196] width 16 height 10
click at [376, 194] on input "All (2)" at bounding box center [367, 196] width 17 height 17
radio input "true"
click at [488, 218] on span "Ok" at bounding box center [485, 218] width 13 height 10
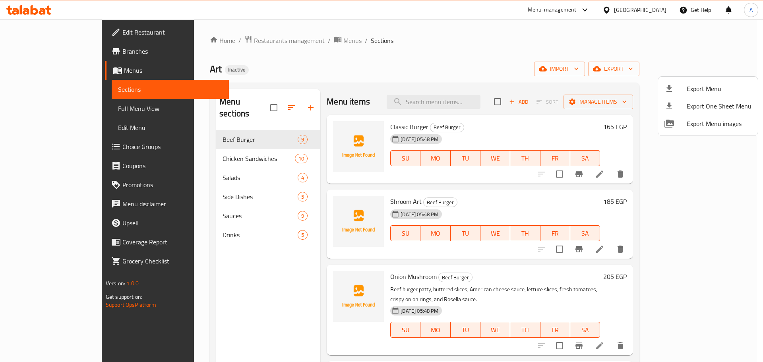
click at [289, 40] on div at bounding box center [381, 181] width 763 height 362
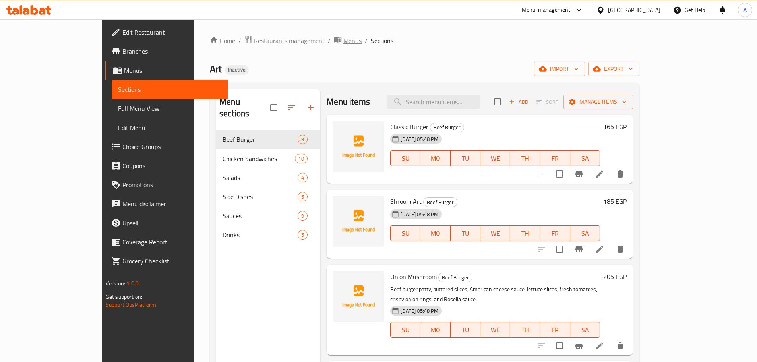
click at [344, 40] on span "Menus" at bounding box center [353, 41] width 18 height 10
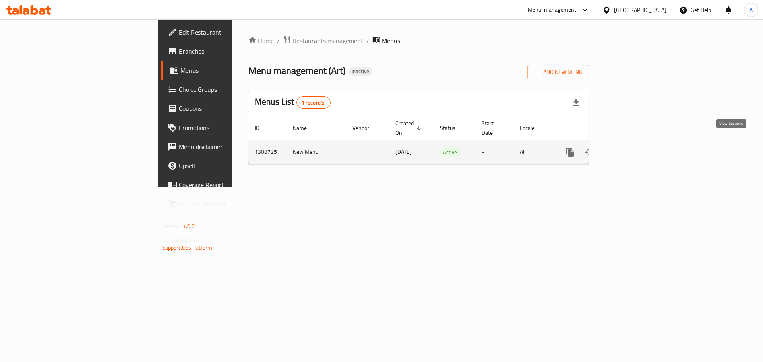
click at [633, 148] on icon "enhanced table" at bounding box center [628, 153] width 10 height 10
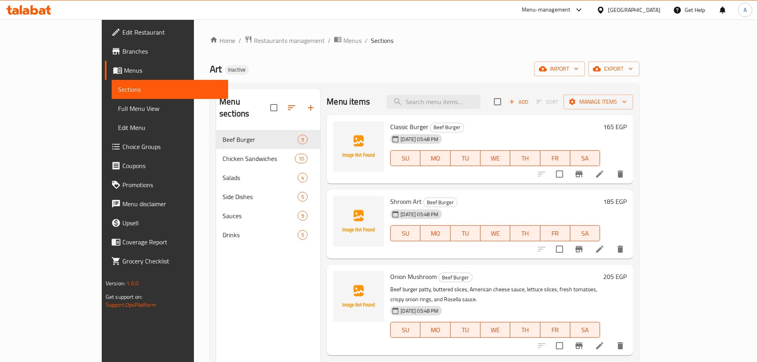
click at [640, 61] on div "Home / Restaurants management / Menus / Sections Art Inactive import export Men…" at bounding box center [425, 246] width 430 height 422
click at [640, 78] on div "Home / Restaurants management / Menus / Sections Art Inactive import export Men…" at bounding box center [425, 246] width 430 height 422
click at [640, 74] on button "export" at bounding box center [613, 69] width 51 height 15
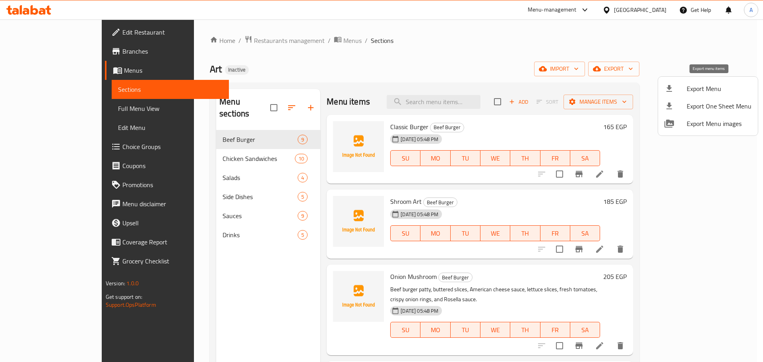
click at [705, 84] on span "Export Menu" at bounding box center [719, 89] width 65 height 10
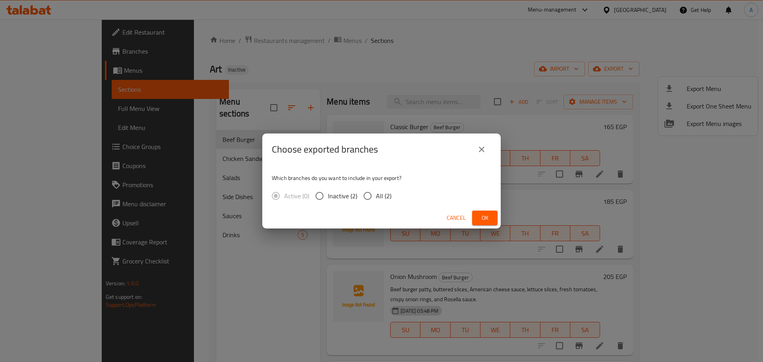
click at [379, 192] on span "All (2)" at bounding box center [384, 196] width 16 height 10
click at [376, 192] on input "All (2)" at bounding box center [367, 196] width 17 height 17
radio input "true"
click at [478, 212] on button "Ok" at bounding box center [484, 218] width 25 height 15
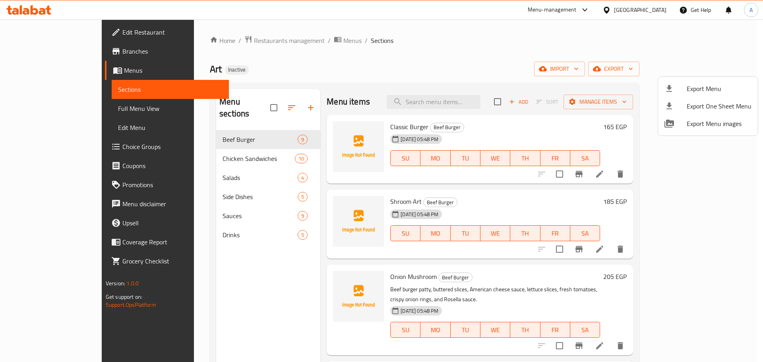
click at [174, 204] on div at bounding box center [381, 181] width 763 height 362
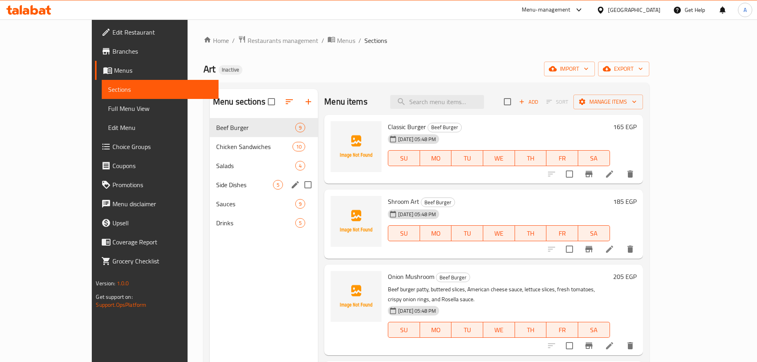
click at [210, 190] on div "Side Dishes 5" at bounding box center [264, 184] width 108 height 19
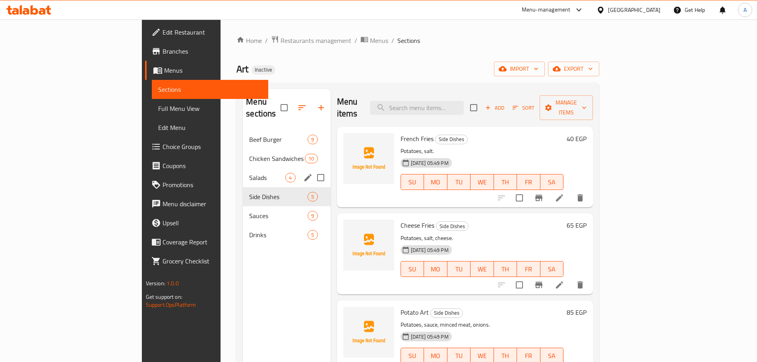
click at [243, 168] on div "Salads 4" at bounding box center [286, 177] width 87 height 19
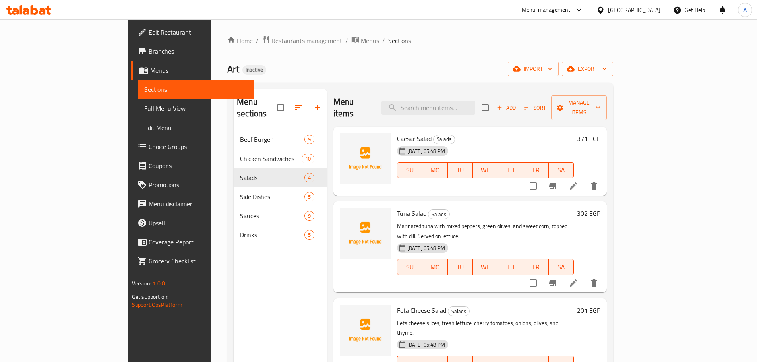
click at [272, 100] on input "checkbox" at bounding box center [280, 107] width 17 height 17
checkbox input "true"
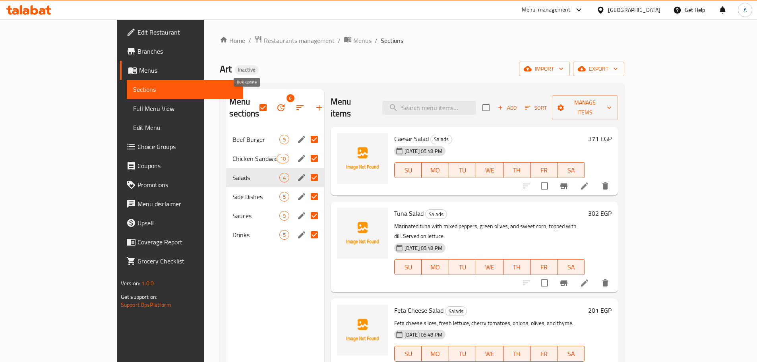
click at [272, 101] on button "button" at bounding box center [281, 107] width 19 height 19
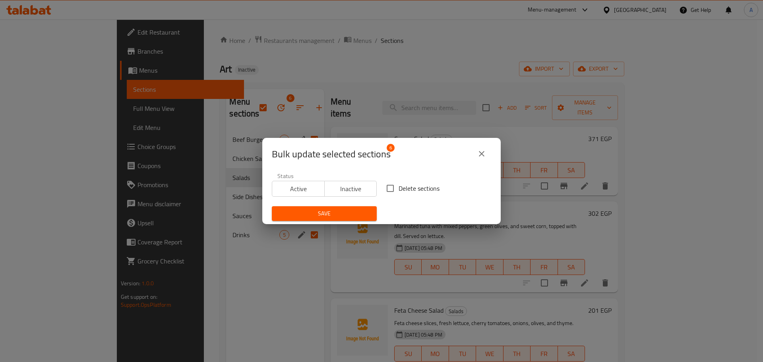
drag, startPoint x: 441, startPoint y: 184, endPoint x: 426, endPoint y: 187, distance: 14.7
click at [440, 184] on div "Delete sections" at bounding box center [439, 188] width 115 height 26
drag, startPoint x: 426, startPoint y: 187, endPoint x: 379, endPoint y: 206, distance: 51.2
click at [426, 187] on span "Delete sections" at bounding box center [419, 189] width 41 height 10
click at [399, 187] on input "Delete sections" at bounding box center [390, 188] width 17 height 17
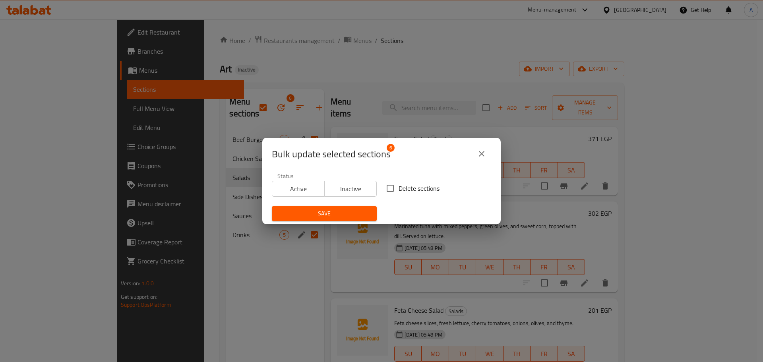
checkbox input "true"
click at [338, 223] on div "Save" at bounding box center [324, 214] width 115 height 24
click at [341, 217] on span "Save" at bounding box center [324, 214] width 92 height 10
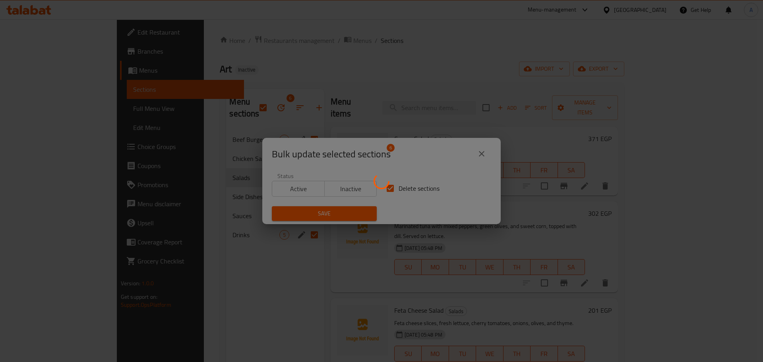
checkbox input "false"
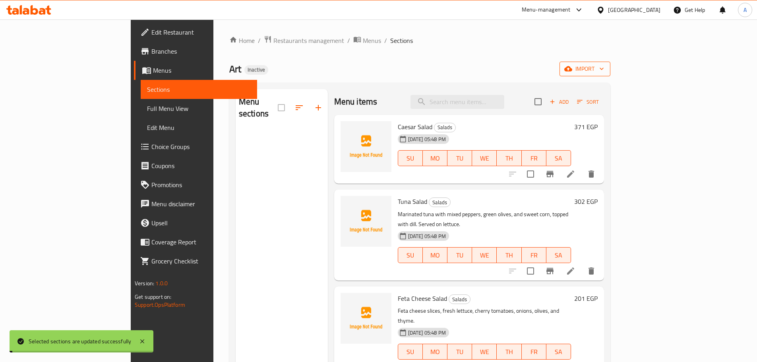
click at [573, 68] on icon "button" at bounding box center [569, 69] width 8 height 8
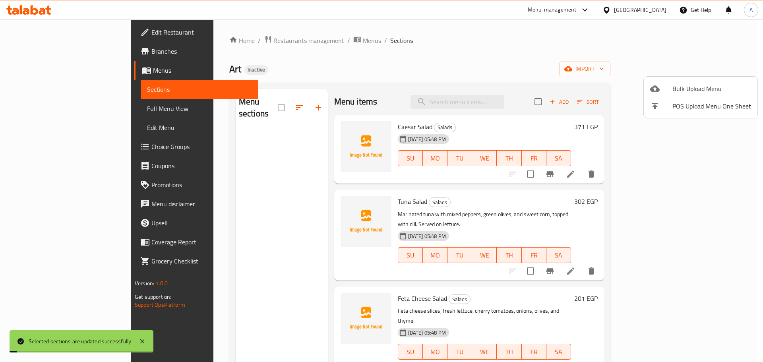
click at [693, 86] on span "Bulk Upload Menu" at bounding box center [712, 89] width 79 height 10
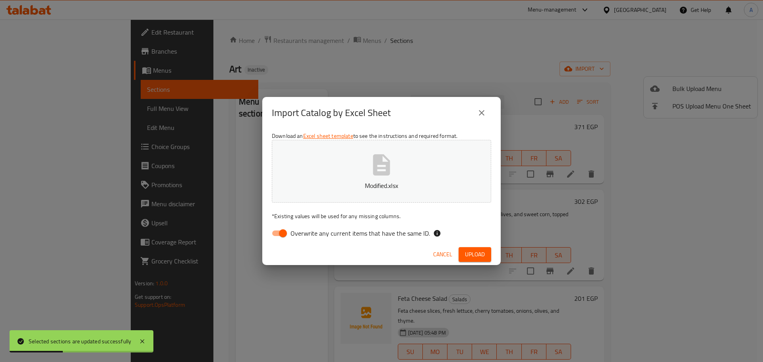
click at [389, 229] on span "Overwrite any current items that have the same ID." at bounding box center [361, 234] width 140 height 10
click at [306, 229] on input "Overwrite any current items that have the same ID." at bounding box center [282, 233] width 45 height 15
checkbox input "false"
click at [496, 252] on div "Cancel Upload" at bounding box center [381, 254] width 239 height 21
click at [482, 253] on span "Upload" at bounding box center [475, 255] width 20 height 10
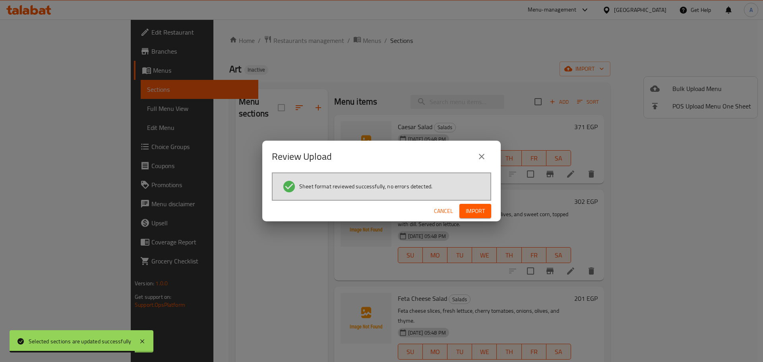
click at [478, 212] on span "Import" at bounding box center [475, 211] width 19 height 10
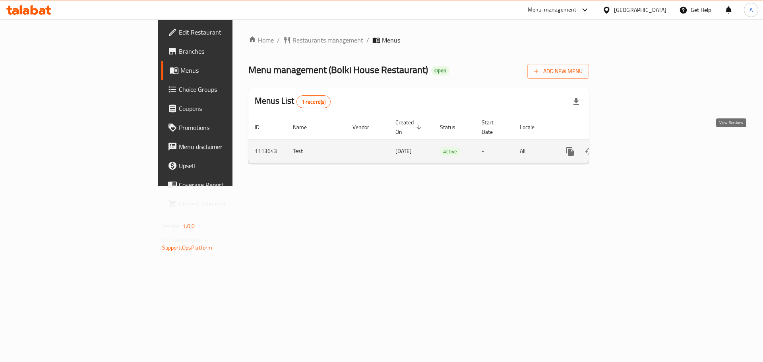
click at [633, 147] on icon "enhanced table" at bounding box center [628, 152] width 10 height 10
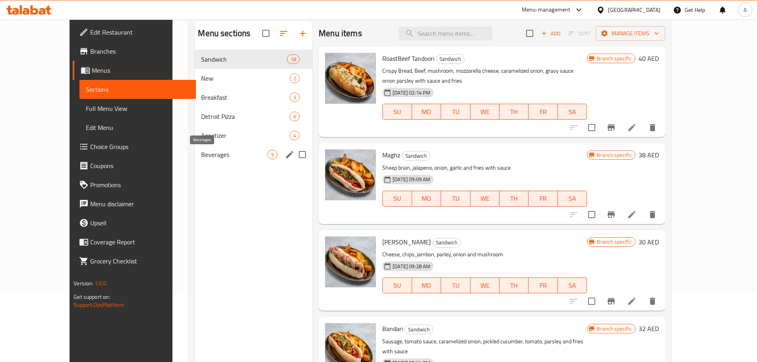
scroll to position [80, 0]
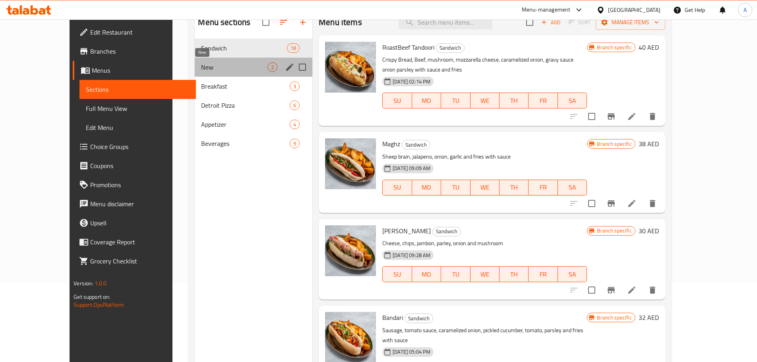
click at [201, 70] on span "New" at bounding box center [234, 67] width 66 height 10
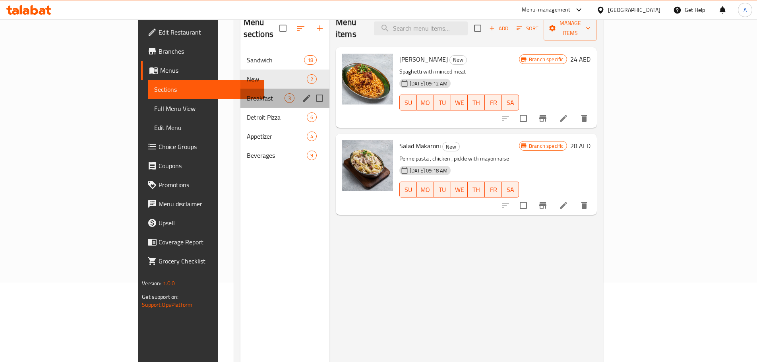
click at [241, 92] on div "Breakfast 3" at bounding box center [285, 98] width 89 height 19
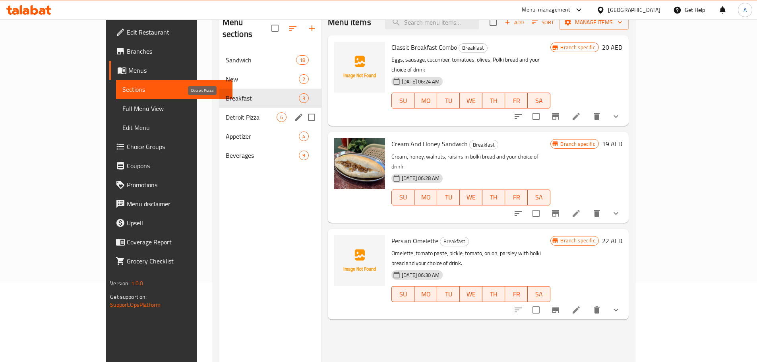
click at [226, 113] on span "Detroit Pizza" at bounding box center [251, 118] width 51 height 10
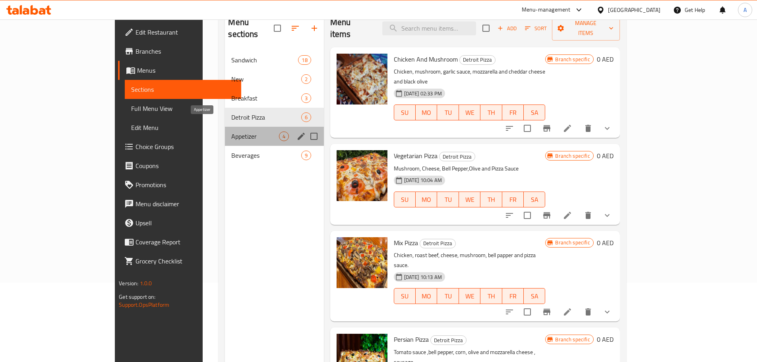
click at [231, 132] on span "Appetizer" at bounding box center [254, 137] width 47 height 10
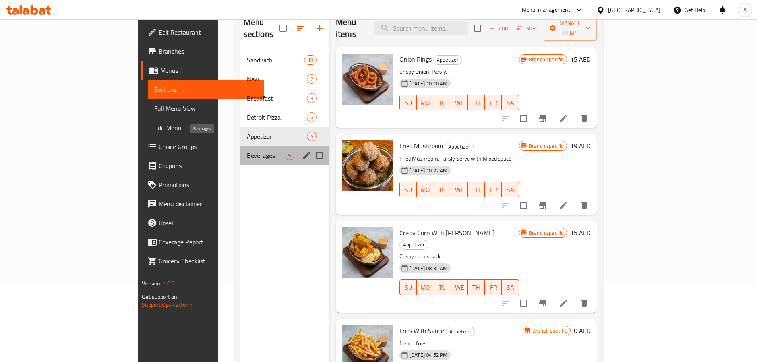
click at [247, 151] on span "Beverages" at bounding box center [266, 156] width 38 height 10
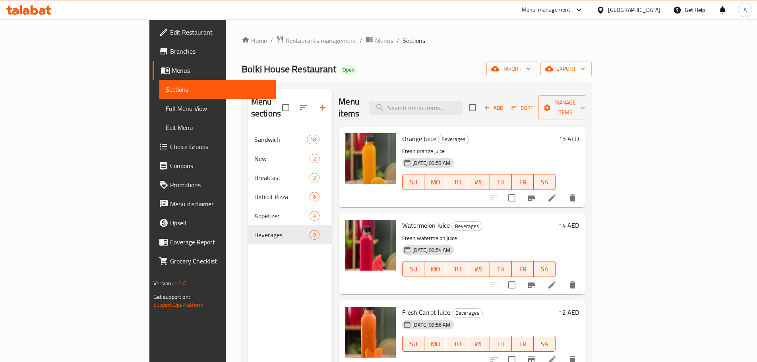
click at [592, 77] on div "Home / Restaurants management / Menus / Sections Bolki House Restaurant Open im…" at bounding box center [417, 246] width 351 height 422
click at [586, 68] on span "export" at bounding box center [566, 69] width 39 height 10
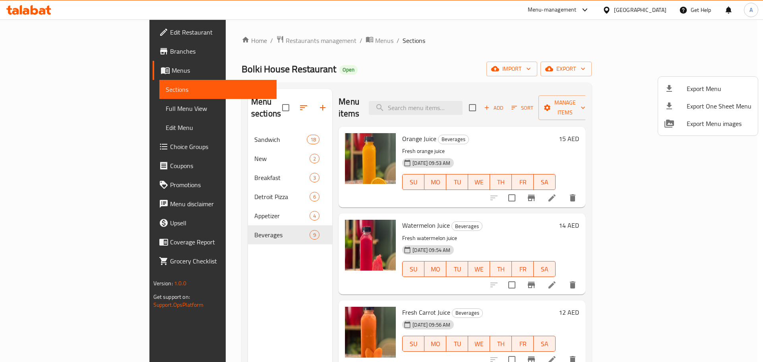
click at [701, 87] on span "Export Menu" at bounding box center [719, 89] width 65 height 10
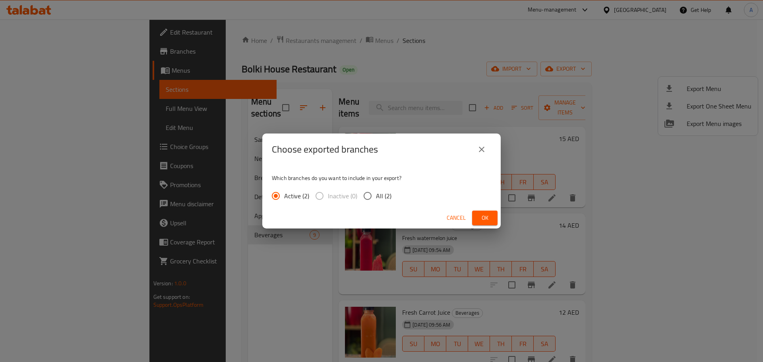
click at [384, 191] on span "All (2)" at bounding box center [384, 196] width 16 height 10
click at [376, 190] on input "All (2)" at bounding box center [367, 196] width 17 height 17
radio input "true"
click at [491, 221] on span "Ok" at bounding box center [485, 218] width 13 height 10
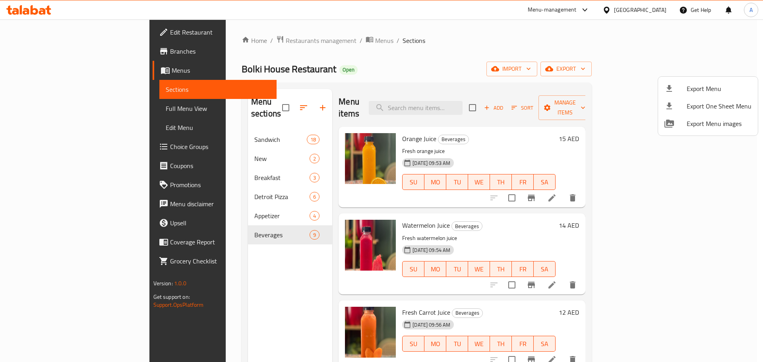
click at [514, 54] on div at bounding box center [381, 181] width 763 height 362
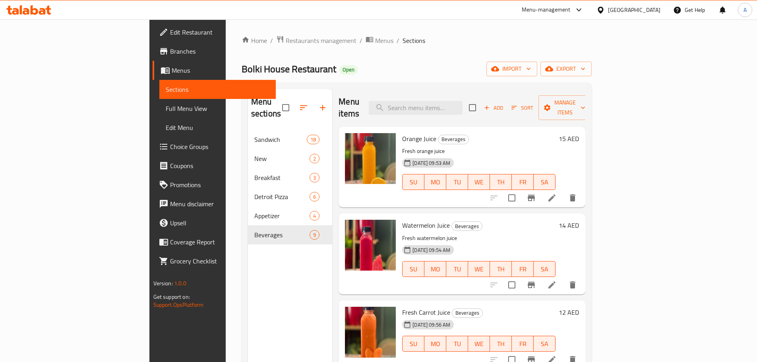
click at [166, 108] on span "Full Menu View" at bounding box center [218, 109] width 104 height 10
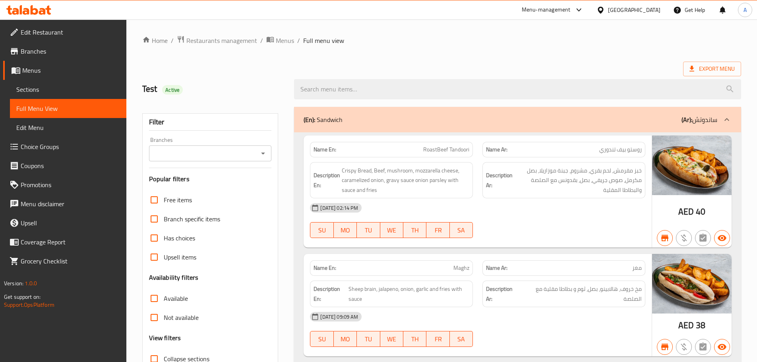
click at [254, 153] on input "Branches" at bounding box center [203, 153] width 105 height 11
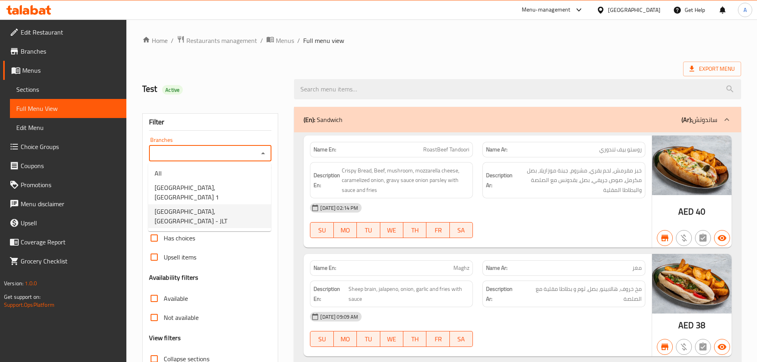
click at [250, 207] on span "Bolki house Restaurant, Jumeirah Lakes Towers - JLT" at bounding box center [210, 216] width 110 height 19
type input "Bolki house Restaurant, Jumeirah Lakes Towers - JLT"
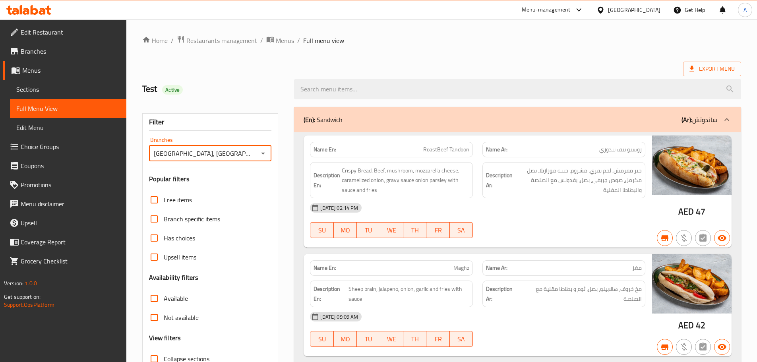
click at [53, 89] on span "Sections" at bounding box center [68, 90] width 104 height 10
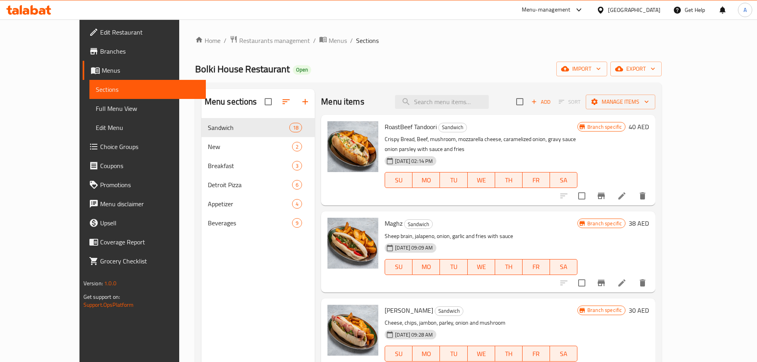
click at [100, 56] on span "Branches" at bounding box center [149, 52] width 99 height 10
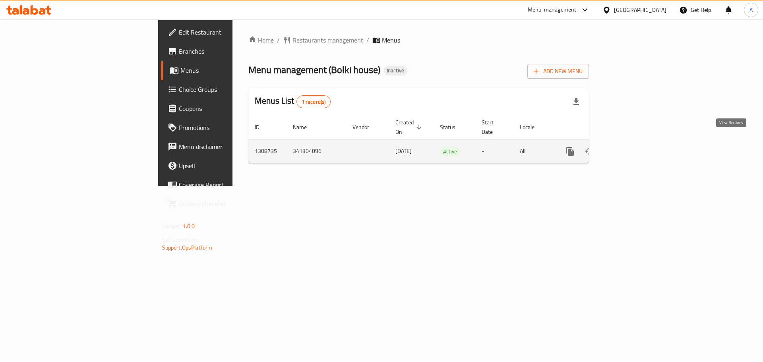
click at [633, 147] on icon "enhanced table" at bounding box center [628, 152] width 10 height 10
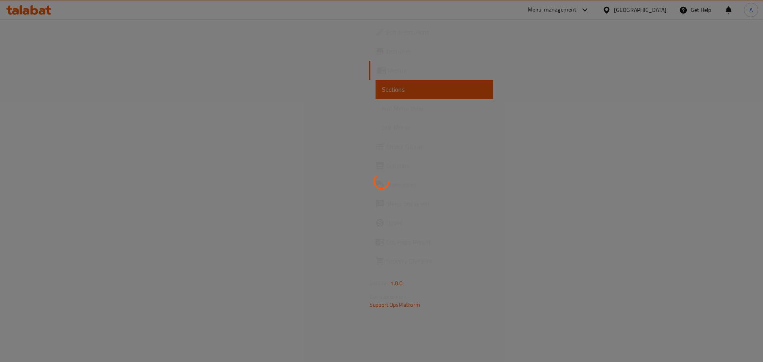
click at [724, 151] on div at bounding box center [381, 181] width 763 height 362
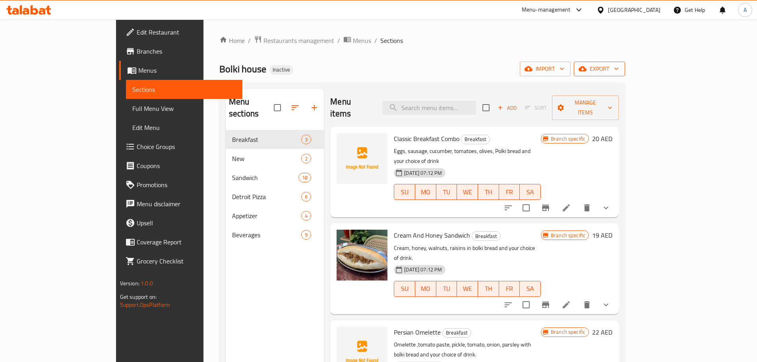
click at [619, 73] on span "export" at bounding box center [599, 69] width 39 height 10
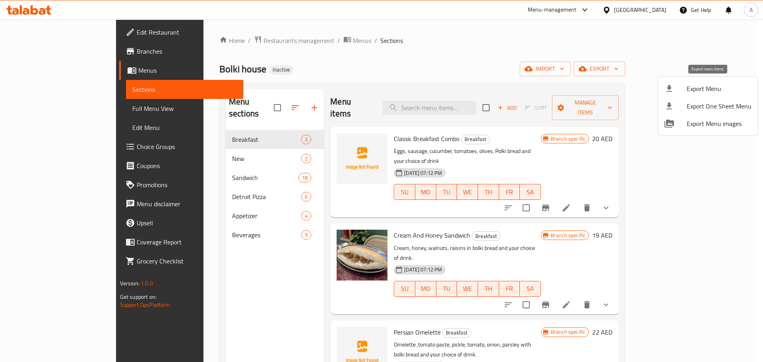
click at [702, 84] on span "Export Menu" at bounding box center [719, 89] width 65 height 10
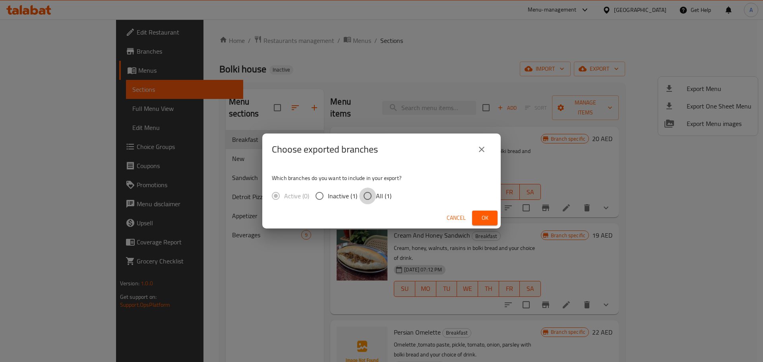
click at [373, 194] on input "All (1)" at bounding box center [367, 196] width 17 height 17
radio input "true"
drag, startPoint x: 483, startPoint y: 214, endPoint x: 530, endPoint y: 54, distance: 166.7
click at [483, 214] on span "Ok" at bounding box center [485, 218] width 13 height 10
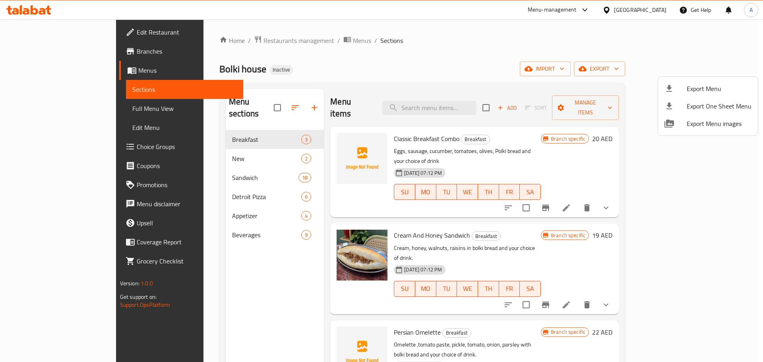
click at [45, 109] on div at bounding box center [381, 181] width 763 height 362
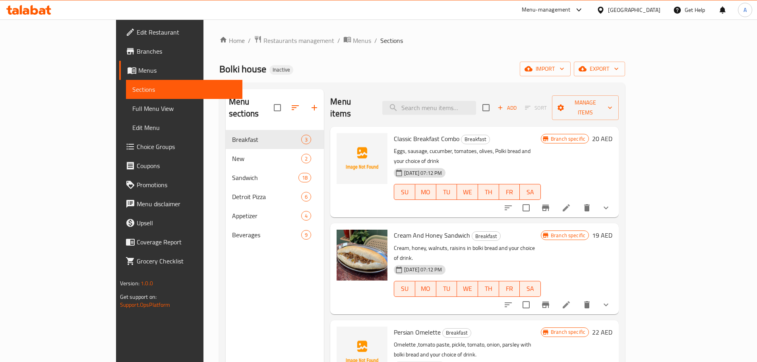
click at [132, 109] on span "Full Menu View" at bounding box center [184, 109] width 104 height 10
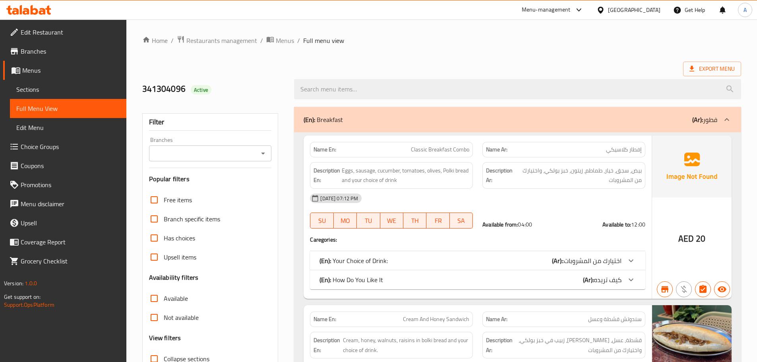
scroll to position [80, 0]
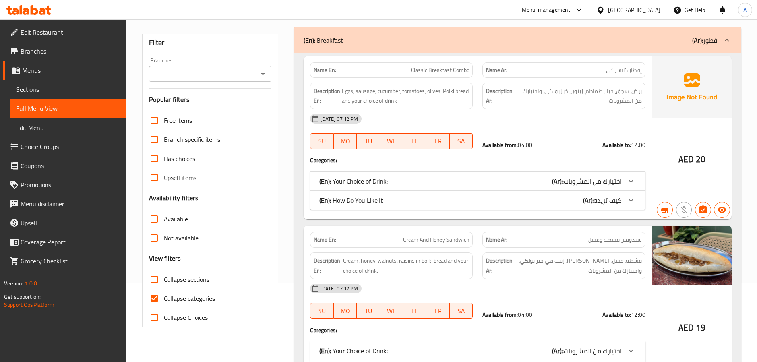
click at [260, 71] on icon "Open" at bounding box center [263, 74] width 10 height 10
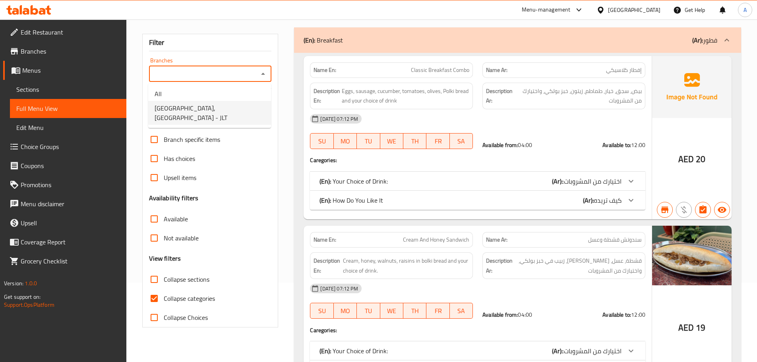
click at [252, 108] on span "Bolki house, Jumeirah Lakes Towers - JLT" at bounding box center [210, 112] width 110 height 19
type input "Bolki house, Jumeirah Lakes Towers - JLT"
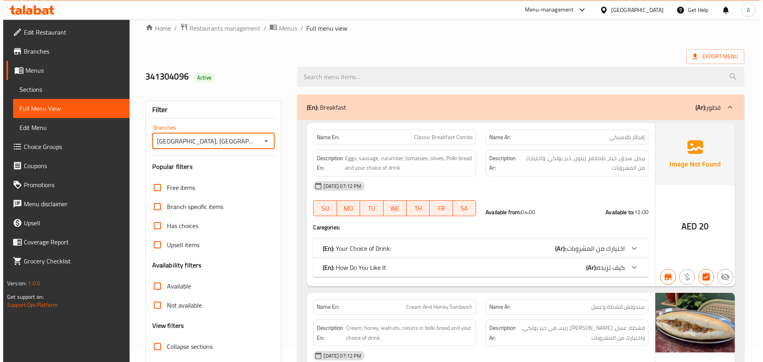
scroll to position [0, 0]
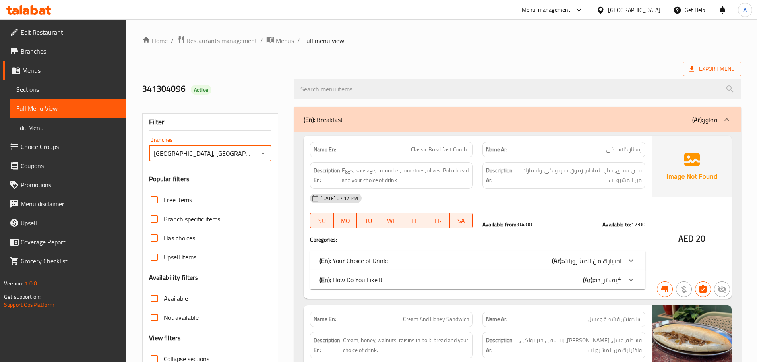
drag, startPoint x: 247, startPoint y: 95, endPoint x: 213, endPoint y: 95, distance: 33.8
click at [247, 95] on div "341304096 Active" at bounding box center [214, 89] width 152 height 35
click at [39, 93] on span "Sections" at bounding box center [68, 90] width 104 height 10
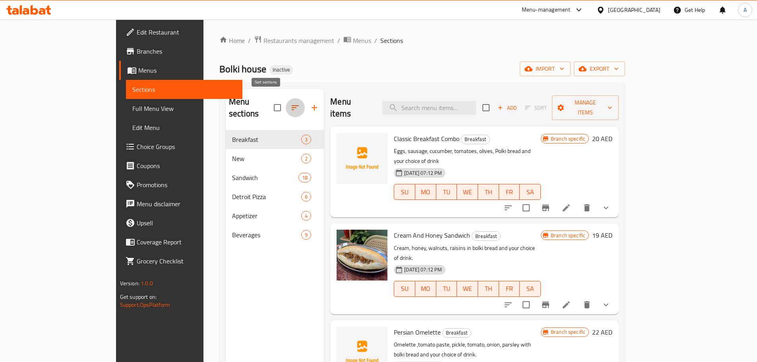
click at [291, 103] on icon "button" at bounding box center [296, 108] width 10 height 10
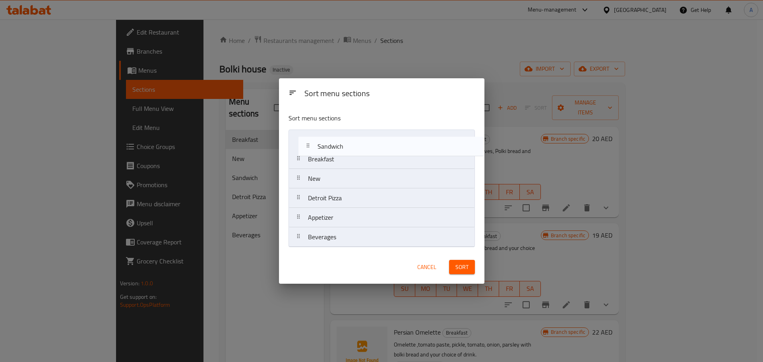
drag, startPoint x: 328, startPoint y: 181, endPoint x: 339, endPoint y: 145, distance: 37.0
click at [339, 145] on nav "Breakfast New Sandwich Detroit Pizza Appetizer Beverages" at bounding box center [382, 189] width 186 height 118
drag, startPoint x: 344, startPoint y: 174, endPoint x: 347, endPoint y: 154, distance: 20.1
click at [347, 154] on nav "Sandwich Breakfast New Detroit Pizza Appetizer Beverages" at bounding box center [382, 189] width 186 height 118
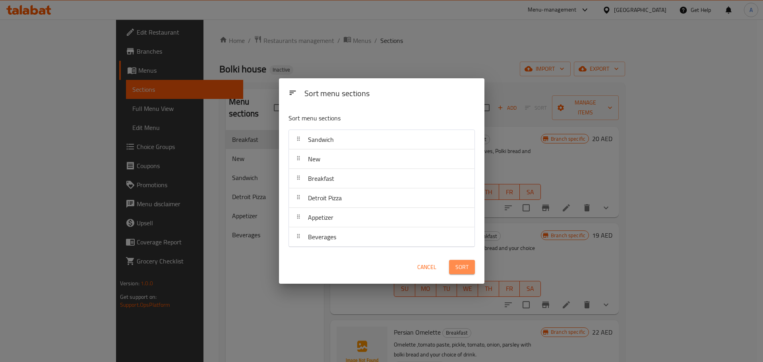
click at [467, 266] on span "Sort" at bounding box center [462, 267] width 13 height 10
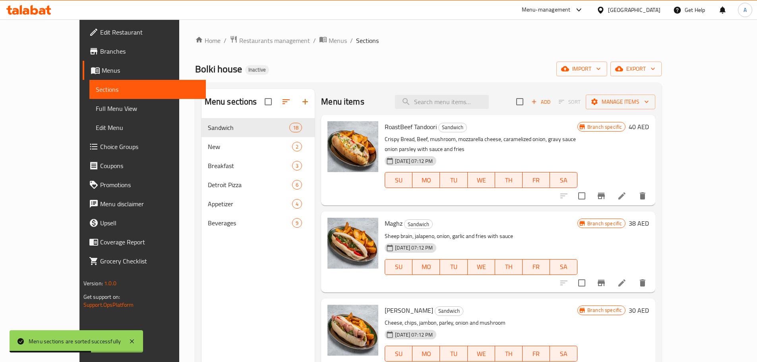
click at [102, 72] on span "Menus" at bounding box center [151, 71] width 98 height 10
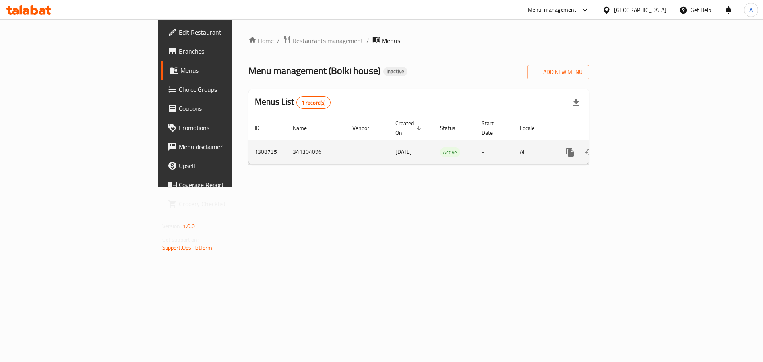
click at [633, 148] on icon "enhanced table" at bounding box center [628, 153] width 10 height 10
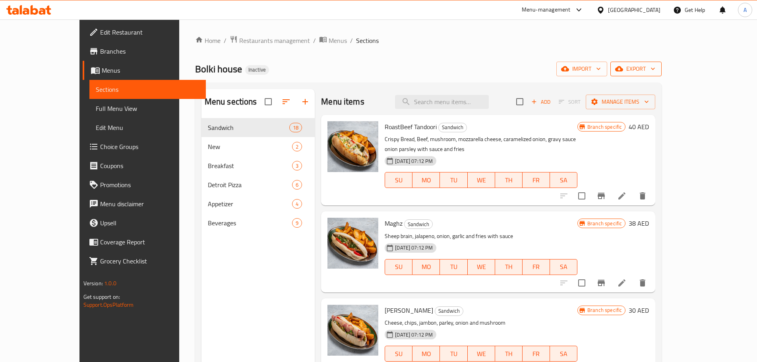
click at [657, 69] on icon "button" at bounding box center [653, 69] width 8 height 8
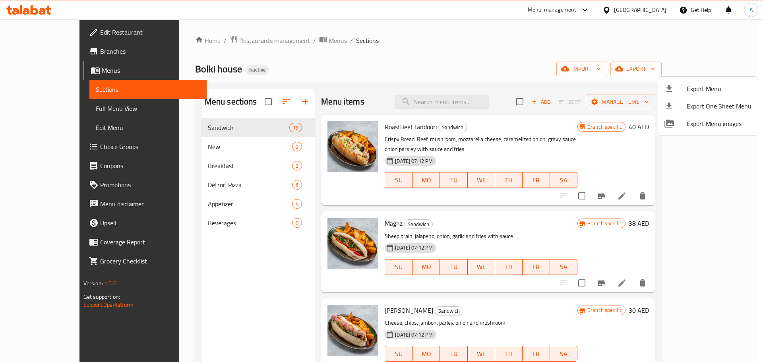
drag, startPoint x: 649, startPoint y: 95, endPoint x: 670, endPoint y: 93, distance: 20.4
click at [651, 95] on div at bounding box center [381, 181] width 763 height 362
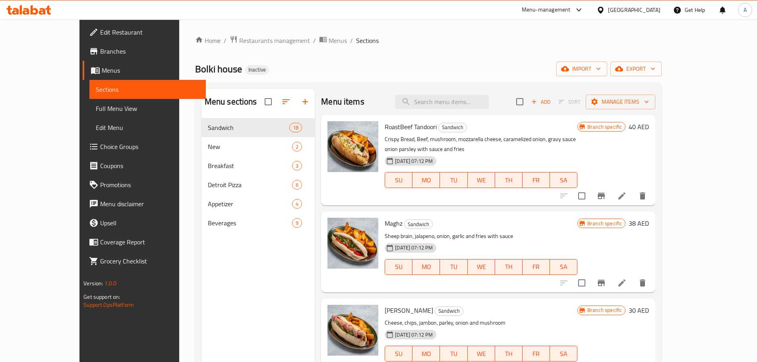
click at [656, 93] on div "Add Sort Manage items" at bounding box center [585, 101] width 139 height 17
click at [662, 74] on button "export" at bounding box center [636, 69] width 51 height 15
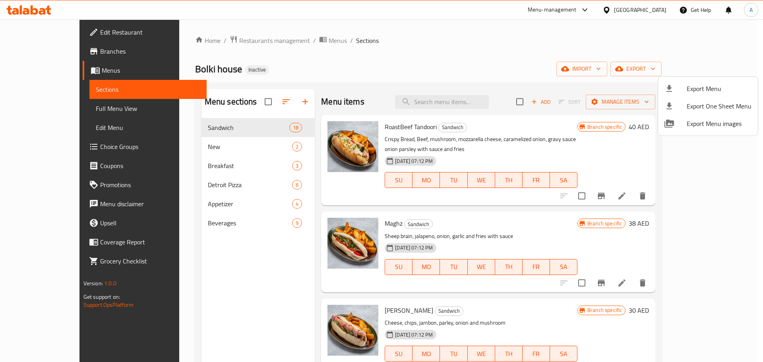
click at [693, 82] on li "Export Menu" at bounding box center [708, 88] width 100 height 17
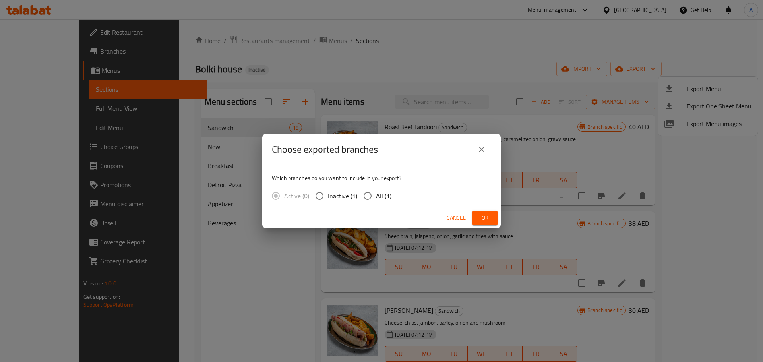
click at [389, 193] on span "All (1)" at bounding box center [384, 196] width 16 height 10
click at [376, 193] on input "All (1)" at bounding box center [367, 196] width 17 height 17
radio input "true"
click at [495, 220] on button "Ok" at bounding box center [484, 218] width 25 height 15
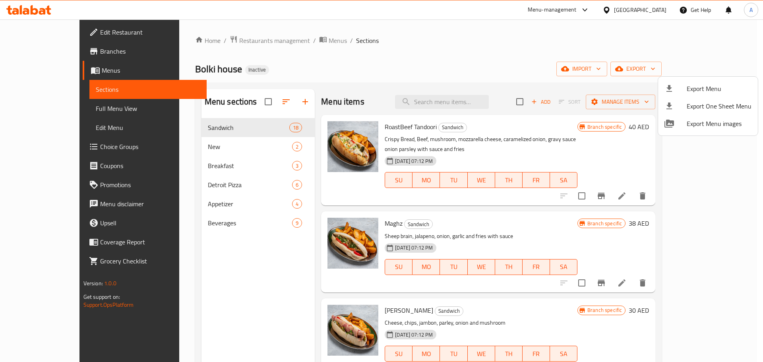
click at [276, 41] on div at bounding box center [381, 181] width 763 height 362
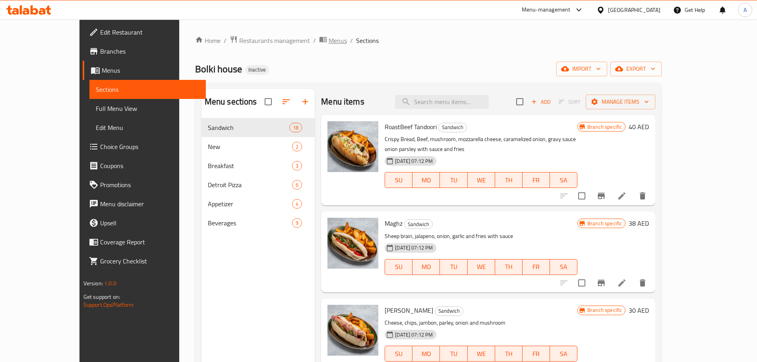
click at [329, 37] on span "Menus" at bounding box center [338, 41] width 18 height 10
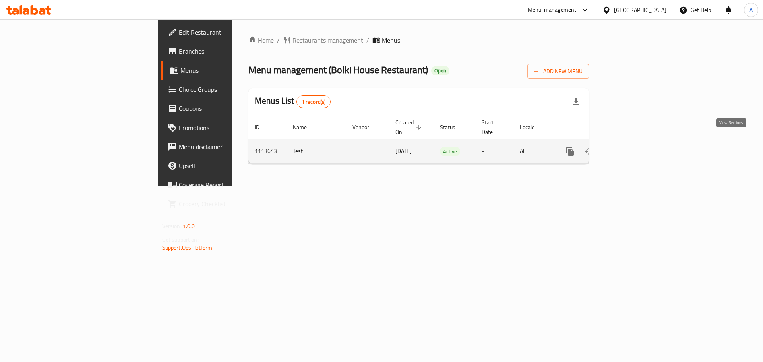
click at [637, 142] on link "enhanced table" at bounding box center [627, 151] width 19 height 19
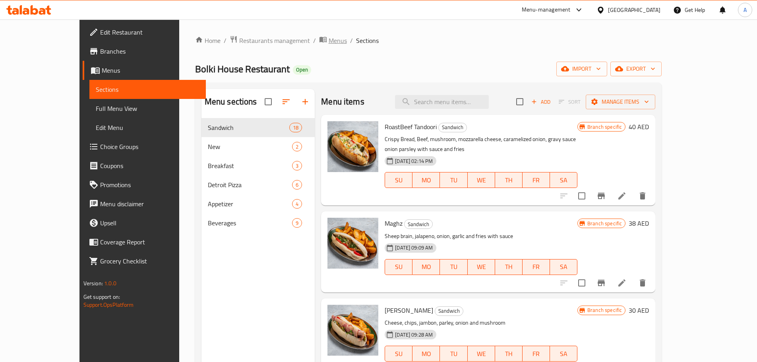
click at [329, 43] on span "Menus" at bounding box center [338, 41] width 18 height 10
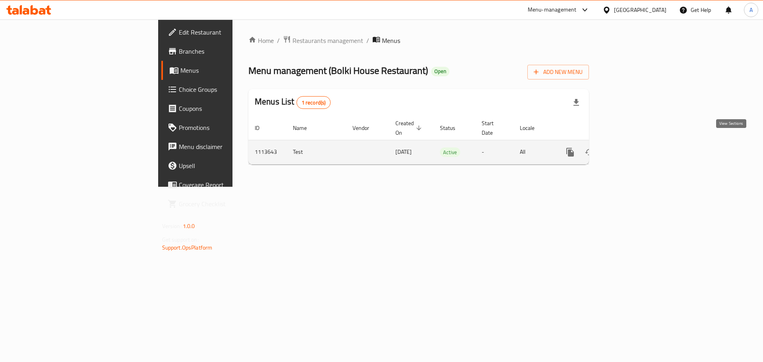
click at [637, 145] on link "enhanced table" at bounding box center [627, 152] width 19 height 19
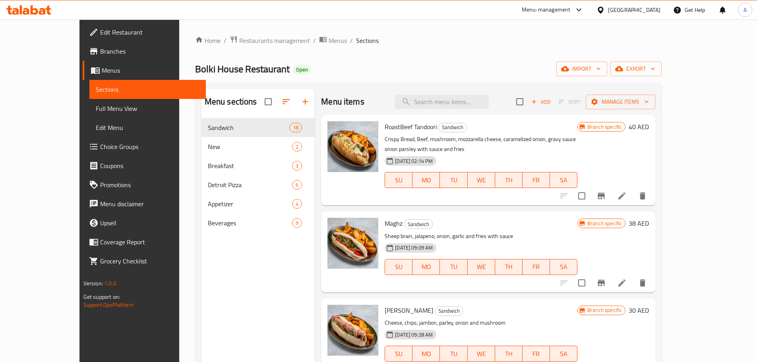
click at [300, 42] on ol "Home / Restaurants management / Menus / Sections" at bounding box center [428, 40] width 467 height 10
click at [329, 39] on span "Menus" at bounding box center [338, 41] width 18 height 10
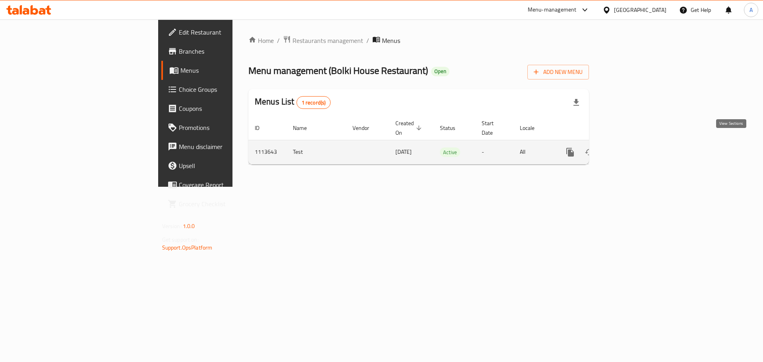
click at [631, 149] on icon "enhanced table" at bounding box center [627, 152] width 7 height 7
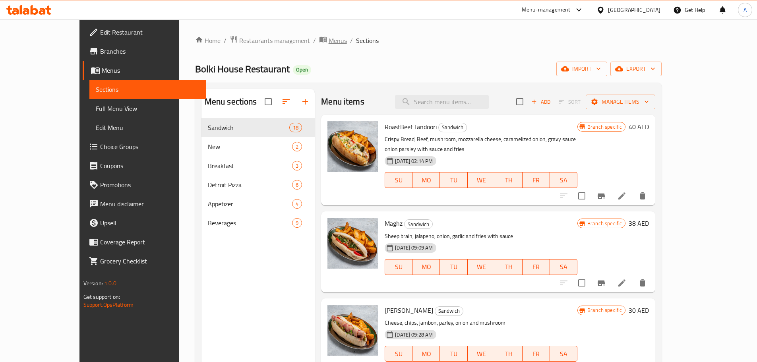
click at [329, 37] on span "Menus" at bounding box center [338, 41] width 18 height 10
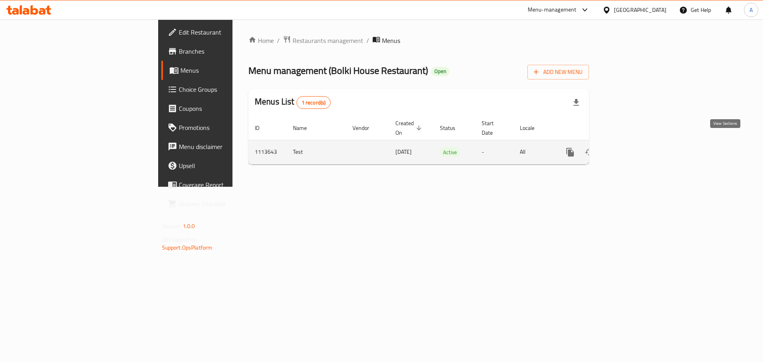
click at [633, 148] on icon "enhanced table" at bounding box center [628, 153] width 10 height 10
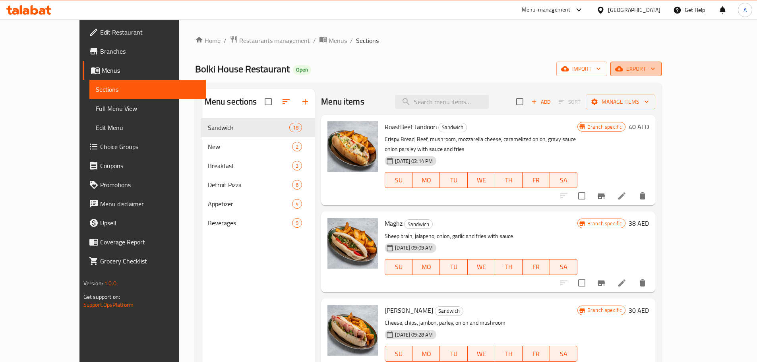
click at [656, 71] on span "export" at bounding box center [636, 69] width 39 height 10
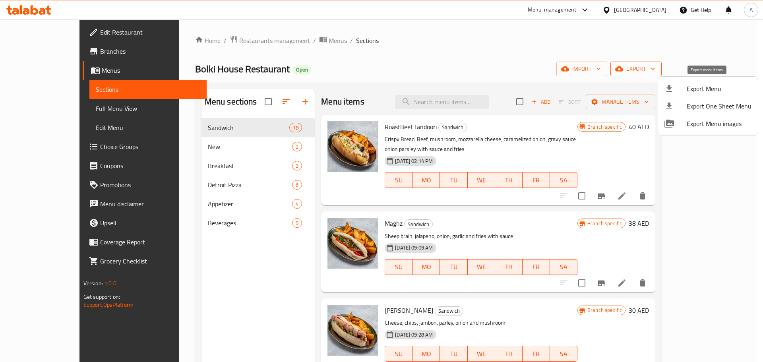
click at [714, 85] on span "Export Menu" at bounding box center [719, 89] width 65 height 10
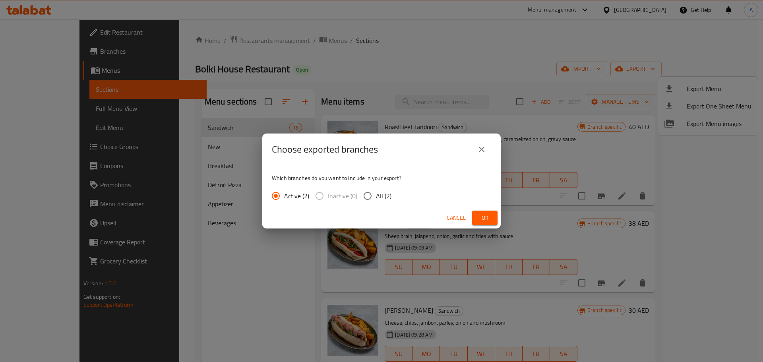
click at [380, 195] on span "All (2)" at bounding box center [384, 196] width 16 height 10
click at [376, 195] on input "All (2)" at bounding box center [367, 196] width 17 height 17
radio input "true"
click at [481, 215] on span "Ok" at bounding box center [485, 218] width 13 height 10
